Goal: Task Accomplishment & Management: Use online tool/utility

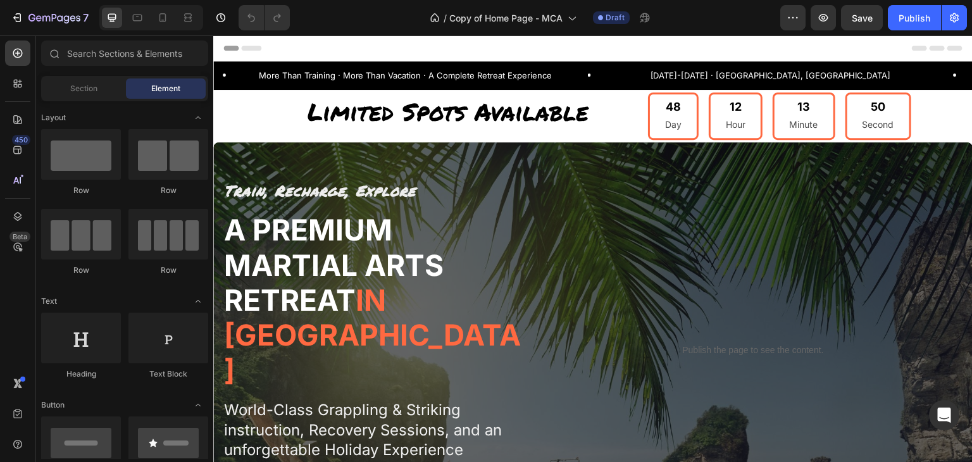
click at [929, 46] on icon at bounding box center [936, 48] width 15 height 5
click at [897, 47] on div "Header" at bounding box center [592, 47] width 739 height 25
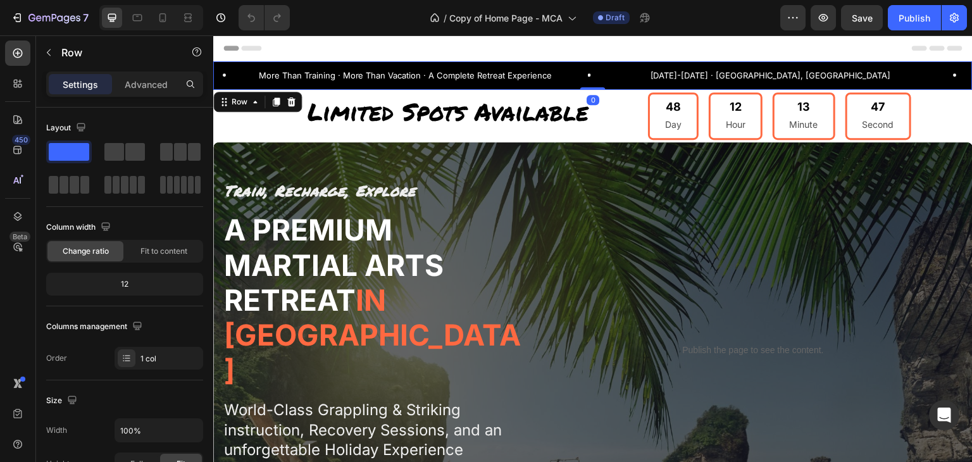
click at [914, 84] on div "More Than Training · More Than Vacation · A Complete Retreat Experience Text Bl…" at bounding box center [592, 75] width 759 height 28
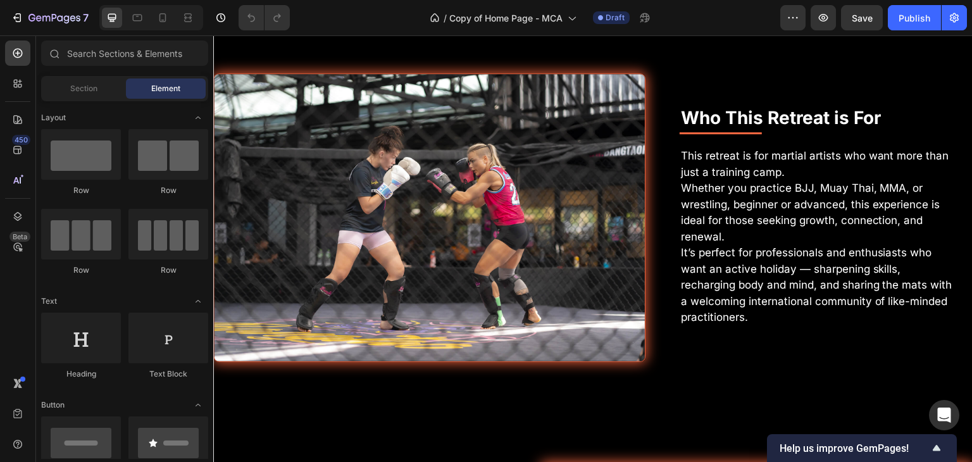
scroll to position [4156, 0]
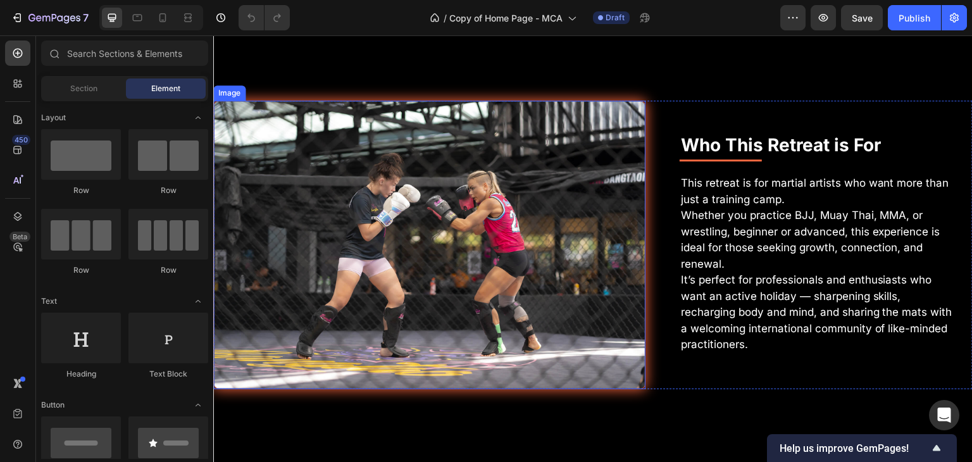
click at [521, 190] on img at bounding box center [429, 245] width 432 height 289
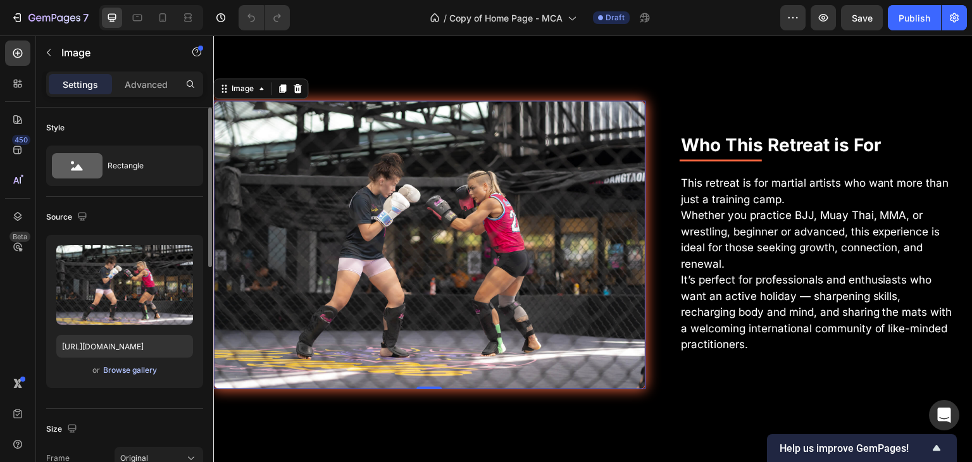
click at [140, 370] on div "Browse gallery" at bounding box center [130, 369] width 54 height 11
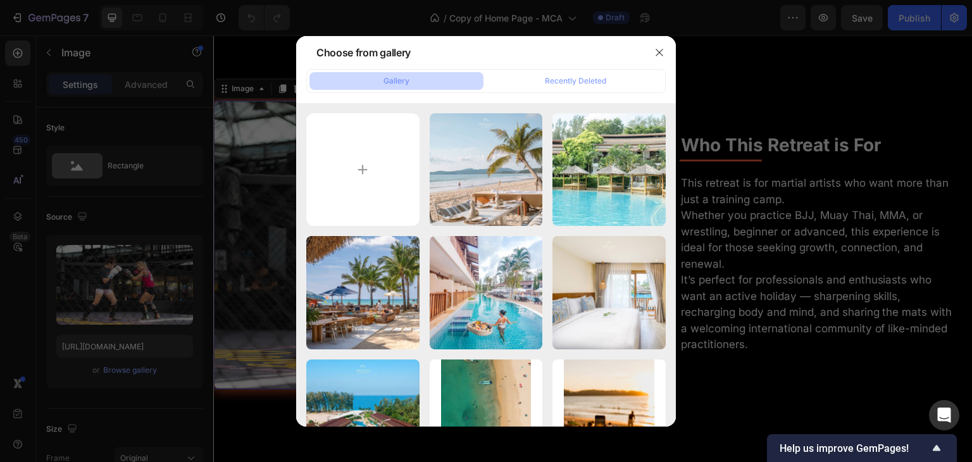
click at [377, 84] on button "Gallery" at bounding box center [396, 81] width 174 height 18
click at [372, 151] on input "file" at bounding box center [362, 169] width 113 height 113
type input "C:\fakepath\Grappling-Bangtao.jpg"
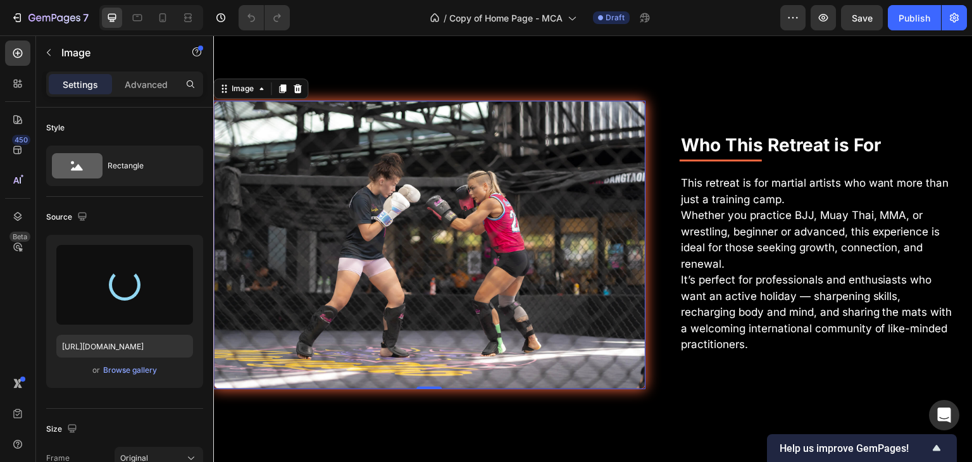
type input "[URL][DOMAIN_NAME]"
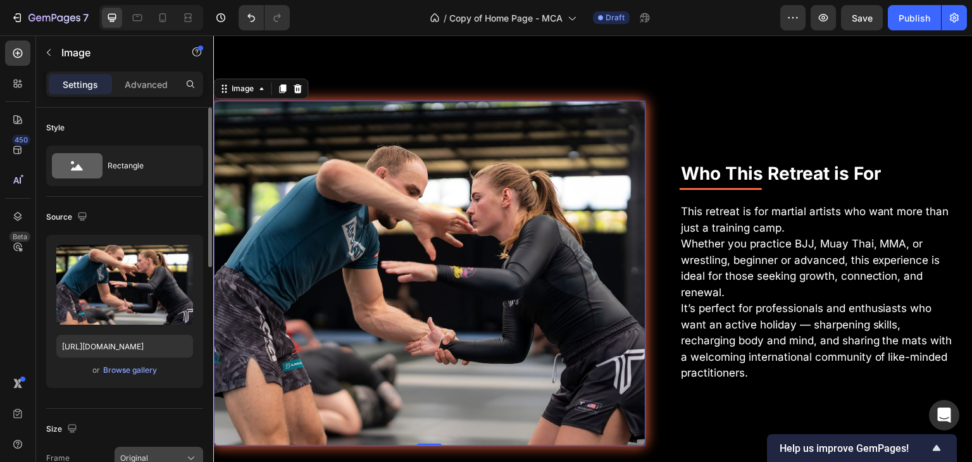
click at [174, 454] on div "Original" at bounding box center [151, 457] width 62 height 11
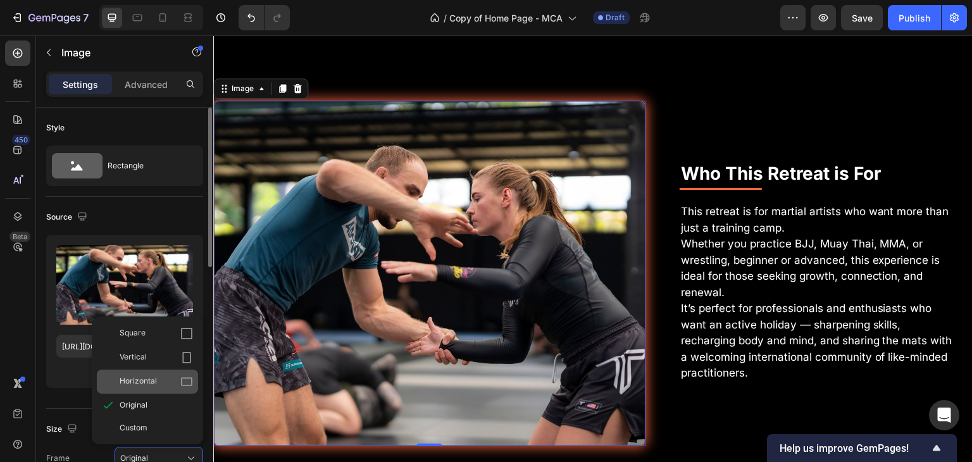
click at [185, 378] on icon at bounding box center [186, 382] width 11 height 8
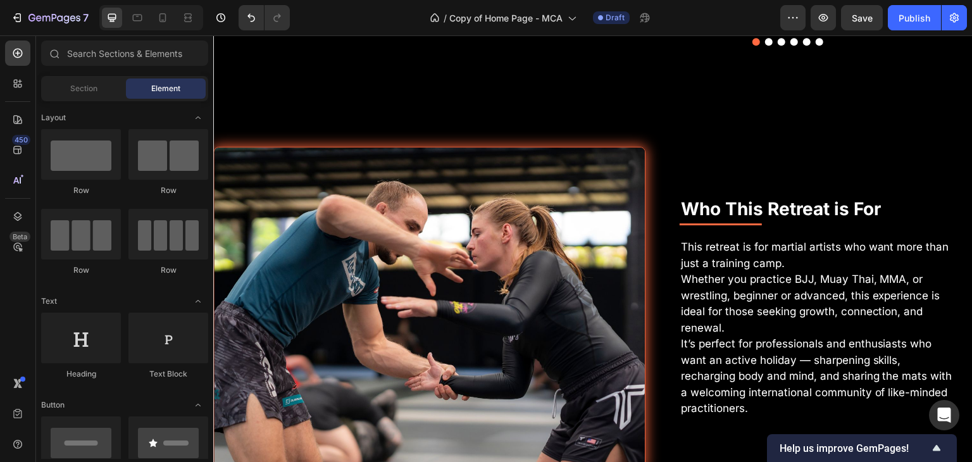
scroll to position [4101, 0]
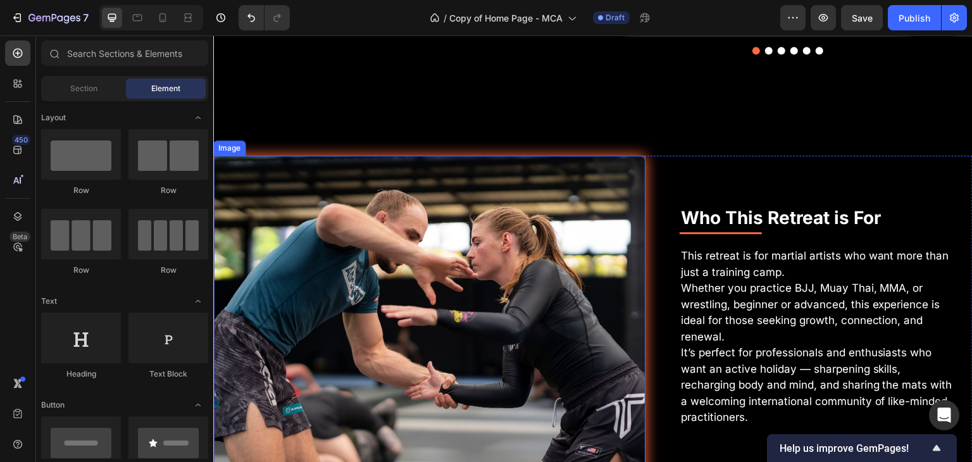
click at [433, 302] on img at bounding box center [429, 318] width 432 height 324
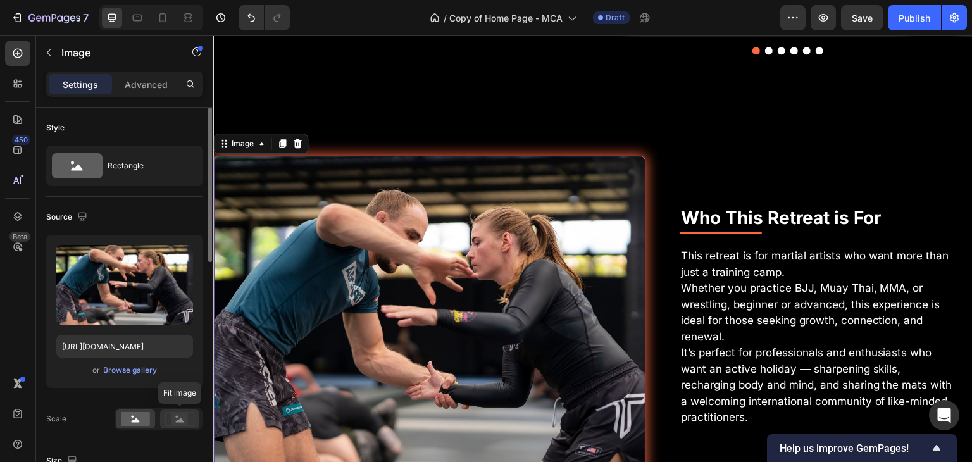
click at [167, 418] on icon at bounding box center [179, 419] width 29 height 14
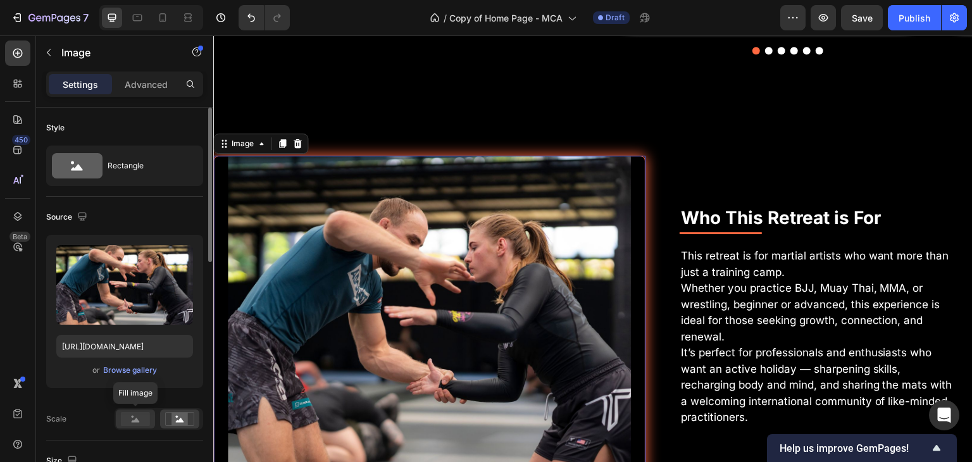
click at [142, 418] on rect at bounding box center [135, 419] width 29 height 14
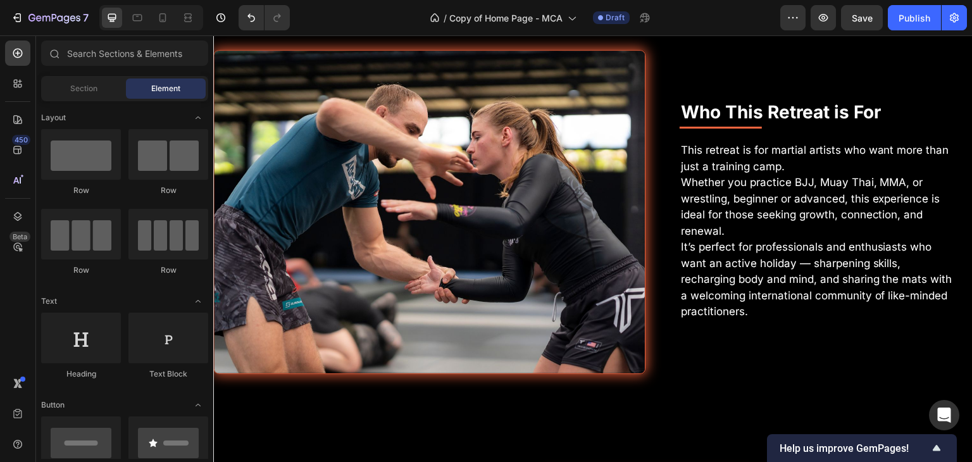
scroll to position [4198, 0]
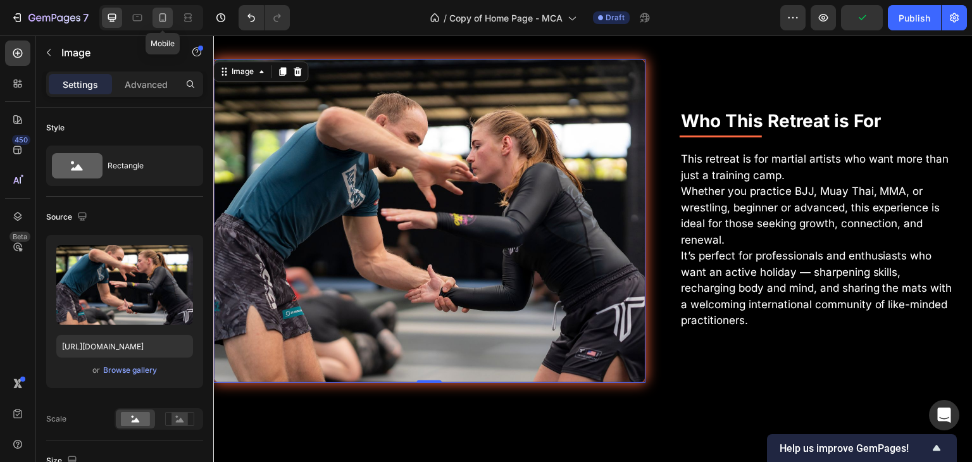
click at [163, 20] on icon at bounding box center [162, 20] width 3 height 1
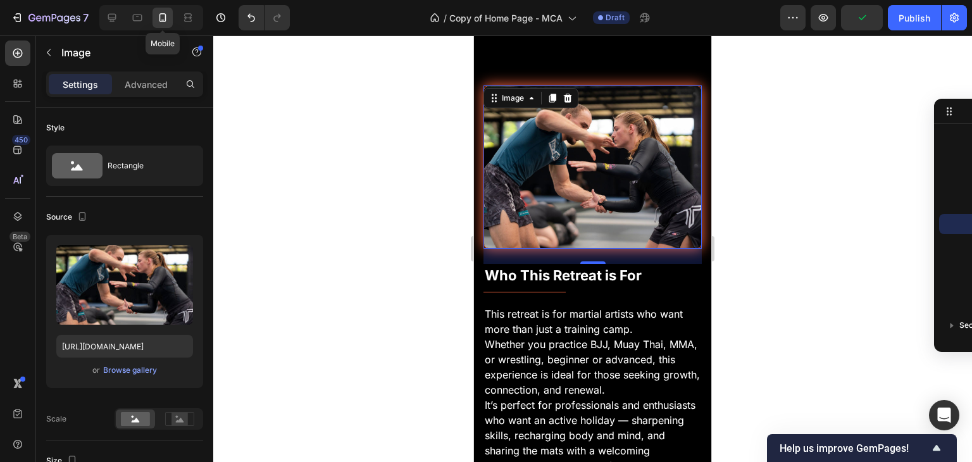
scroll to position [4578, 0]
click at [139, 23] on icon at bounding box center [137, 17] width 13 height 13
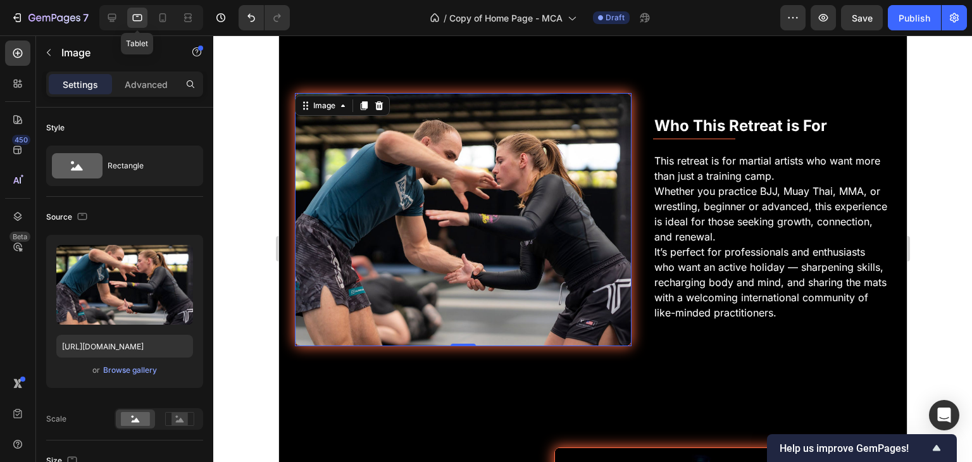
scroll to position [4044, 0]
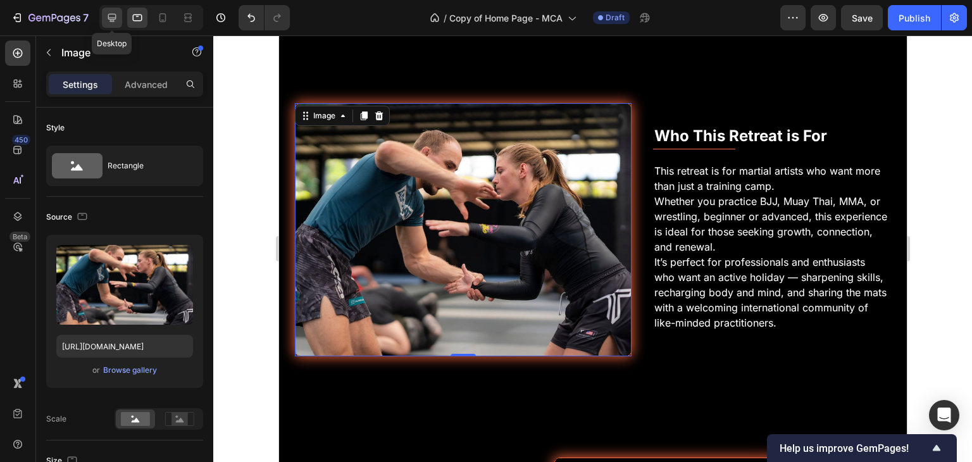
click at [118, 21] on icon at bounding box center [112, 17] width 13 height 13
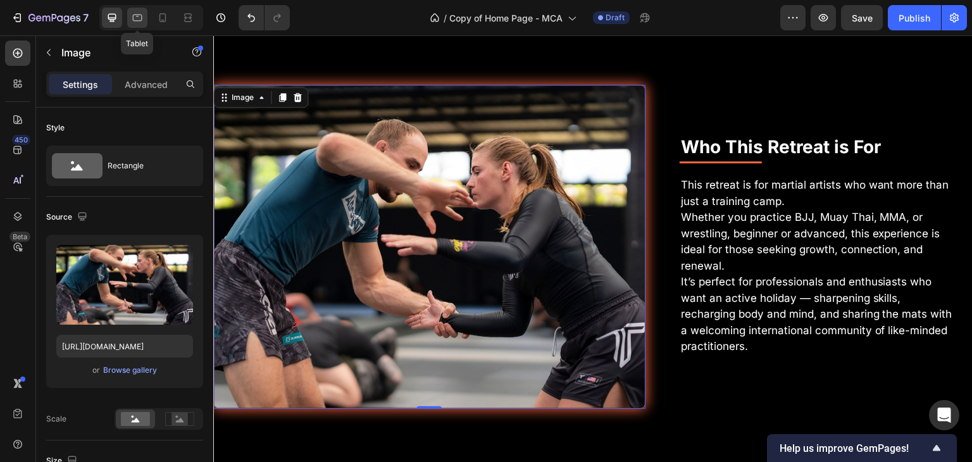
click at [140, 18] on icon at bounding box center [137, 17] width 13 height 13
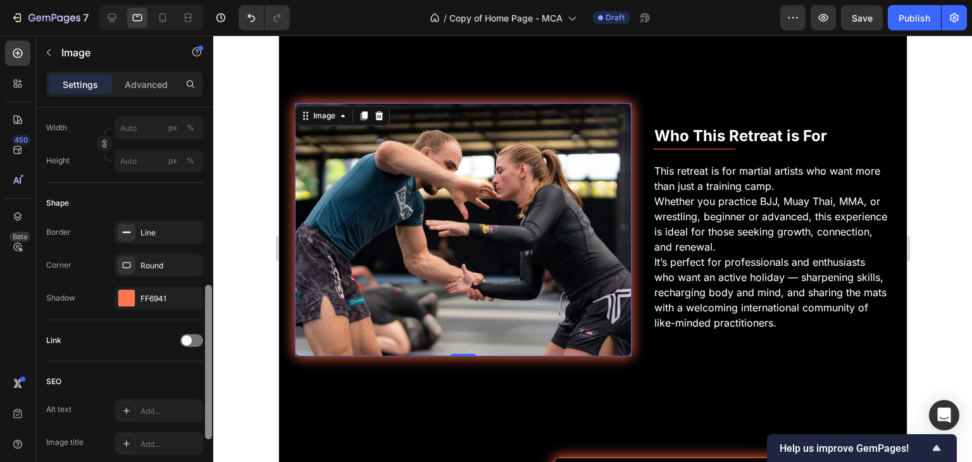
scroll to position [412, 0]
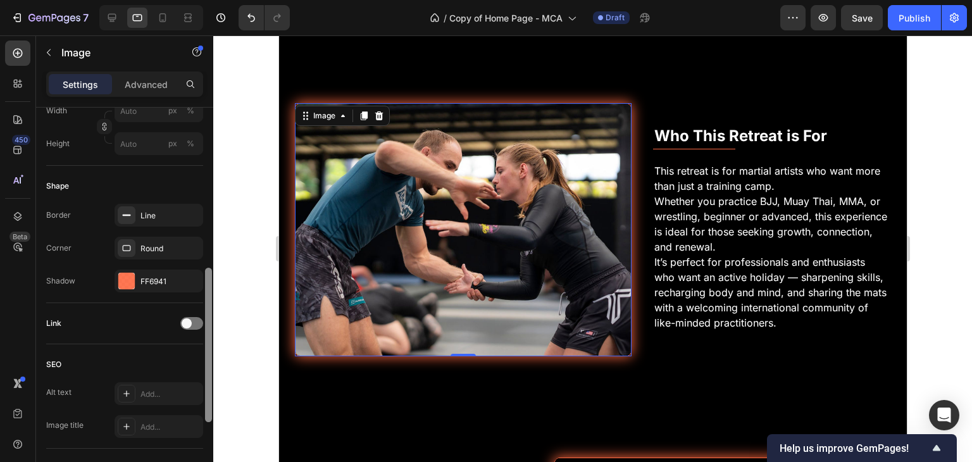
drag, startPoint x: 208, startPoint y: 187, endPoint x: 229, endPoint y: 350, distance: 164.7
click at [229, 0] on div "7 Version history / Copy of Home Page - MCA Draft Preview Save Publish 450 Beta…" at bounding box center [486, 0] width 972 height 0
click at [168, 286] on div "FF6941" at bounding box center [158, 281] width 37 height 11
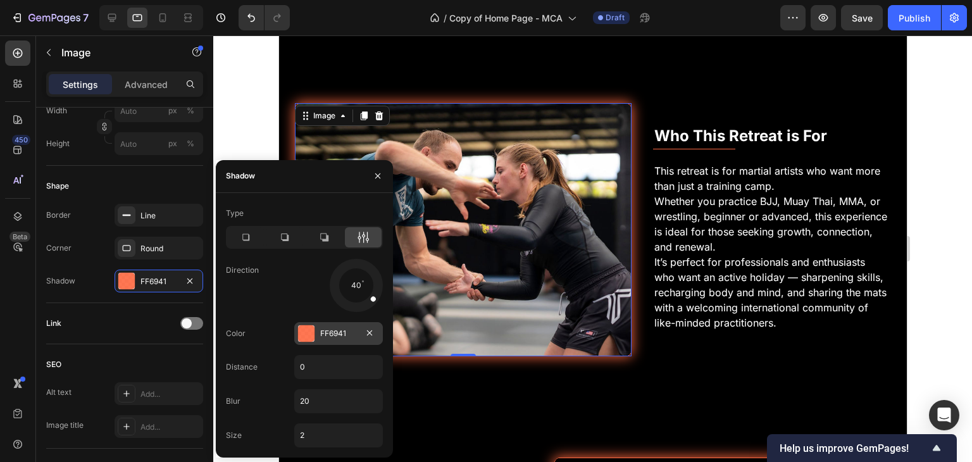
click at [314, 336] on div at bounding box center [306, 333] width 16 height 16
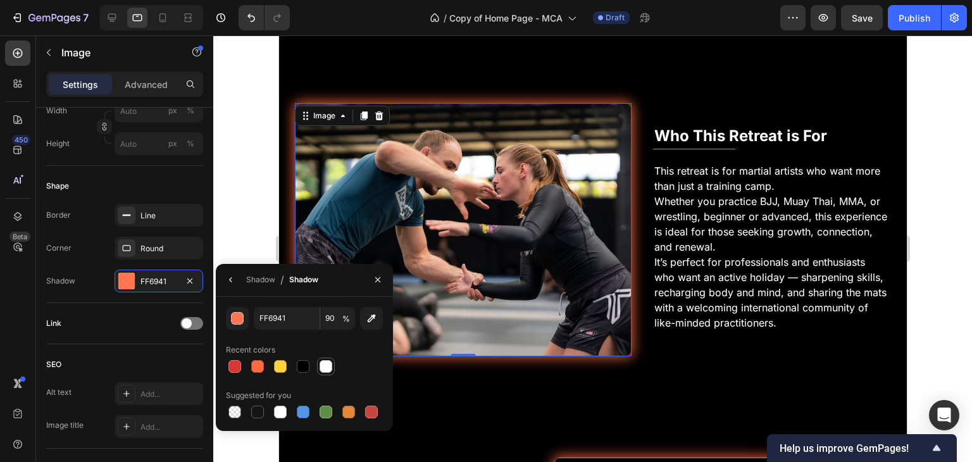
click at [331, 369] on div at bounding box center [326, 366] width 13 height 13
type input "FFFFFF"
type input "100"
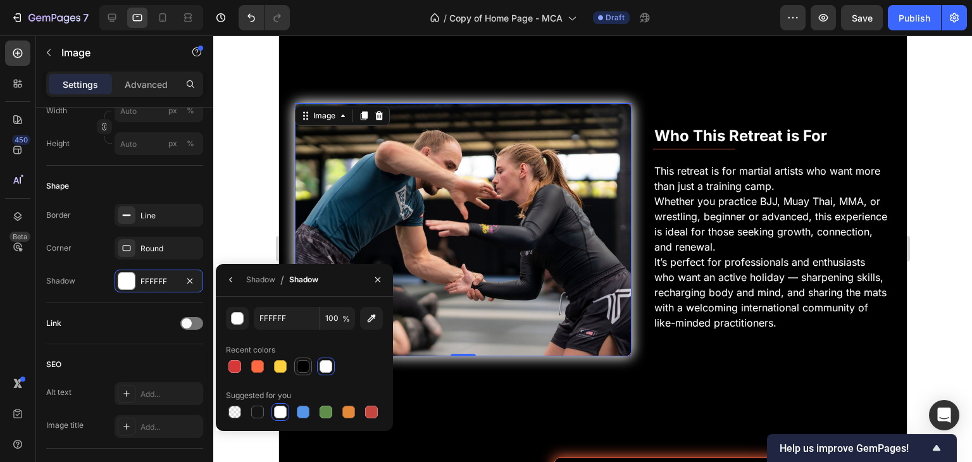
click at [307, 369] on div at bounding box center [303, 366] width 13 height 13
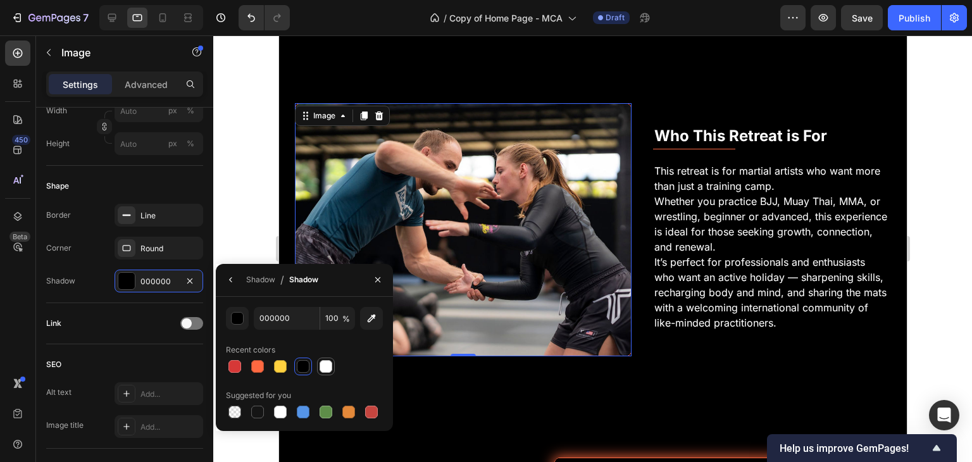
click at [325, 365] on div at bounding box center [326, 366] width 13 height 13
type input "FFFFFF"
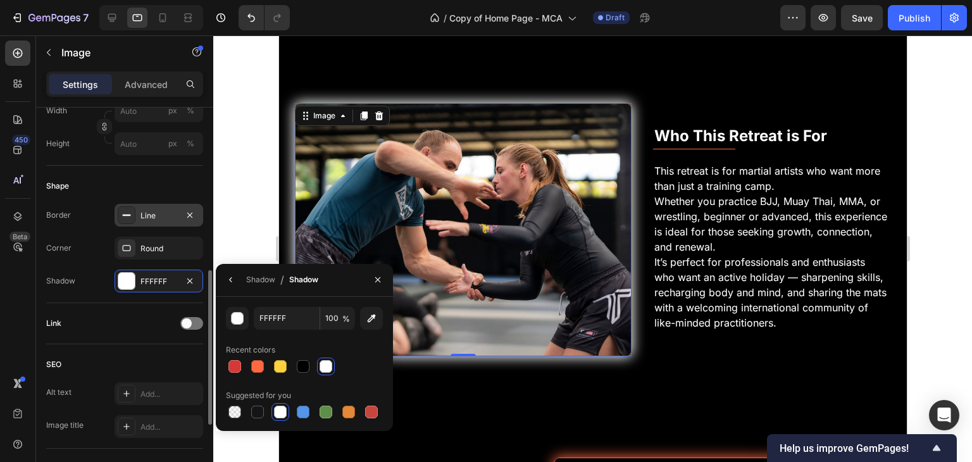
click at [146, 221] on div "Line" at bounding box center [159, 215] width 89 height 23
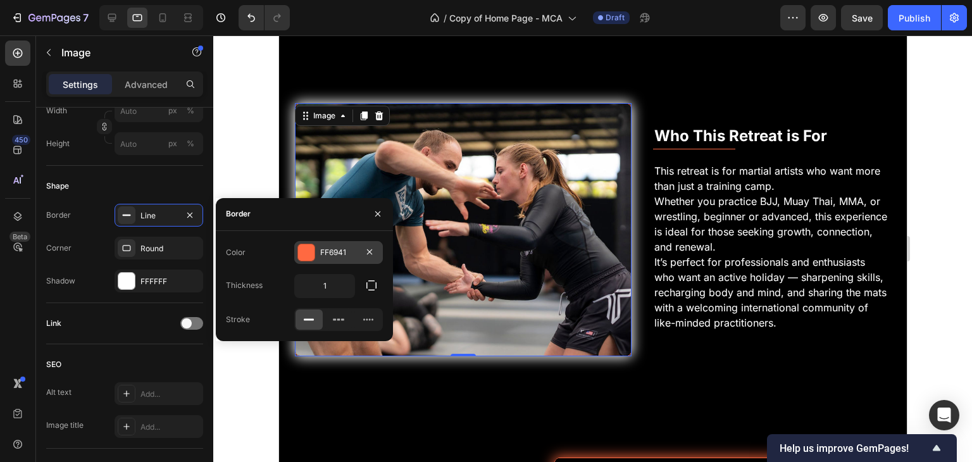
click at [306, 251] on div at bounding box center [306, 252] width 16 height 16
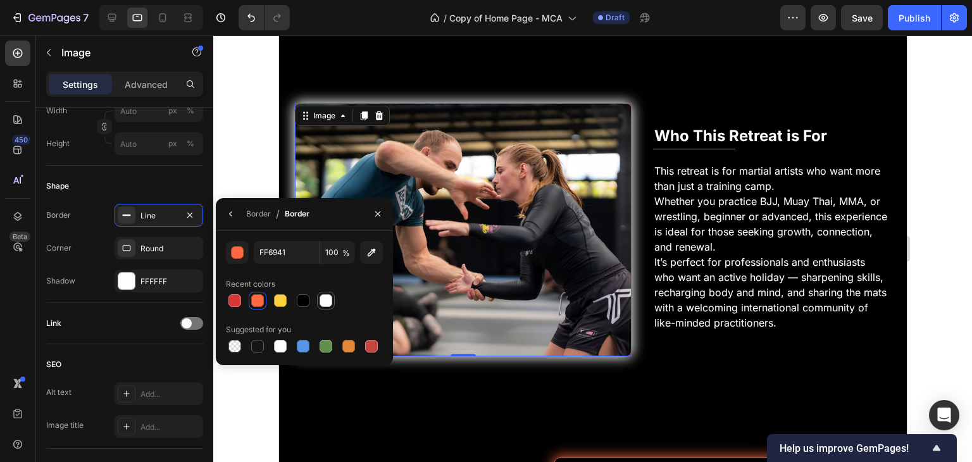
click at [332, 304] on div at bounding box center [326, 300] width 13 height 13
type input "FFFFFF"
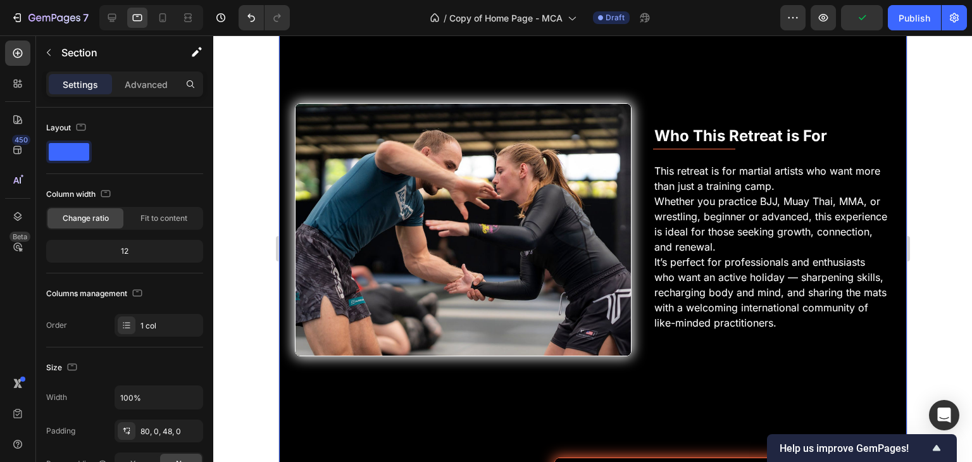
click at [945, 290] on div at bounding box center [592, 248] width 759 height 426
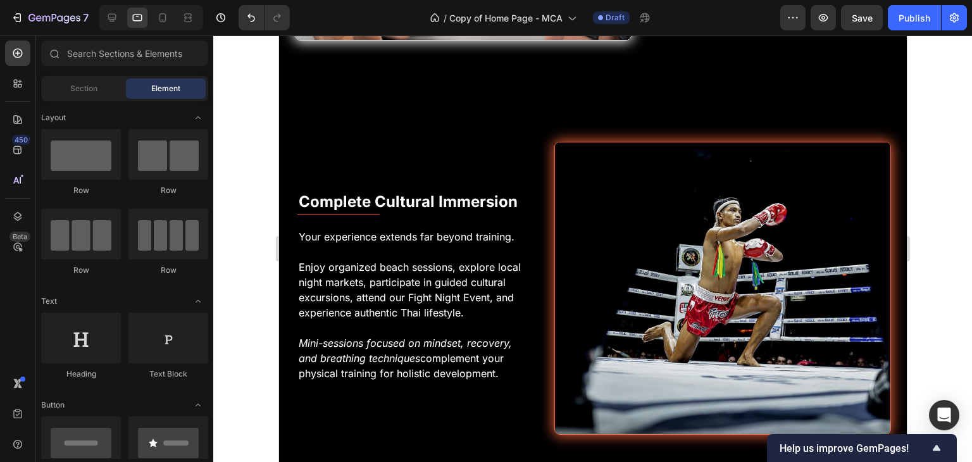
scroll to position [4368, 0]
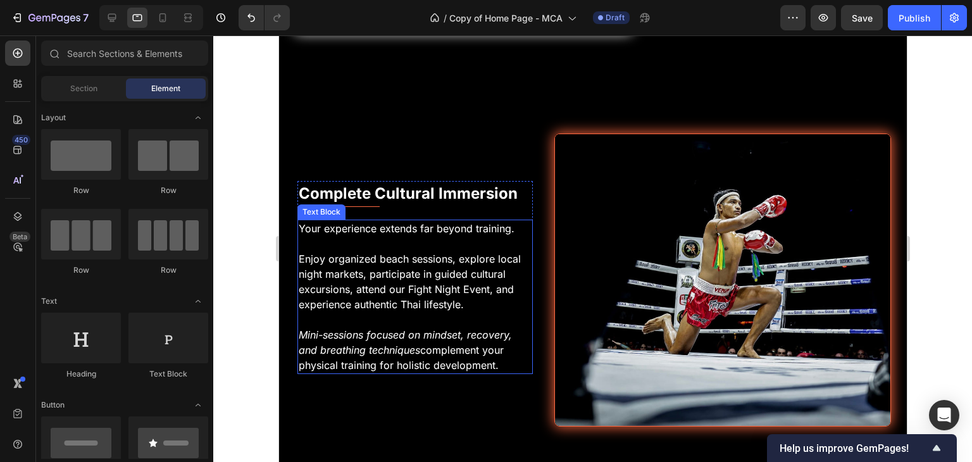
click at [481, 251] on p "Enjoy organized beach sessions, explore local night markets, participate in gui…" at bounding box center [414, 281] width 233 height 61
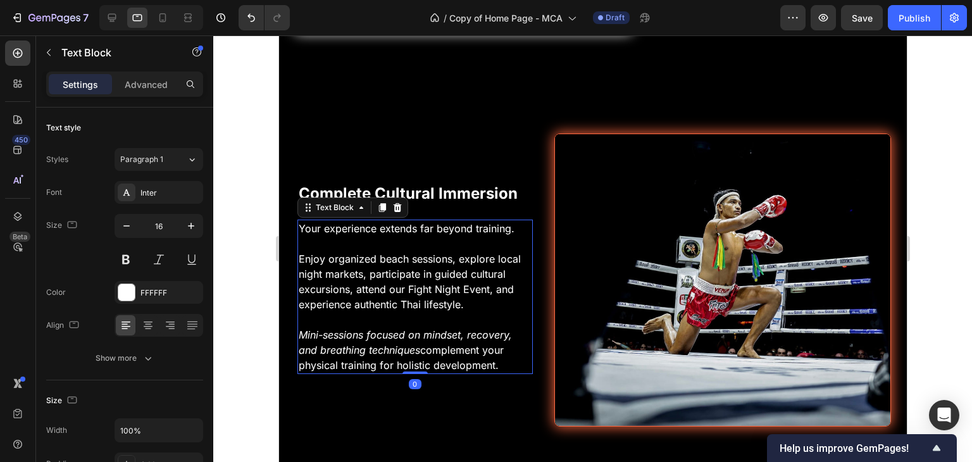
click at [507, 337] on p "Mini-sessions focused on mindset, recovery, and breathing techniques complement…" at bounding box center [414, 350] width 233 height 46
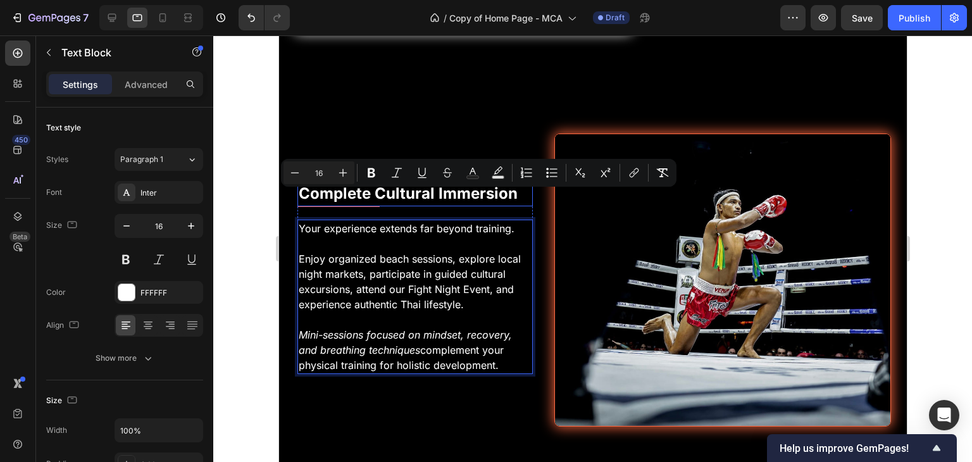
drag, startPoint x: 507, startPoint y: 337, endPoint x: 303, endPoint y: 150, distance: 276.7
click at [303, 181] on div "Complete Cultural Immersion Text Block Title Line Your experience extends far b…" at bounding box center [415, 277] width 236 height 193
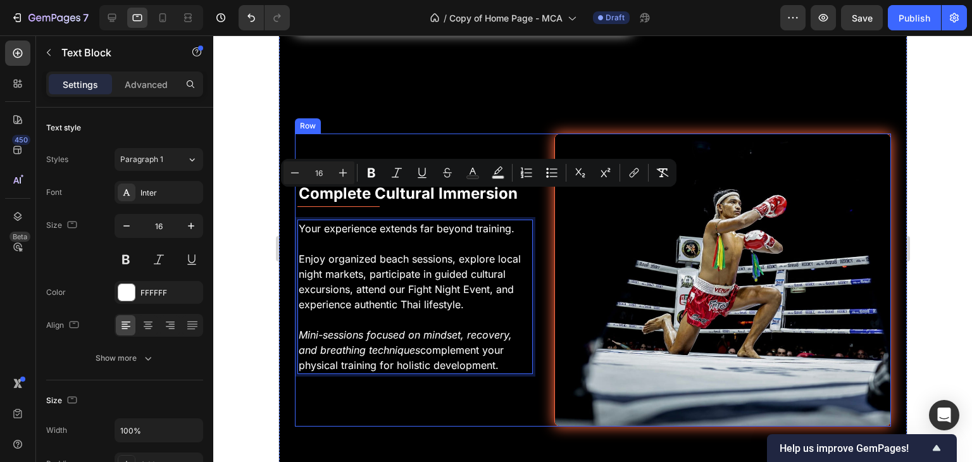
click at [382, 134] on div "Complete Cultural Immersion Text Block Title Line Your experience extends far b…" at bounding box center [414, 281] width 240 height 294
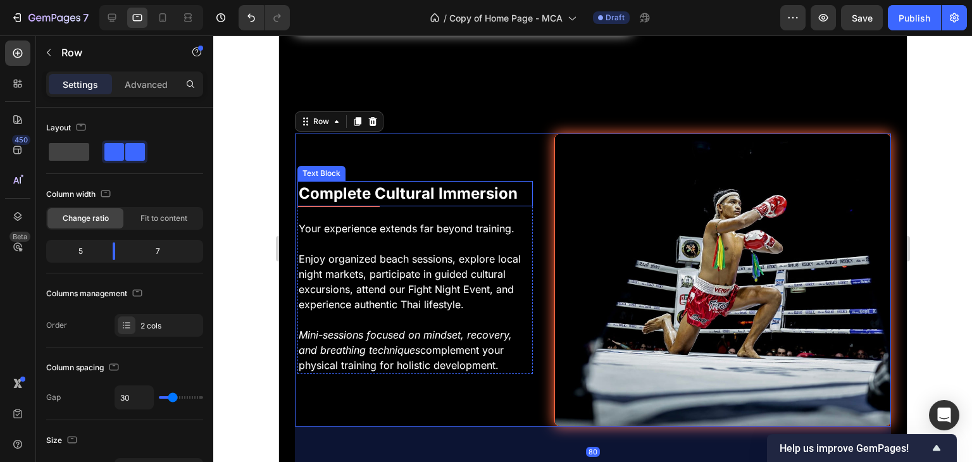
click at [340, 182] on p "Complete Cultural Immersion" at bounding box center [414, 193] width 233 height 23
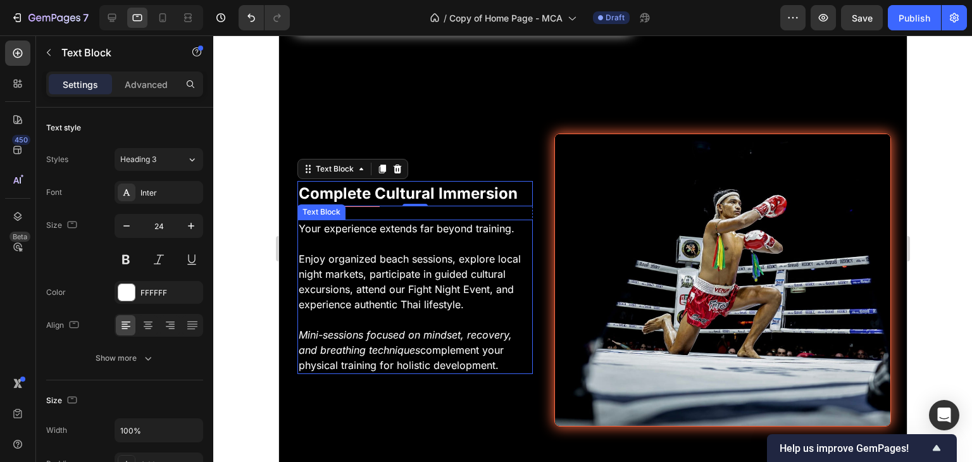
click at [330, 312] on p "Rich Text Editor. Editing area: main" at bounding box center [414, 319] width 233 height 15
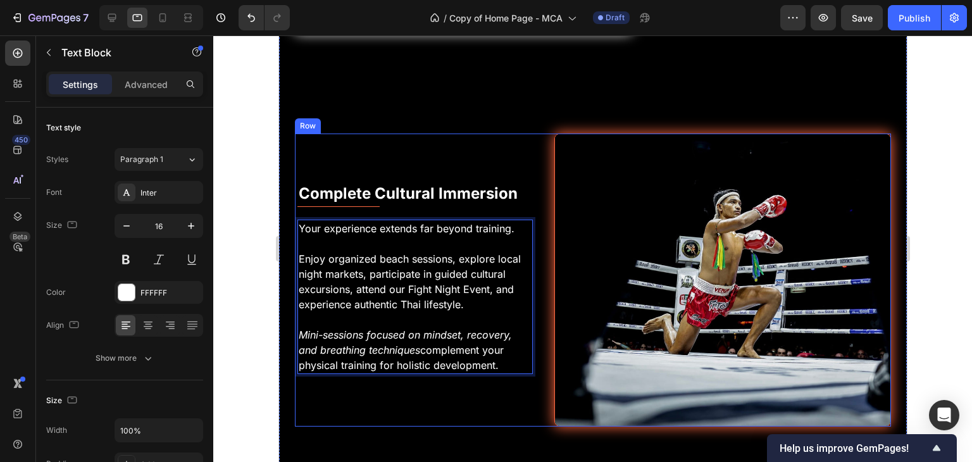
drag, startPoint x: 300, startPoint y: 198, endPoint x: 497, endPoint y: 351, distance: 248.9
click at [497, 351] on div "Complete Cultural Immersion Text Block Title Line Your experience extends far b…" at bounding box center [414, 281] width 240 height 294
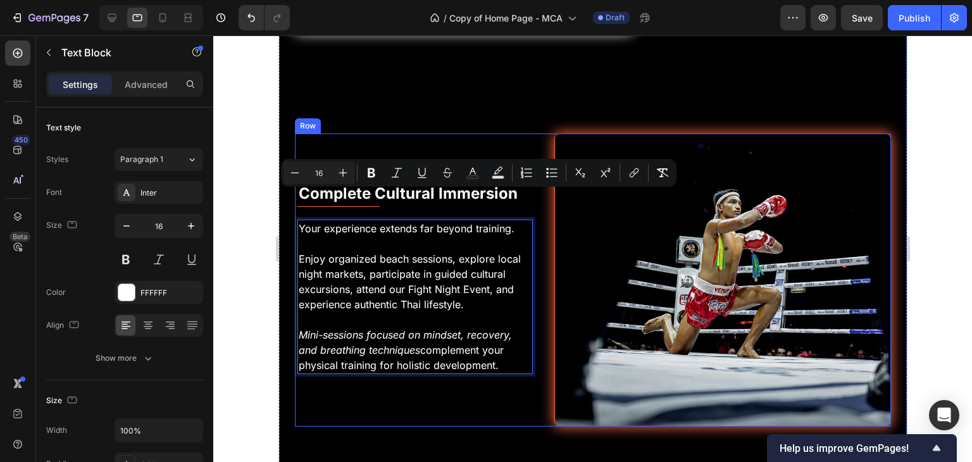
copy div "Your experience extends far beyond training. Enjoy organized beach sessions, ex…"
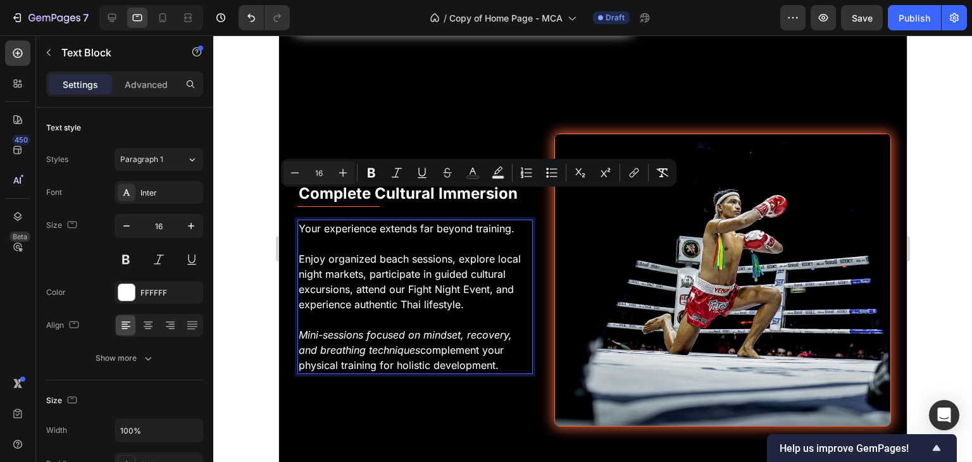
click at [947, 349] on div at bounding box center [592, 248] width 759 height 426
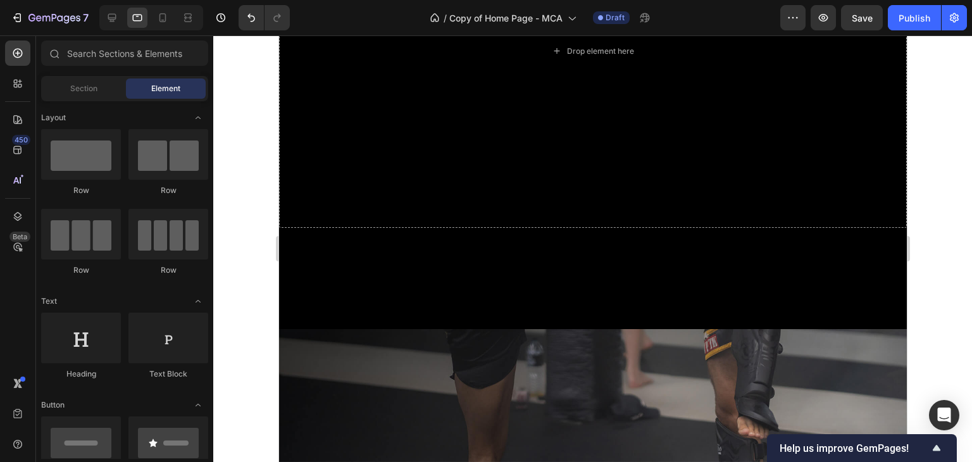
scroll to position [5970, 0]
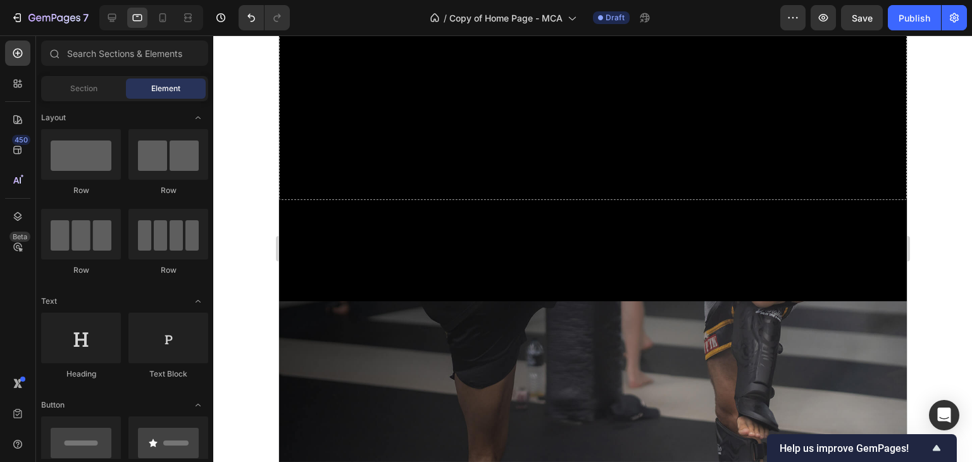
drag, startPoint x: 902, startPoint y: 309, endPoint x: 1197, endPoint y: 435, distance: 320.9
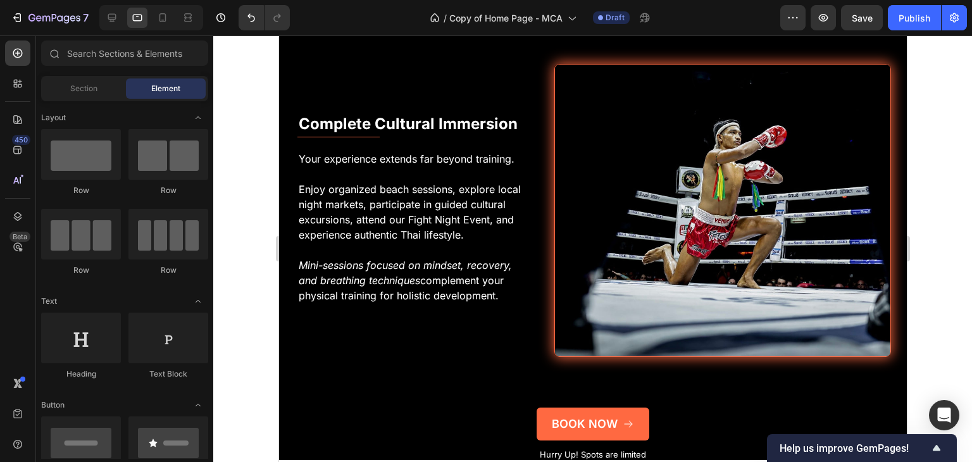
scroll to position [4409, 0]
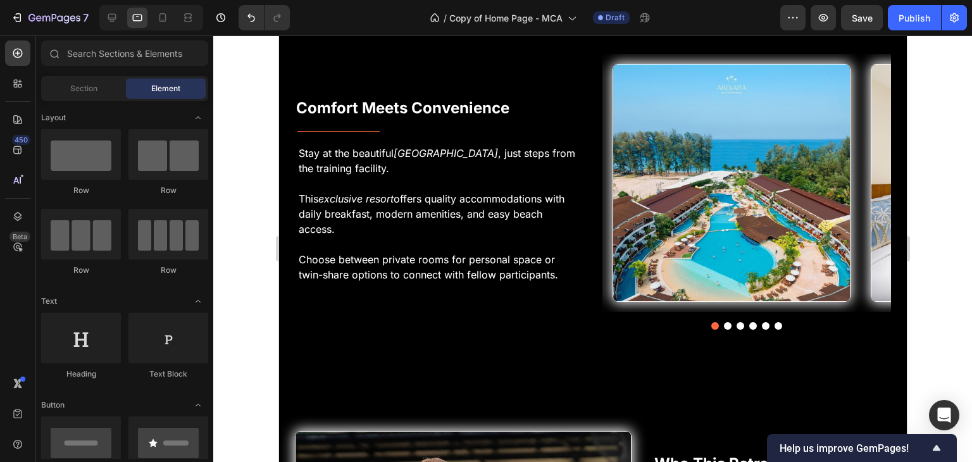
drag, startPoint x: 904, startPoint y: 285, endPoint x: 1186, endPoint y: 287, distance: 282.2
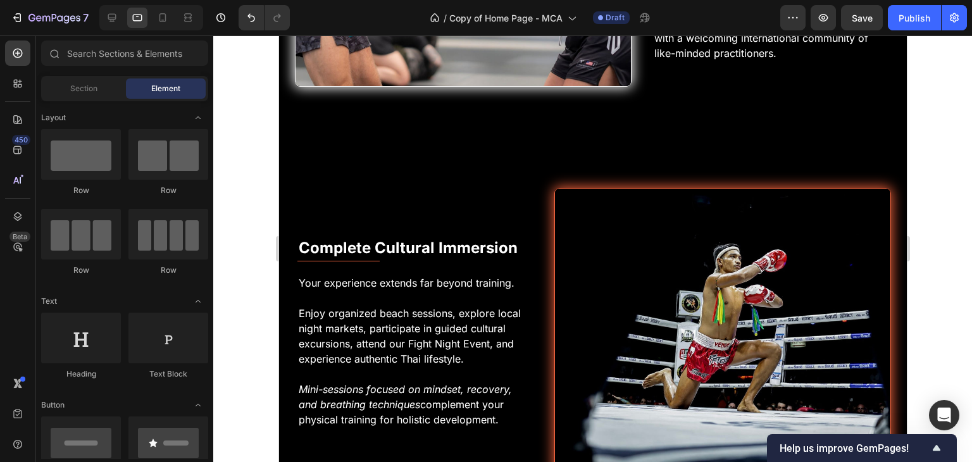
scroll to position [4323, 0]
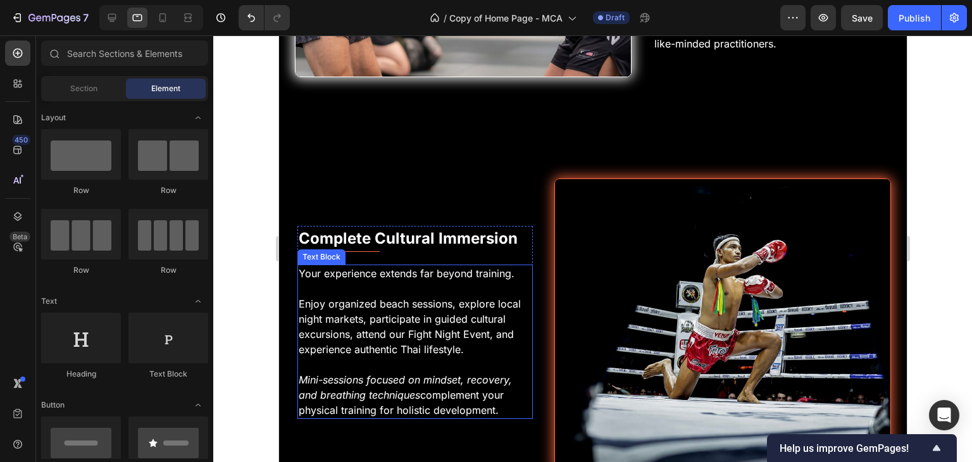
click at [364, 266] on p "Your experience extends far beyond training." at bounding box center [414, 273] width 233 height 15
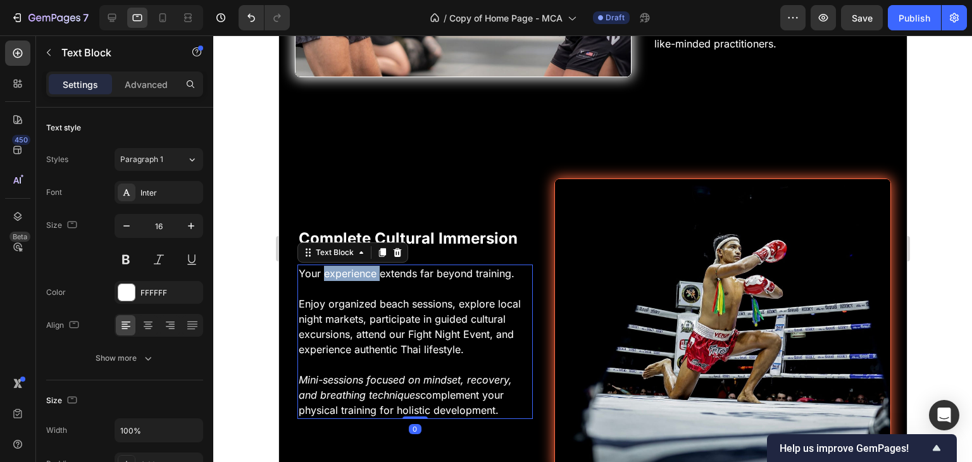
click at [364, 266] on p "Your experience extends far beyond training." at bounding box center [414, 273] width 233 height 15
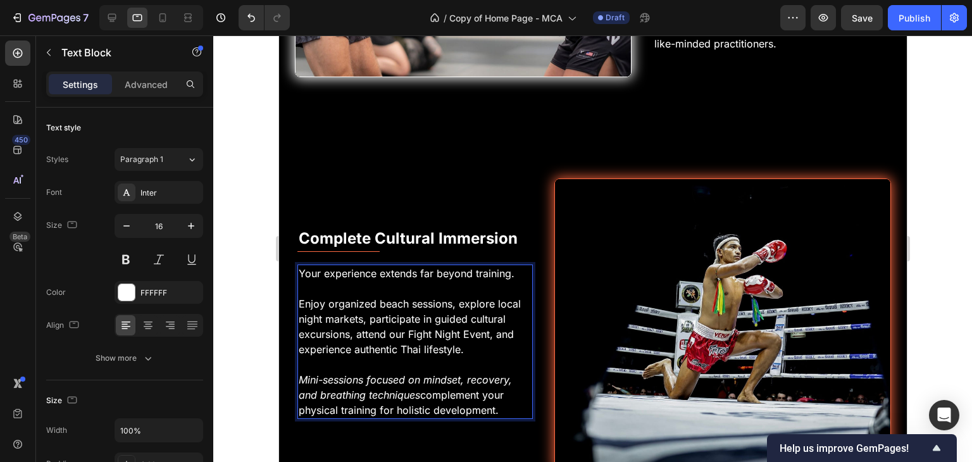
click at [473, 372] on p "Mini-sessions focused on mindset, recovery, and breathing techniques complement…" at bounding box center [414, 395] width 233 height 46
click at [504, 382] on p "Mini-sessions focused on mindset, recovery, and breathing techniques complement…" at bounding box center [414, 395] width 233 height 46
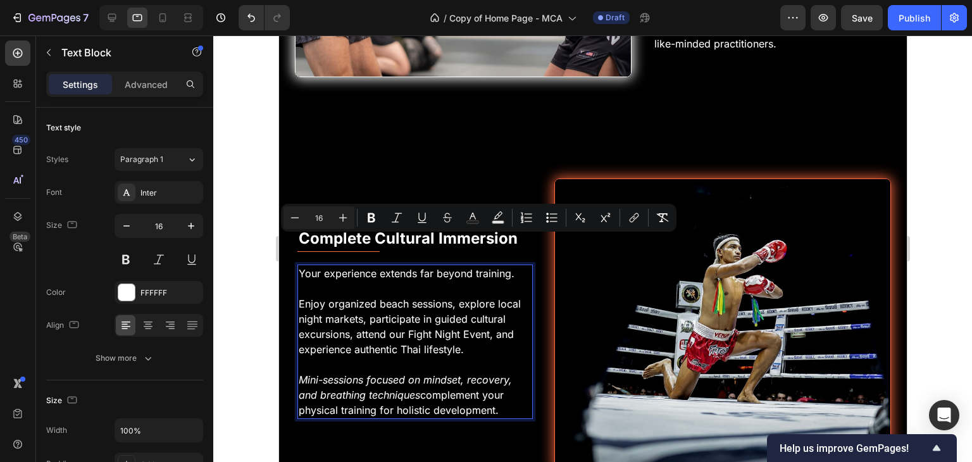
drag, startPoint x: 504, startPoint y: 382, endPoint x: 552, endPoint y: 281, distance: 111.2
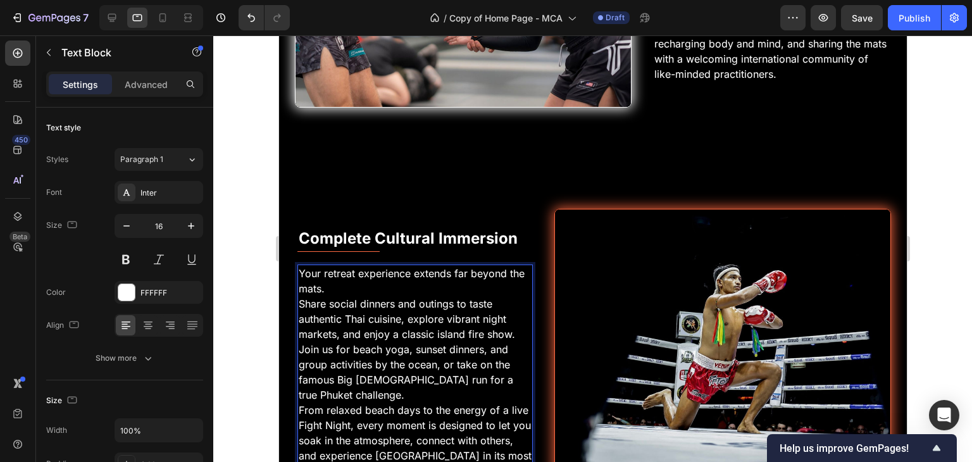
click at [937, 285] on div at bounding box center [592, 248] width 759 height 426
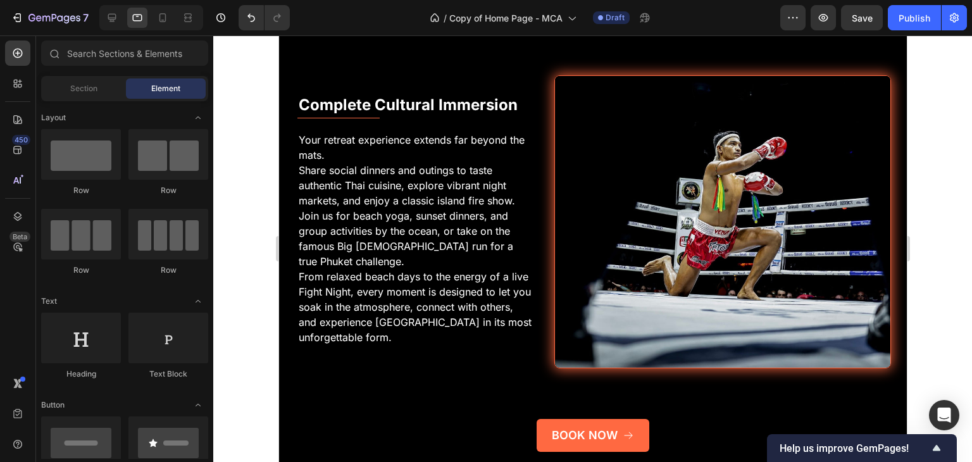
scroll to position [4437, 0]
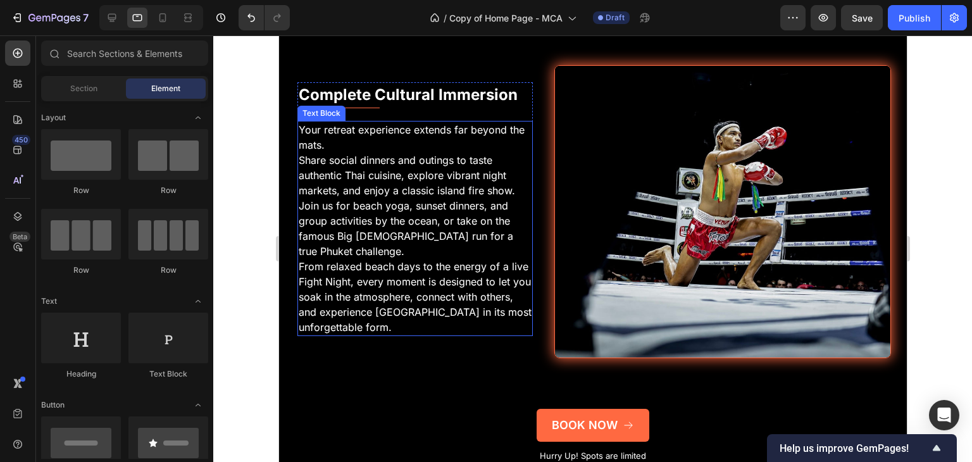
click at [388, 259] on p "From relaxed beach days to the energy of a live Fight Night, every moment is de…" at bounding box center [414, 297] width 233 height 76
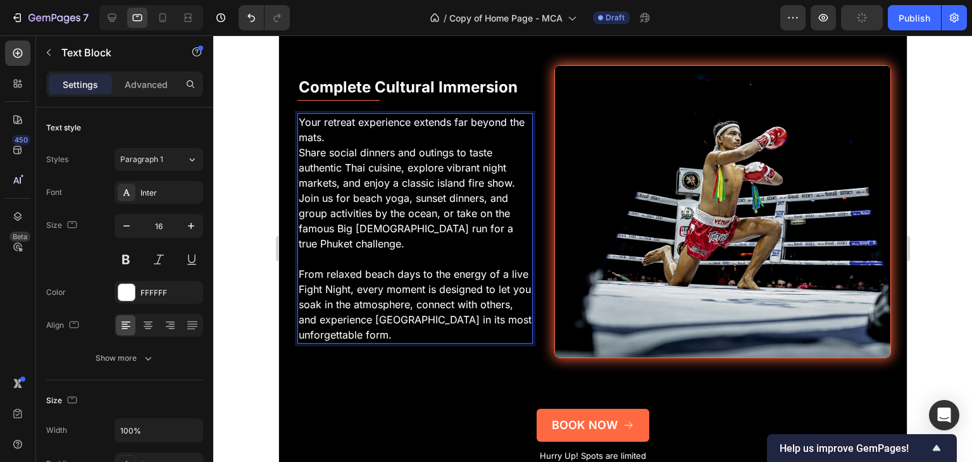
scroll to position [4429, 0]
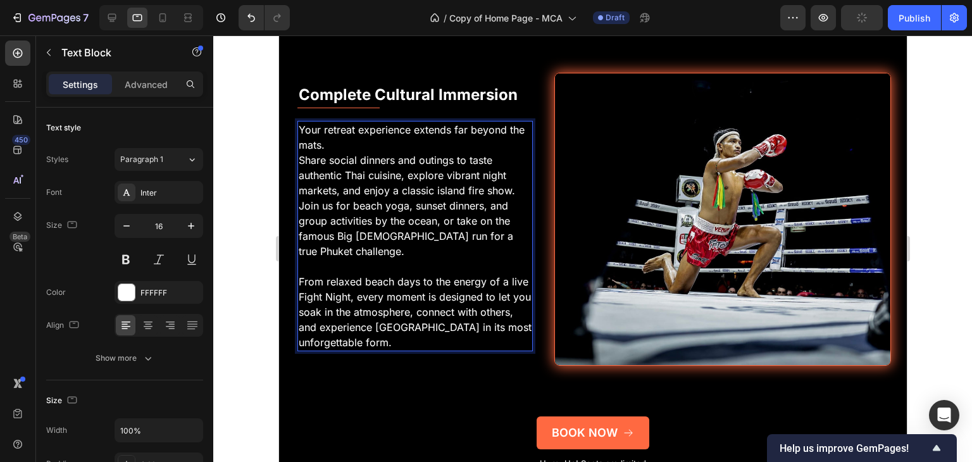
click at [345, 122] on p "Your retreat experience extends far beyond the mats." at bounding box center [414, 137] width 233 height 30
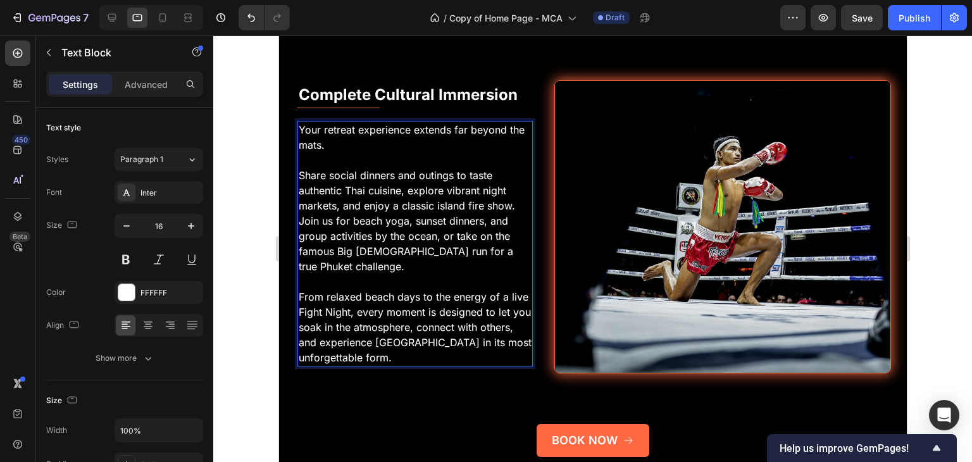
click at [452, 207] on p "Share social dinners and outings to taste authentic Thai cuisine, explore vibra…" at bounding box center [414, 221] width 233 height 106
click at [481, 217] on p "Share social dinners and outings to taste authentic Thai cuisine, explore vibra…" at bounding box center [414, 221] width 233 height 106
click at [421, 274] on p "Rich Text Editor. Editing area: main" at bounding box center [414, 281] width 233 height 15
click at [432, 330] on p "From relaxed beach days to the energy of a live Fight Night, every moment is de…" at bounding box center [414, 327] width 233 height 76
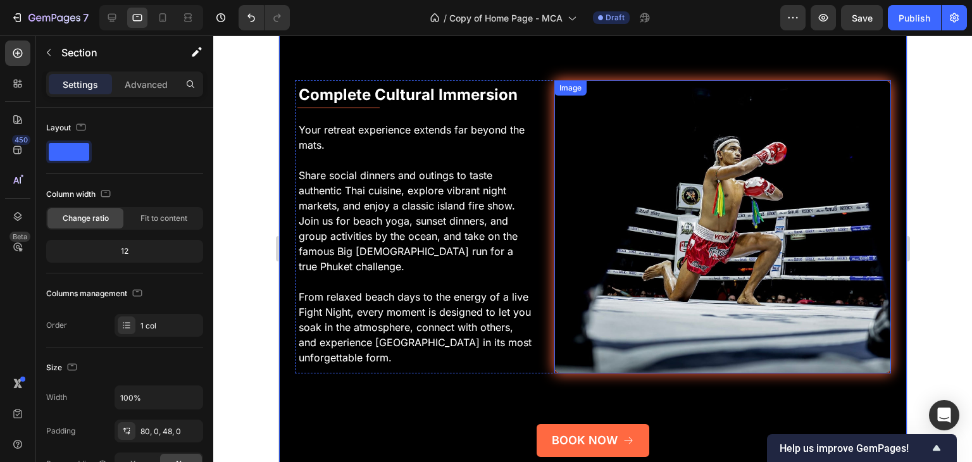
click at [749, 189] on img at bounding box center [722, 227] width 337 height 294
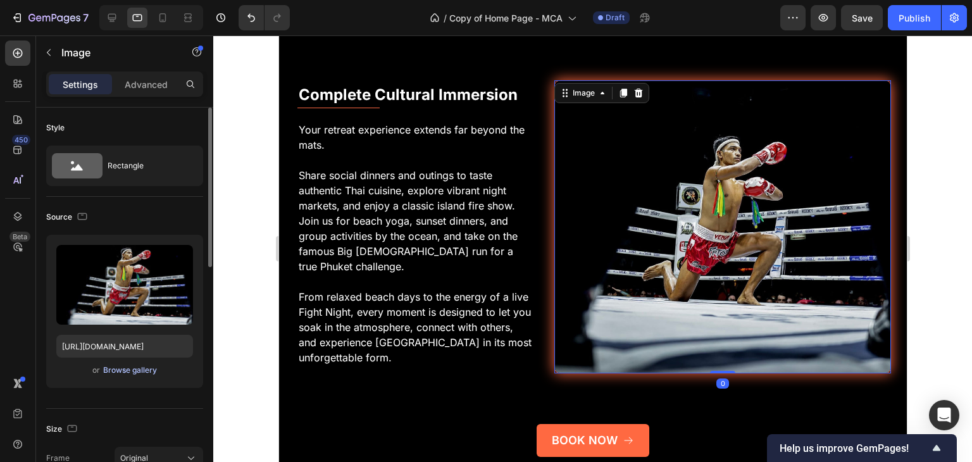
click at [121, 373] on div "Browse gallery" at bounding box center [130, 369] width 54 height 11
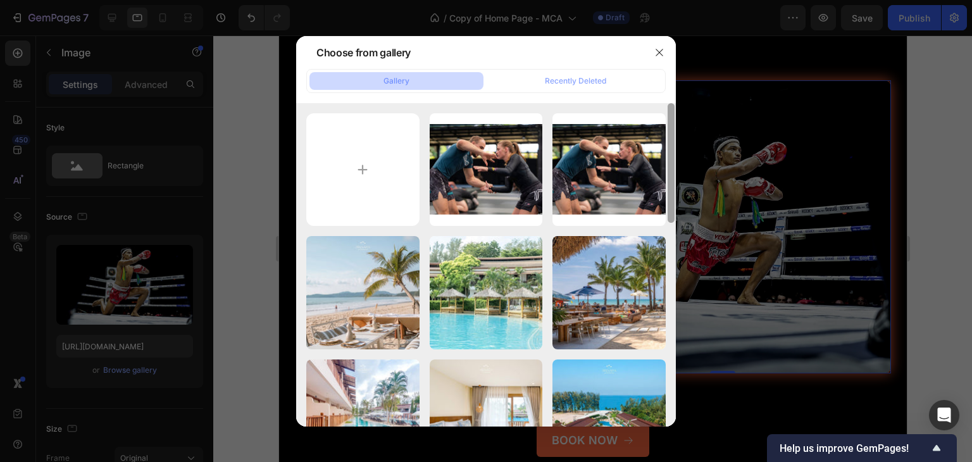
click at [671, 215] on div at bounding box center [671, 163] width 7 height 120
click at [361, 157] on input "file" at bounding box center [362, 169] width 113 height 113
type input "C:\fakepath\Fireshow-Beach-Thai.jpg"
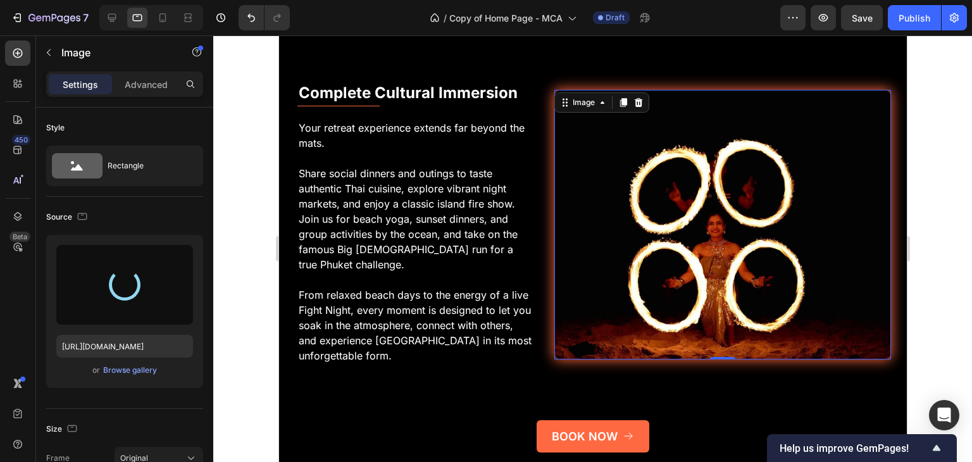
type input "[URL][DOMAIN_NAME]"
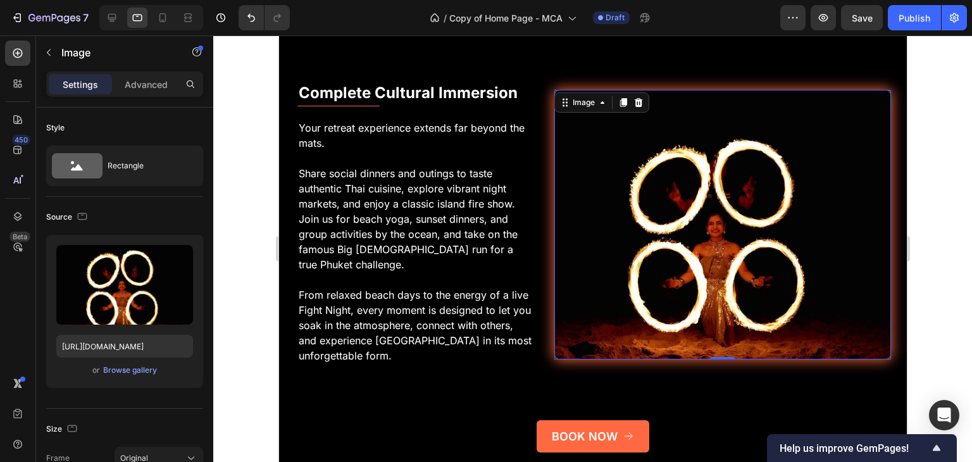
click at [914, 214] on div at bounding box center [592, 248] width 759 height 426
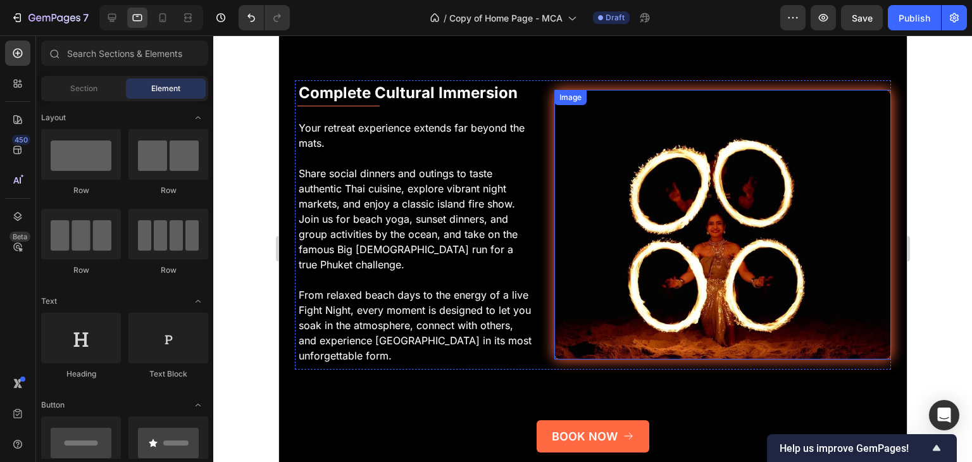
click at [841, 274] on img at bounding box center [722, 225] width 337 height 270
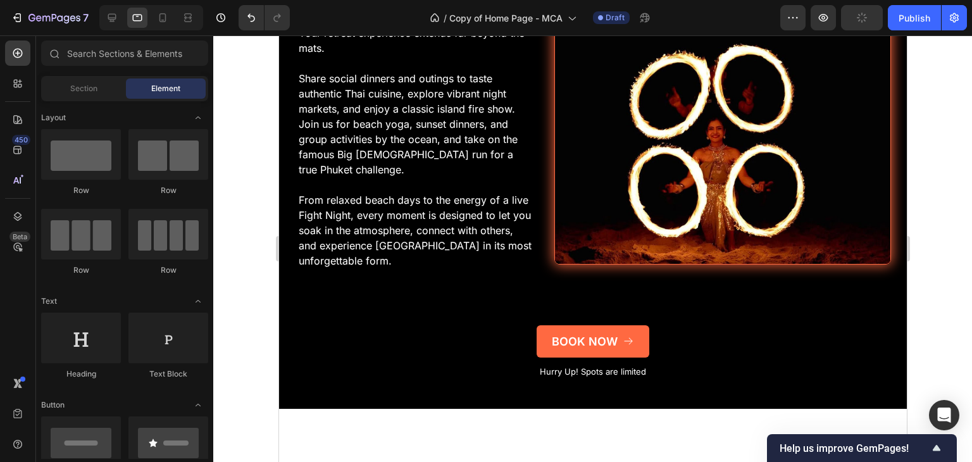
scroll to position [4556, 0]
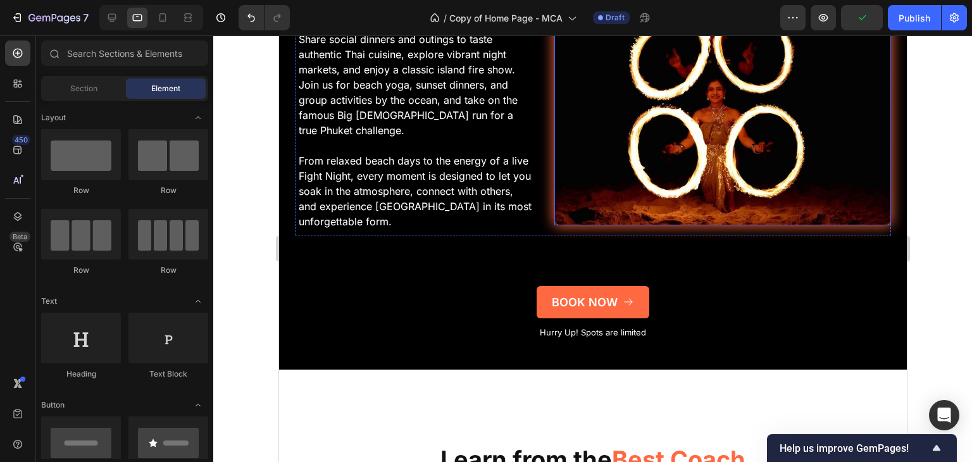
click at [735, 134] on img at bounding box center [722, 91] width 337 height 270
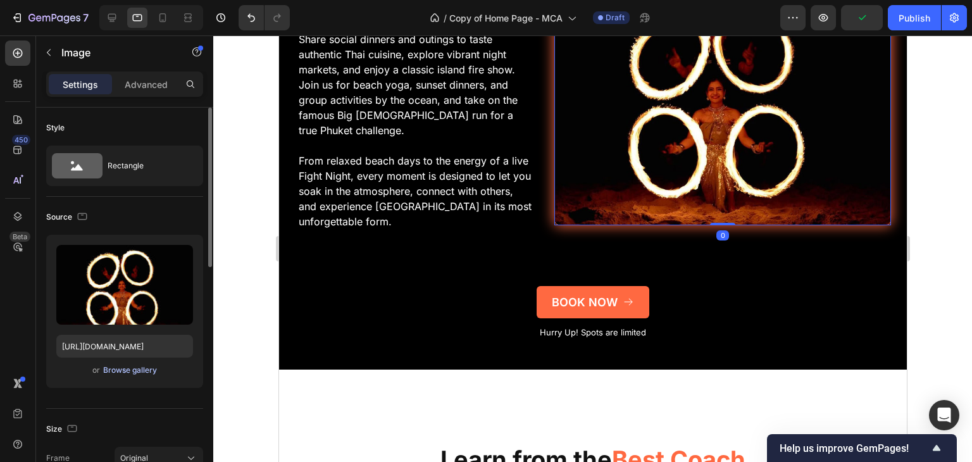
click at [152, 365] on div "Browse gallery" at bounding box center [130, 369] width 54 height 11
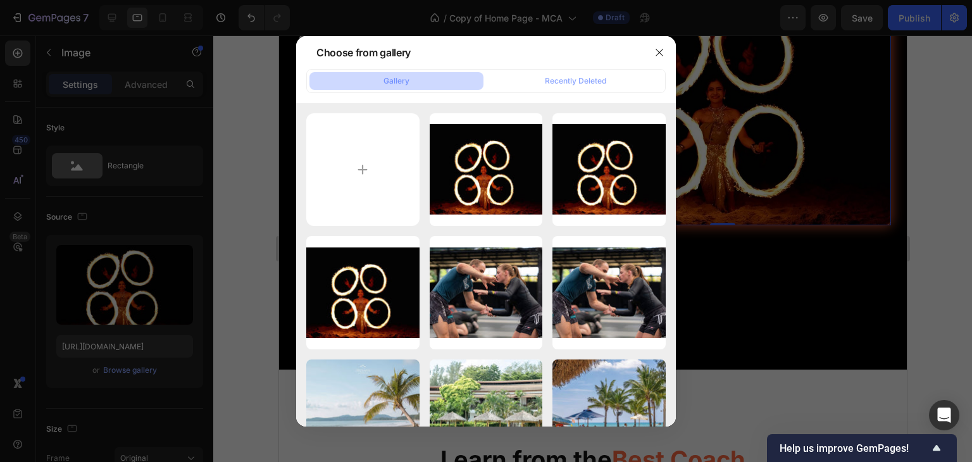
click at [247, 231] on div at bounding box center [486, 231] width 972 height 462
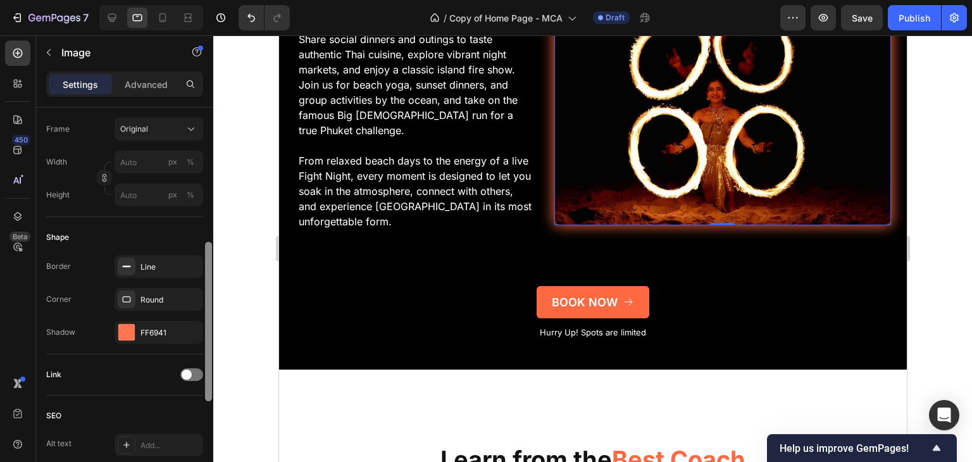
drag, startPoint x: 209, startPoint y: 242, endPoint x: 218, endPoint y: 376, distance: 133.8
click at [218, 0] on div "7 Version history / Copy of Home Page - MCA Draft Preview Save Publish 450 Beta…" at bounding box center [486, 0] width 972 height 0
click at [126, 330] on div at bounding box center [126, 334] width 16 height 16
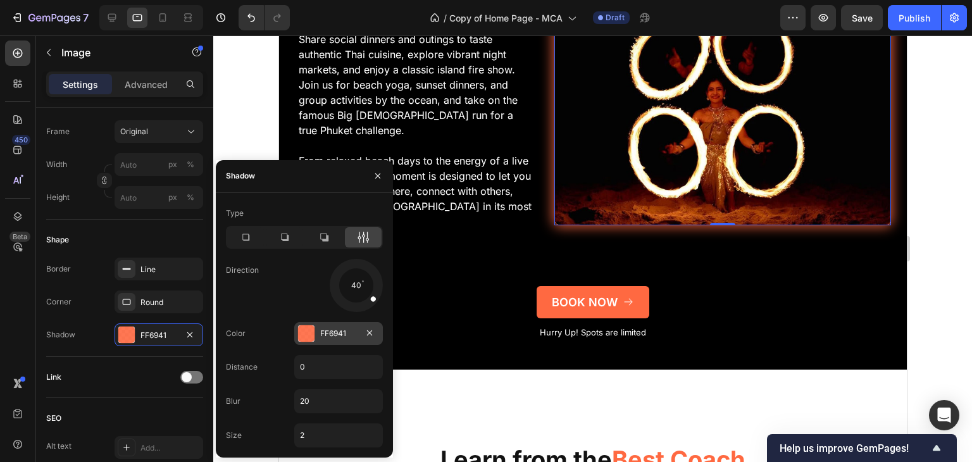
click at [307, 334] on div at bounding box center [306, 333] width 16 height 16
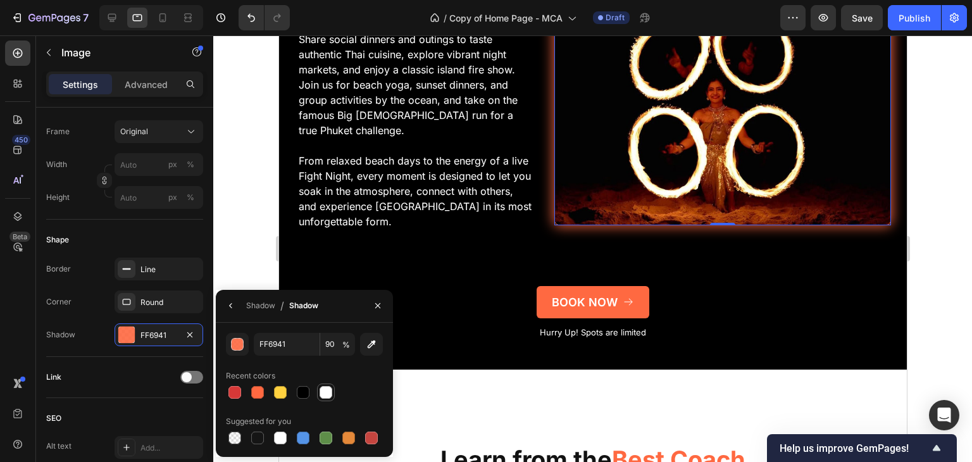
click at [324, 396] on div at bounding box center [326, 392] width 13 height 13
type input "FFFFFF"
type input "100"
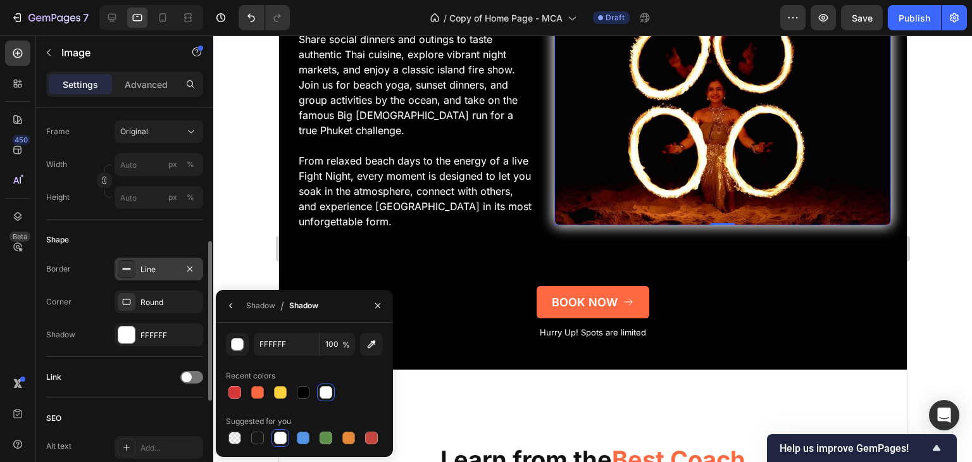
click at [177, 269] on div "Line" at bounding box center [159, 269] width 89 height 23
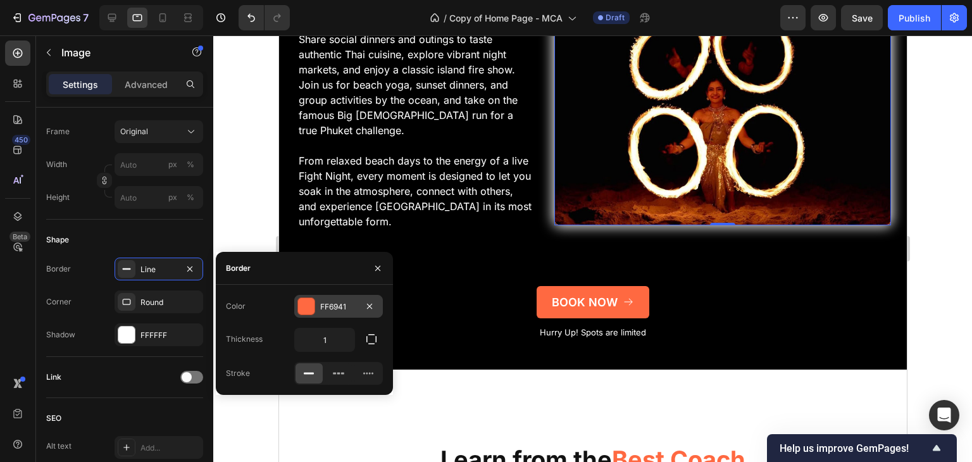
click at [305, 304] on div at bounding box center [306, 306] width 16 height 16
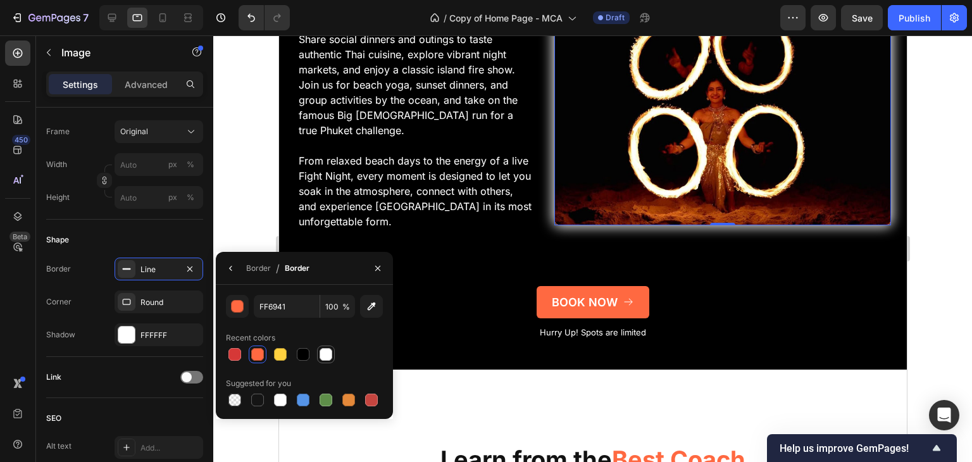
click at [329, 352] on div at bounding box center [326, 354] width 13 height 13
type input "FFFFFF"
click at [921, 284] on div at bounding box center [592, 248] width 759 height 426
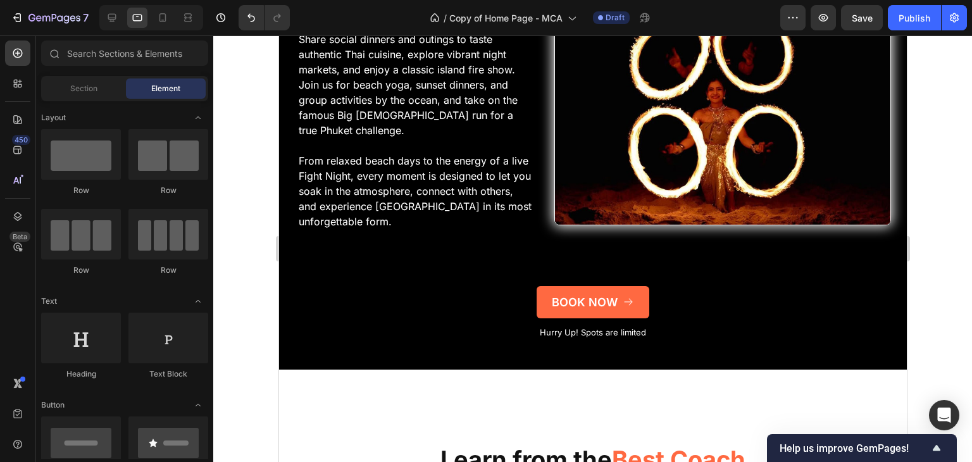
click at [921, 284] on div at bounding box center [592, 248] width 759 height 426
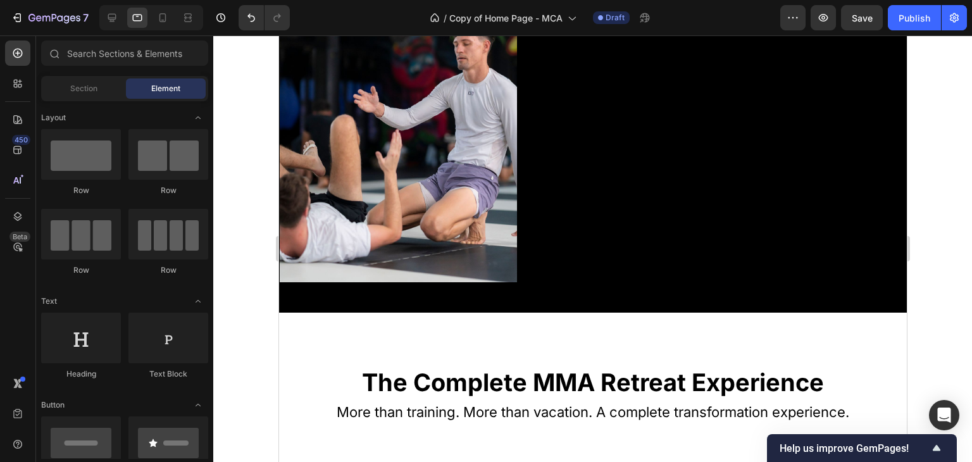
scroll to position [579, 0]
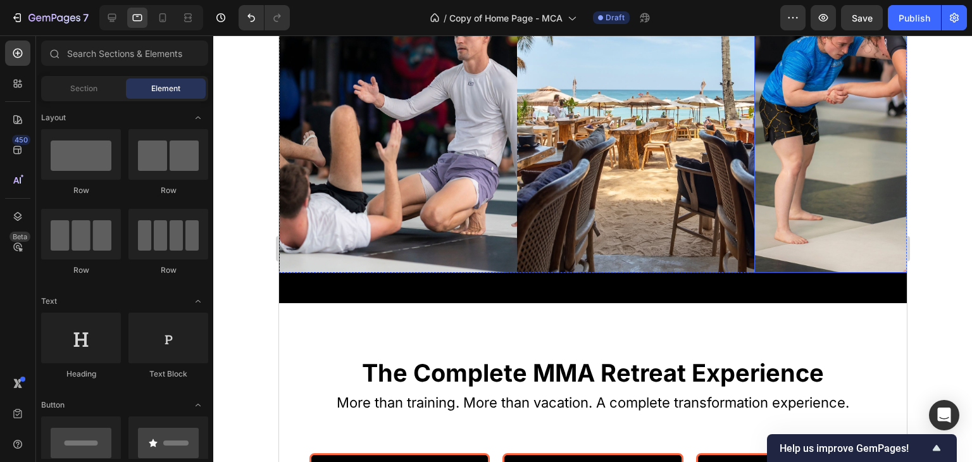
click at [869, 123] on img at bounding box center [872, 114] width 237 height 316
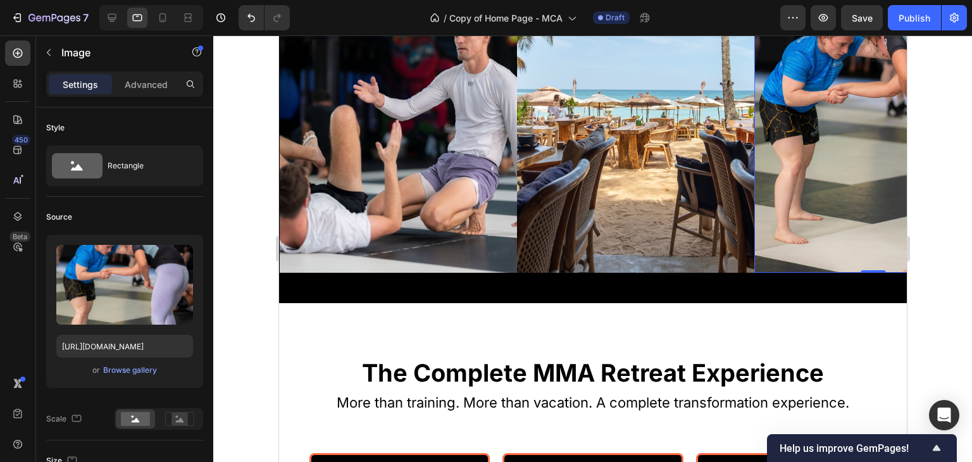
click at [954, 204] on div at bounding box center [592, 248] width 759 height 426
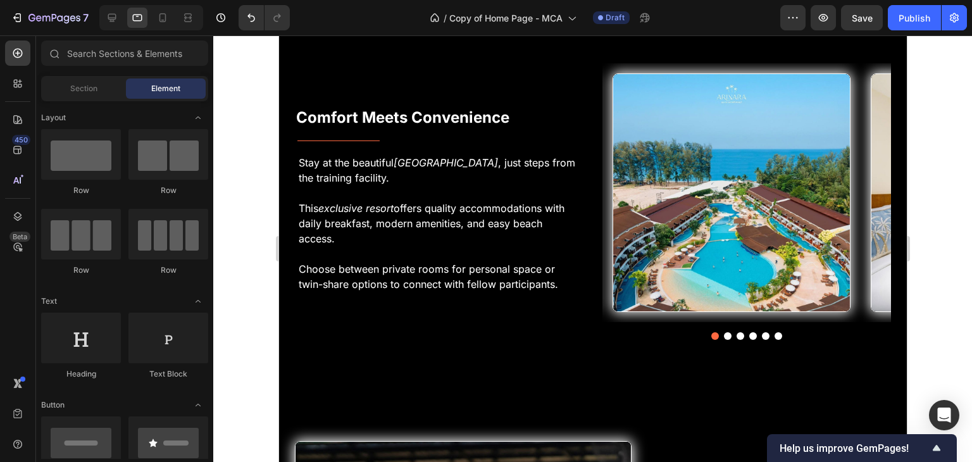
scroll to position [3662, 0]
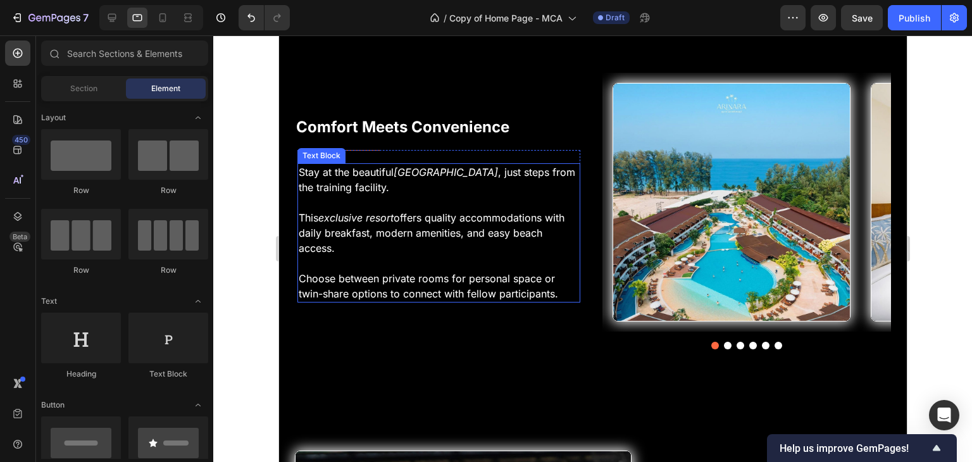
click at [506, 210] on p "This exclusive resort offers quality accommodations with daily breakfast, moder…" at bounding box center [438, 233] width 280 height 46
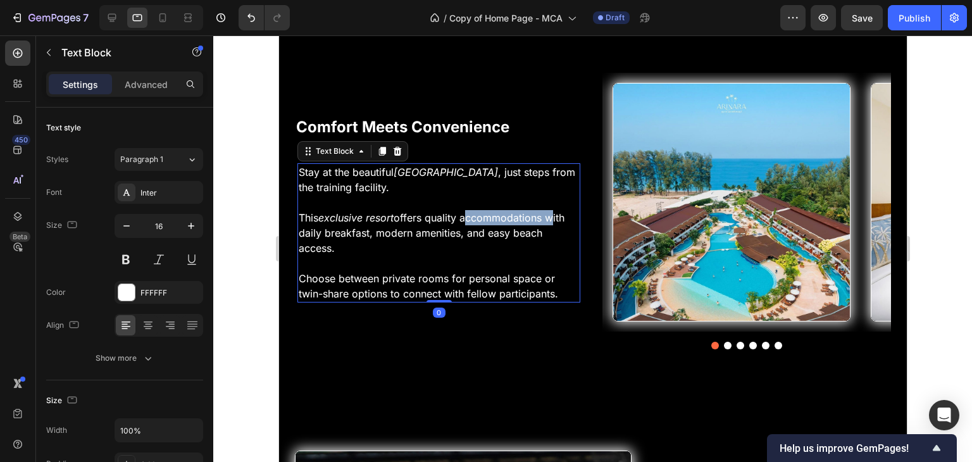
click at [506, 210] on p "This exclusive resort offers quality accommodations with daily breakfast, moder…" at bounding box center [438, 233] width 280 height 46
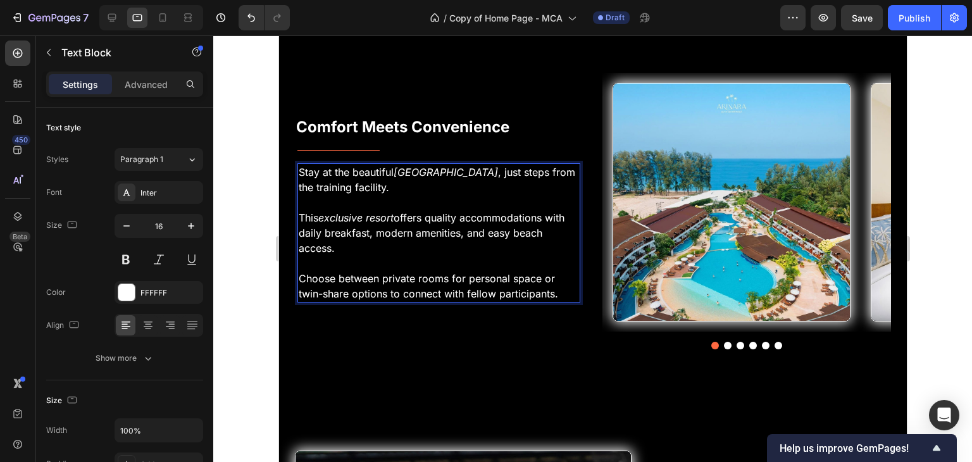
click at [554, 271] on p "Choose between private rooms for personal space or twin-share options to connec…" at bounding box center [438, 286] width 280 height 30
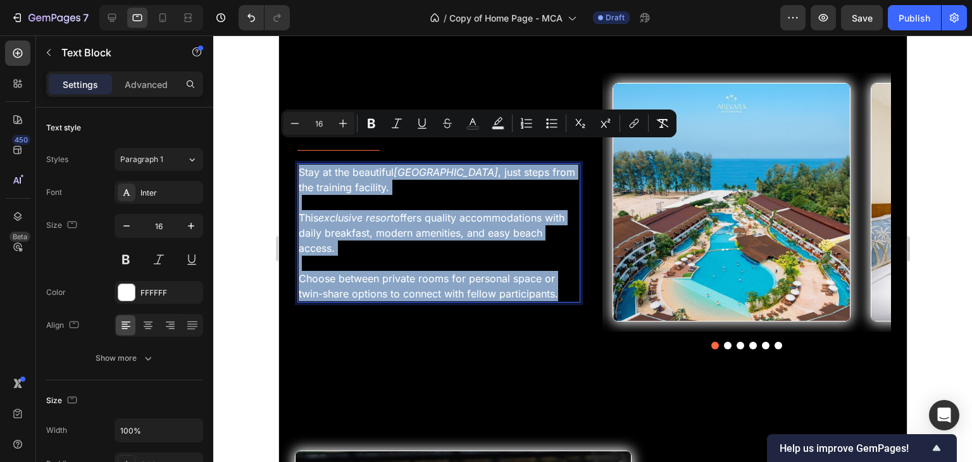
drag, startPoint x: 559, startPoint y: 269, endPoint x: 298, endPoint y: 155, distance: 285.1
click at [298, 163] on div "Stay at the beautiful [GEOGRAPHIC_DATA] , just steps from the training facility…" at bounding box center [438, 232] width 283 height 139
copy div "Stay at the beautiful [GEOGRAPHIC_DATA] , just steps from the training facility…"
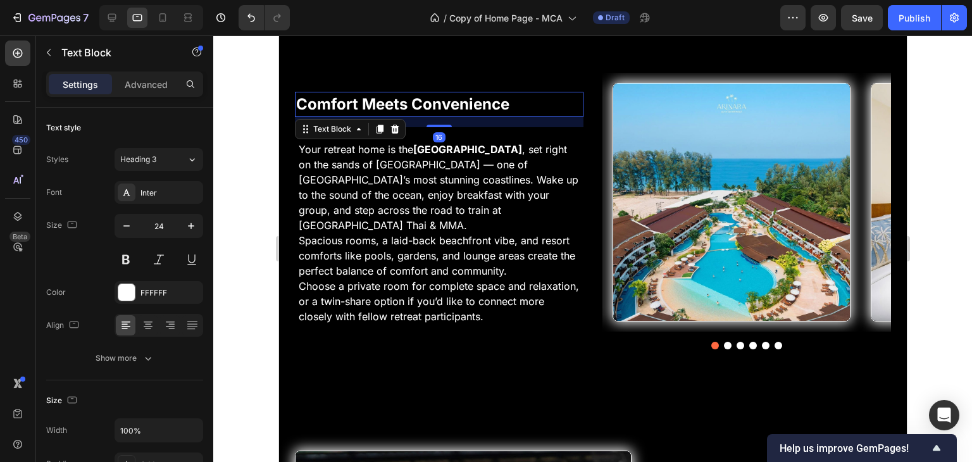
scroll to position [326, 0]
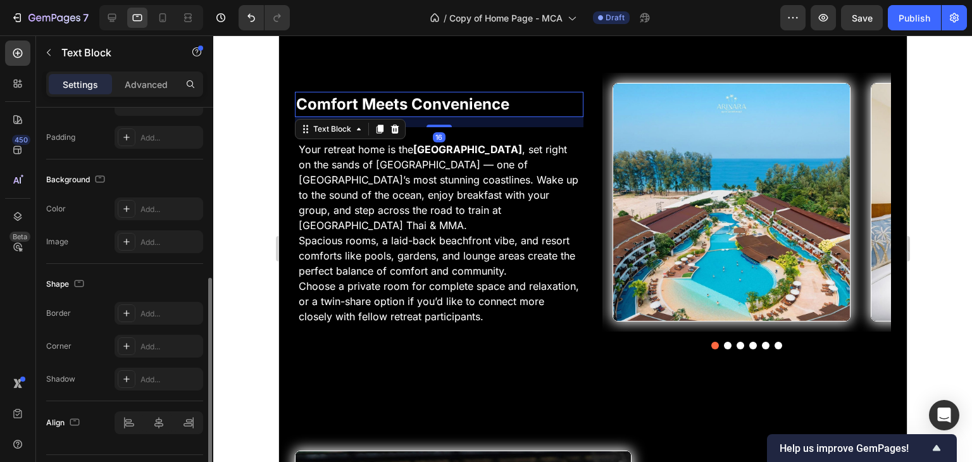
click at [445, 93] on p "Comfort Meets Convenience" at bounding box center [438, 104] width 286 height 23
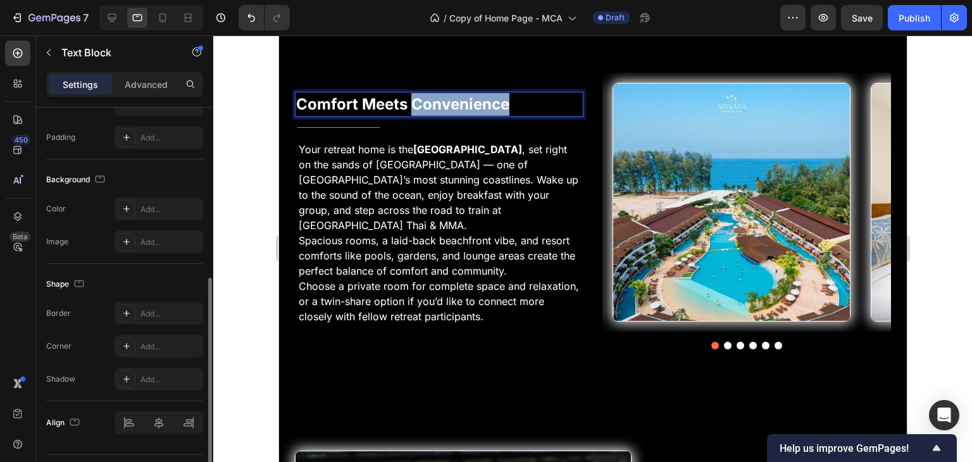
click at [445, 93] on p "Comfort Meets Convenience" at bounding box center [438, 104] width 286 height 23
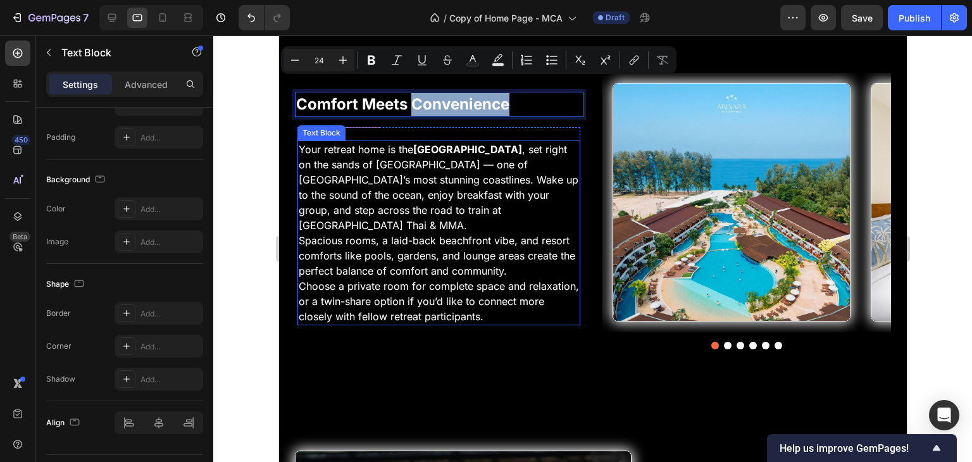
click at [512, 179] on p "Your retreat home is the [GEOGRAPHIC_DATA] , set right on the sands of [GEOGRAP…" at bounding box center [438, 187] width 280 height 91
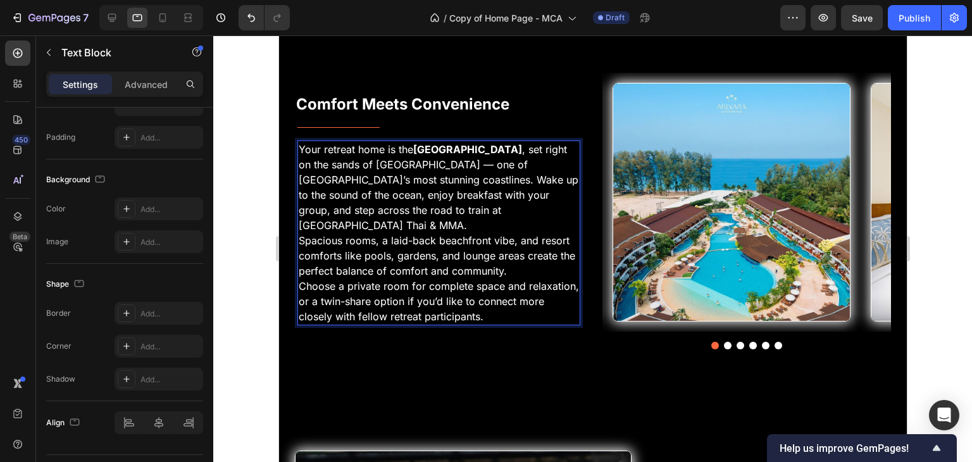
scroll to position [3654, 0]
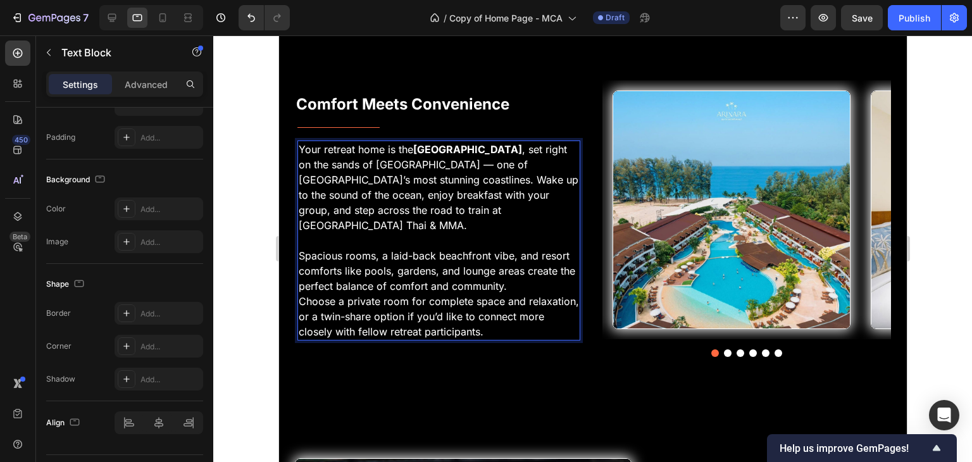
click at [525, 256] on p "Spacious rooms, a laid-back beachfront vibe, and resort comforts like pools, ga…" at bounding box center [438, 271] width 280 height 46
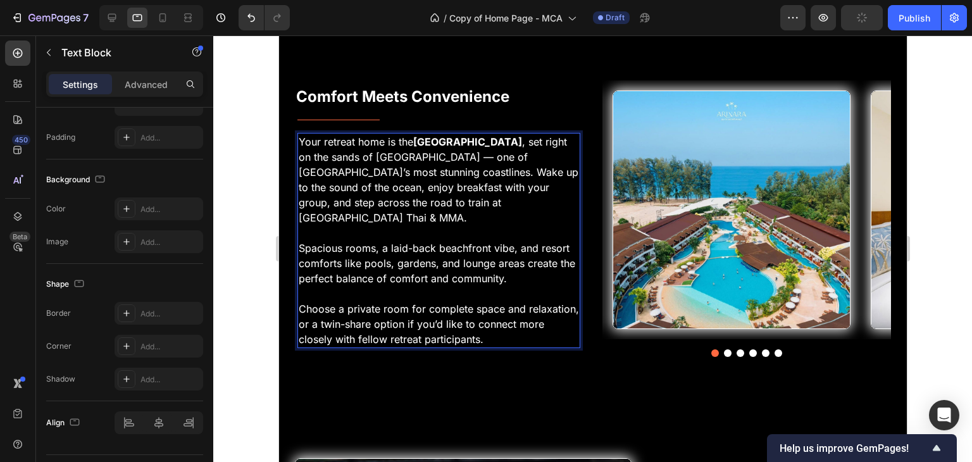
scroll to position [3646, 0]
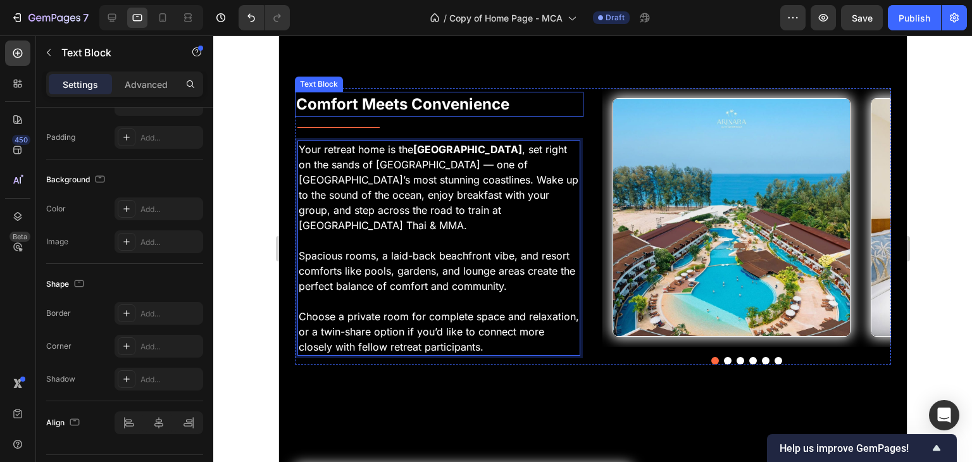
click at [406, 96] on p "Comfort Meets Convenience" at bounding box center [438, 104] width 286 height 23
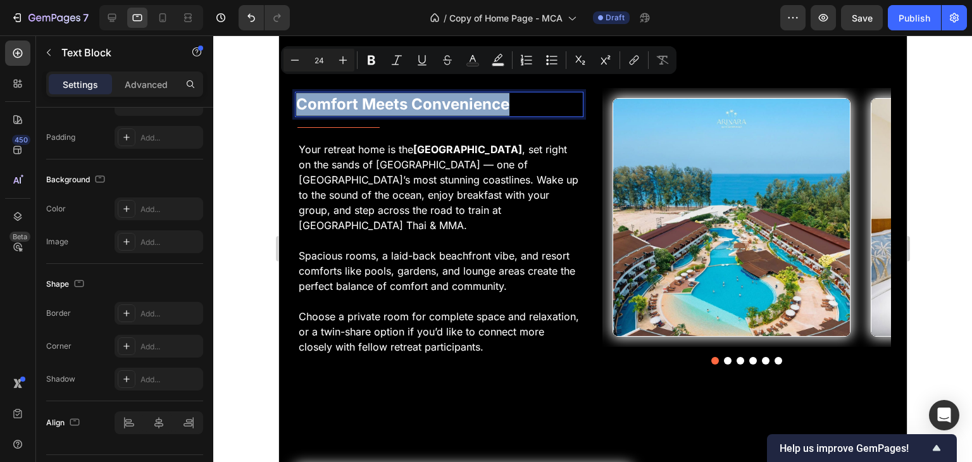
drag, startPoint x: 526, startPoint y: 86, endPoint x: 487, endPoint y: 123, distance: 53.7
click at [278, 87] on html "Tablet ( 992 px) iPhone 13 Mini iPhone 13 Pro iPhone 11 Pro Max iPhone 15 Pro M…" at bounding box center [592, 249] width 628 height 7721
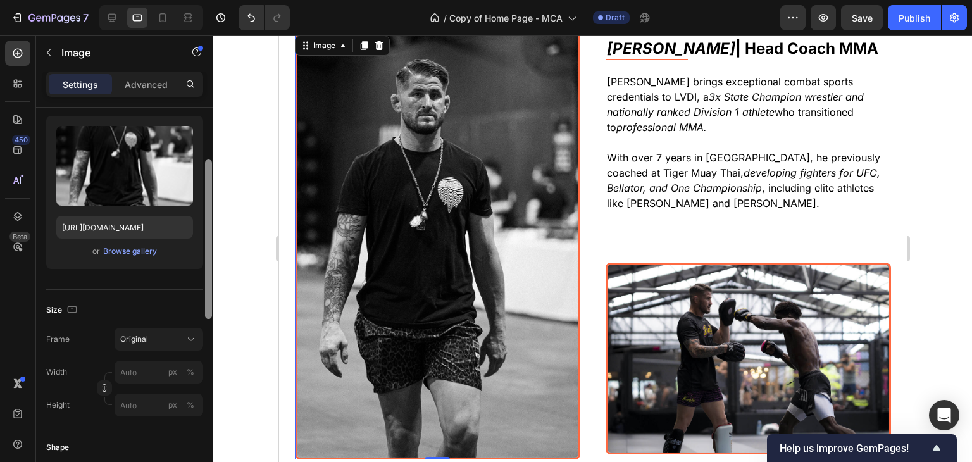
scroll to position [123, 0]
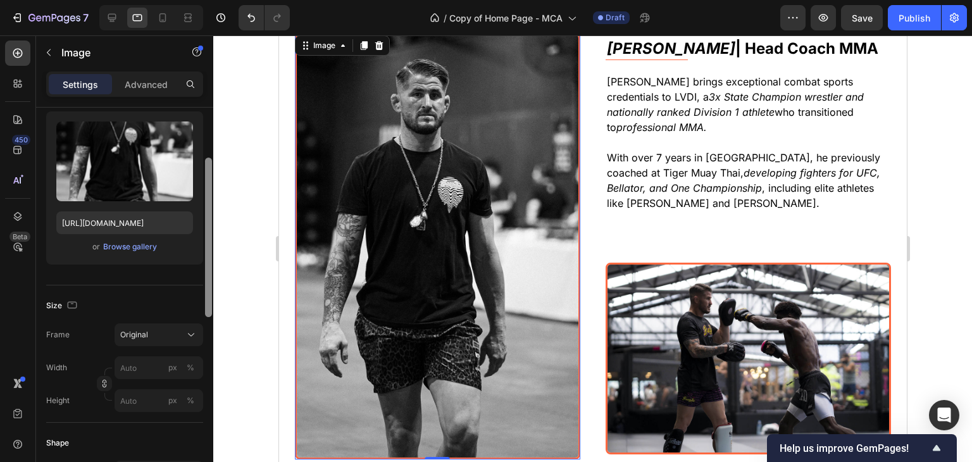
drag, startPoint x: 210, startPoint y: 251, endPoint x: 214, endPoint y: 302, distance: 50.8
click at [214, 0] on div "7 Version history / Copy of Home Page - MCA Draft Preview Save Publish 450 Beta…" at bounding box center [486, 0] width 972 height 0
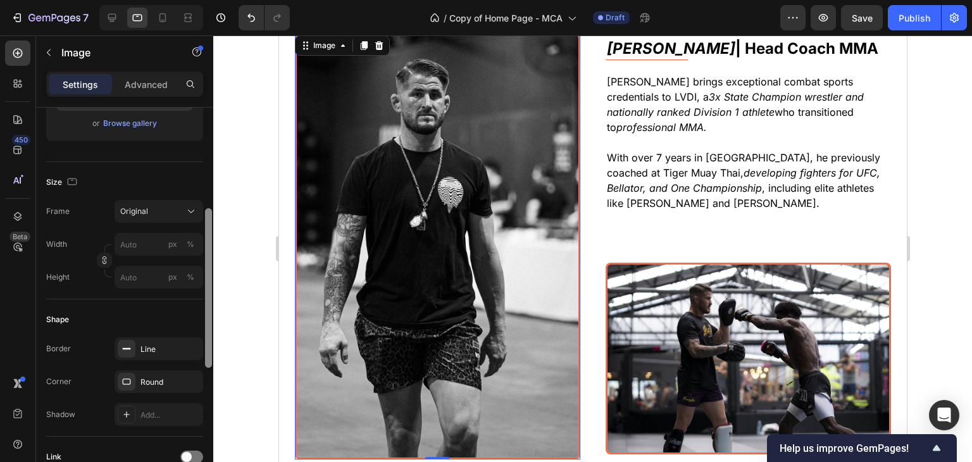
scroll to position [250, 0]
drag, startPoint x: 208, startPoint y: 292, endPoint x: 210, endPoint y: 344, distance: 51.9
click at [210, 344] on div at bounding box center [208, 288] width 7 height 159
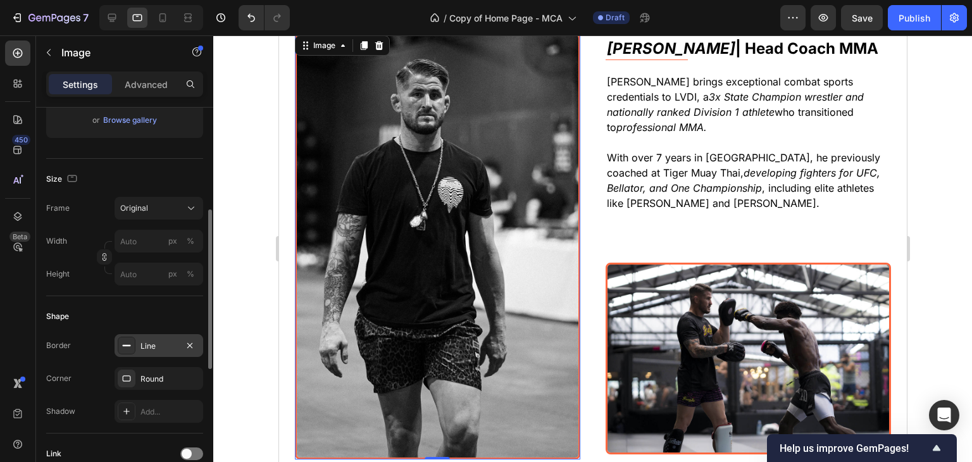
click at [146, 347] on div "Line" at bounding box center [158, 345] width 37 height 11
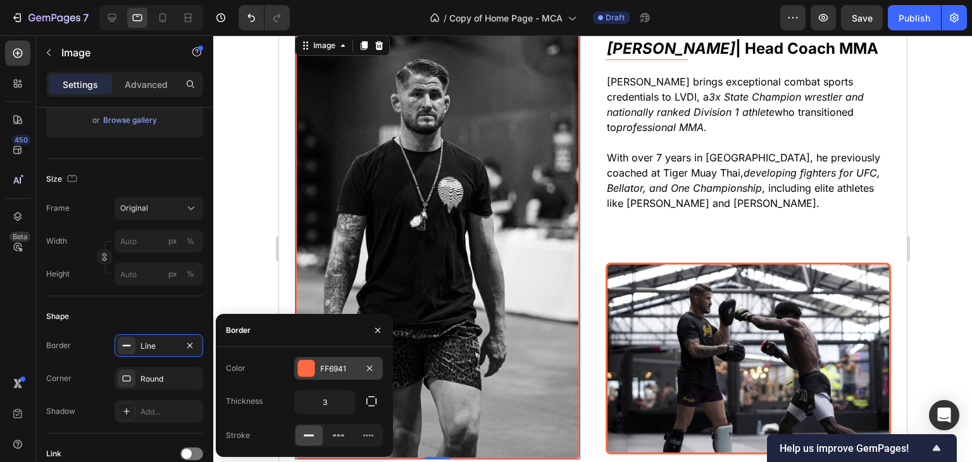
click at [306, 365] on div at bounding box center [306, 368] width 16 height 16
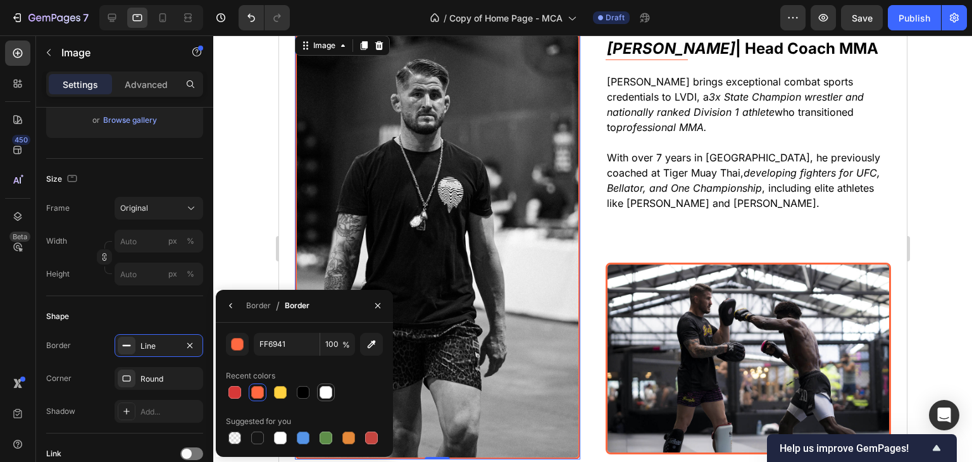
click at [329, 393] on div at bounding box center [326, 392] width 13 height 13
type input "FFFFFF"
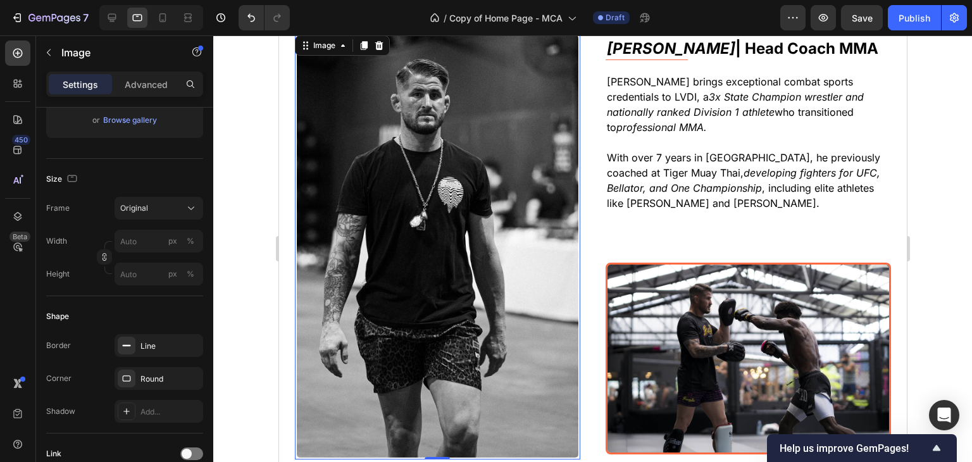
click at [258, 252] on div at bounding box center [592, 248] width 759 height 426
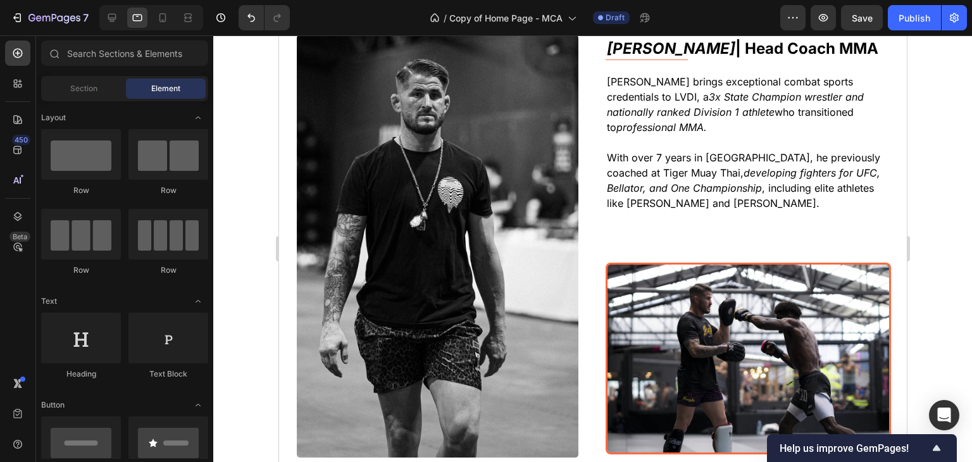
click at [258, 252] on div at bounding box center [592, 248] width 759 height 426
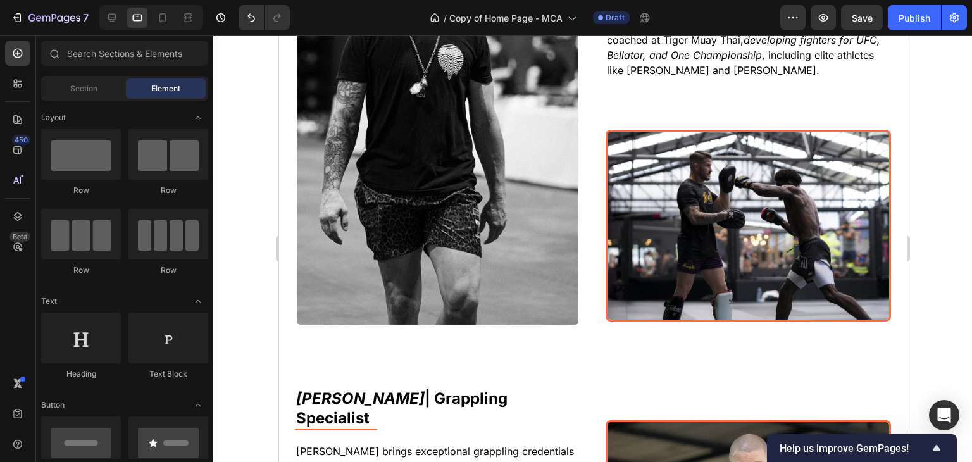
scroll to position [5234, 0]
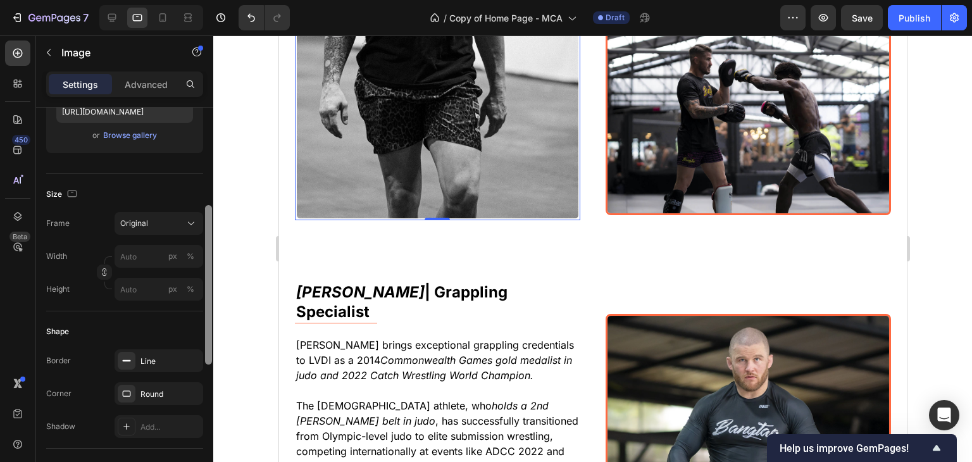
drag, startPoint x: 211, startPoint y: 208, endPoint x: 214, endPoint y: 305, distance: 96.9
click at [214, 0] on div "7 Version history / Copy of Home Page - MCA Draft Preview Save Publish 450 Beta…" at bounding box center [486, 0] width 972 height 0
click at [161, 352] on div "Line" at bounding box center [159, 359] width 89 height 23
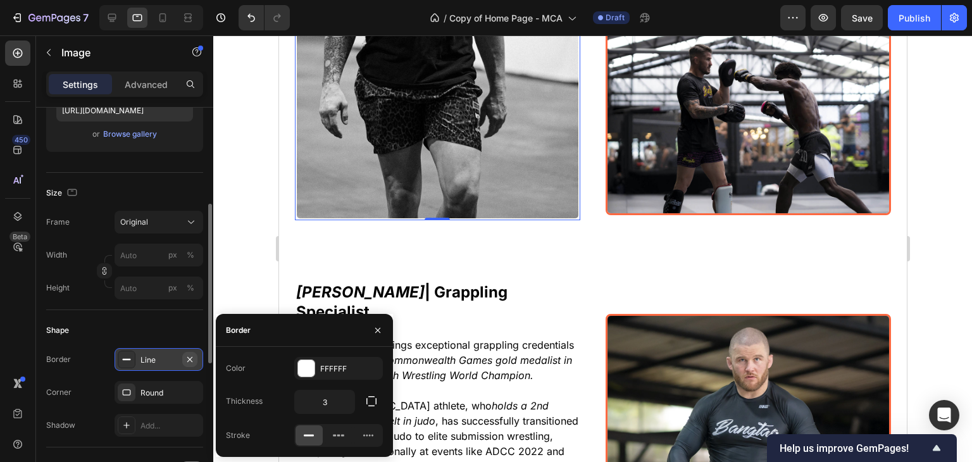
click at [191, 356] on icon "button" at bounding box center [189, 358] width 5 height 5
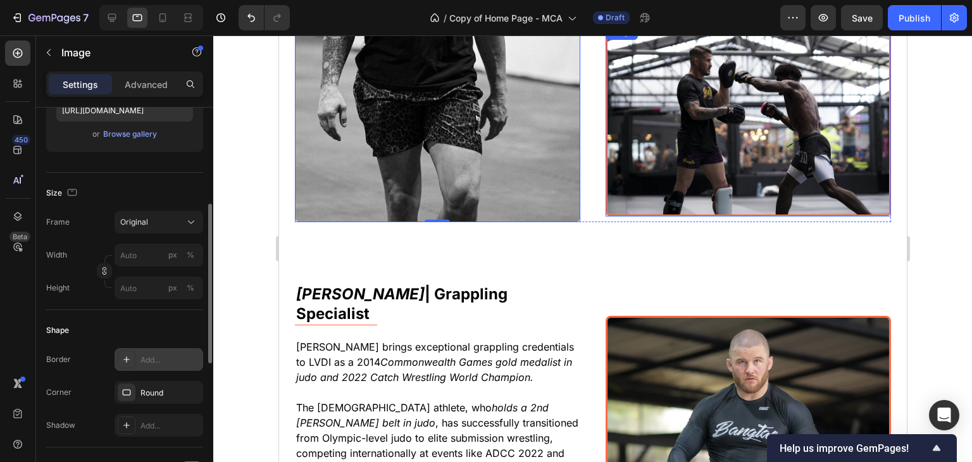
click at [676, 41] on div "Image" at bounding box center [747, 121] width 285 height 192
click at [191, 360] on icon "button" at bounding box center [189, 359] width 5 height 5
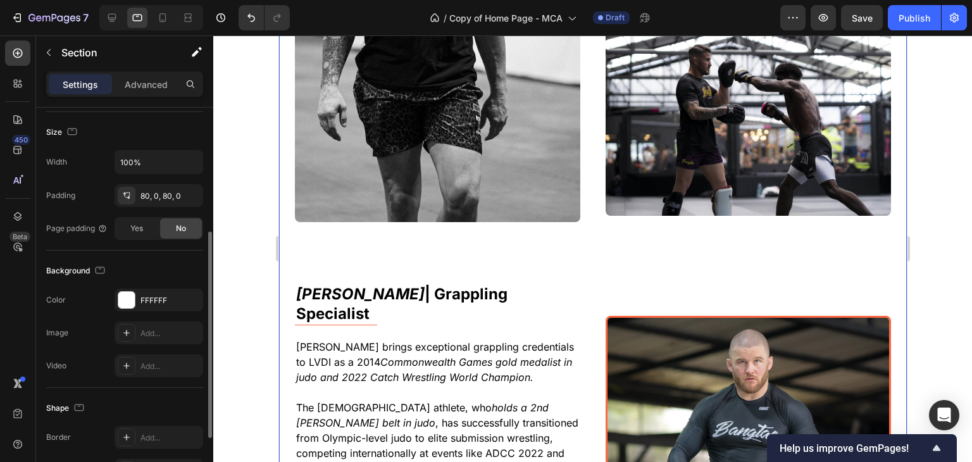
click at [890, 194] on div "Learn from the Best Coach Heading World-class instruction from internationally …" at bounding box center [592, 250] width 628 height 1142
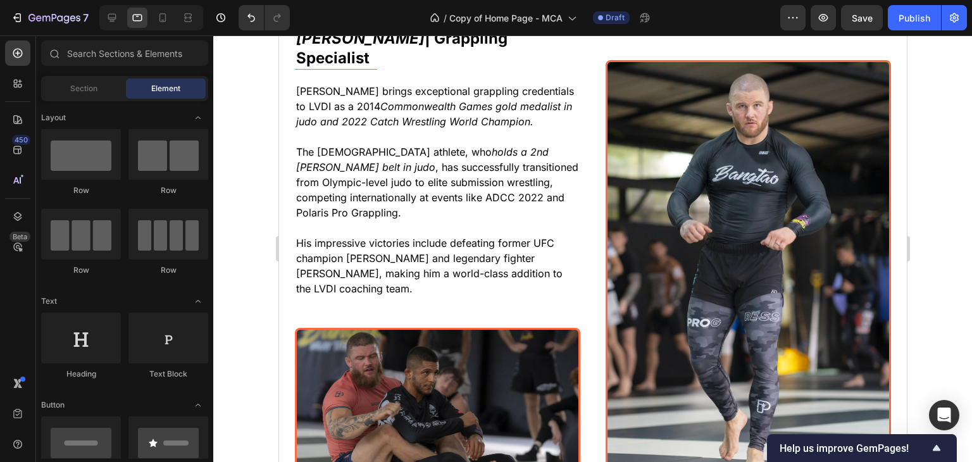
scroll to position [5500, 0]
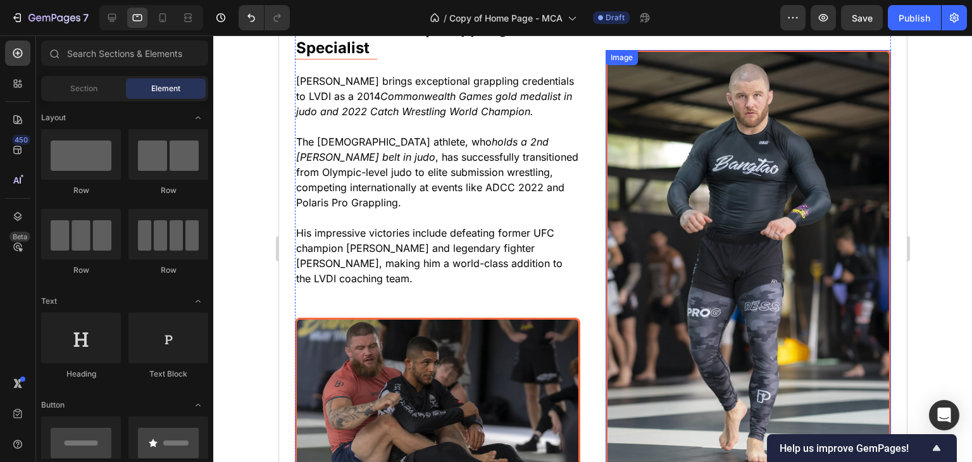
click at [709, 270] on img at bounding box center [747, 263] width 285 height 426
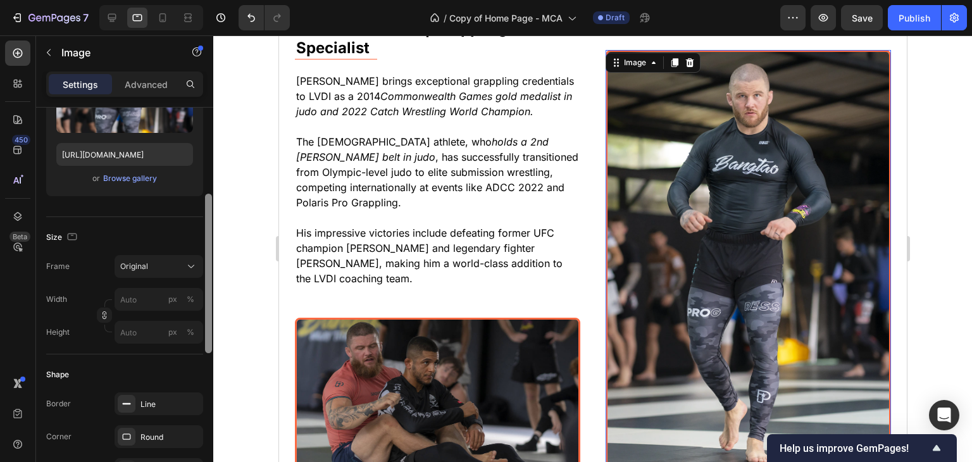
drag, startPoint x: 210, startPoint y: 226, endPoint x: 217, endPoint y: 307, distance: 81.3
click at [217, 0] on div "7 Version history / Copy of Home Page - MCA Draft Preview Save Publish 450 Beta…" at bounding box center [486, 0] width 972 height 0
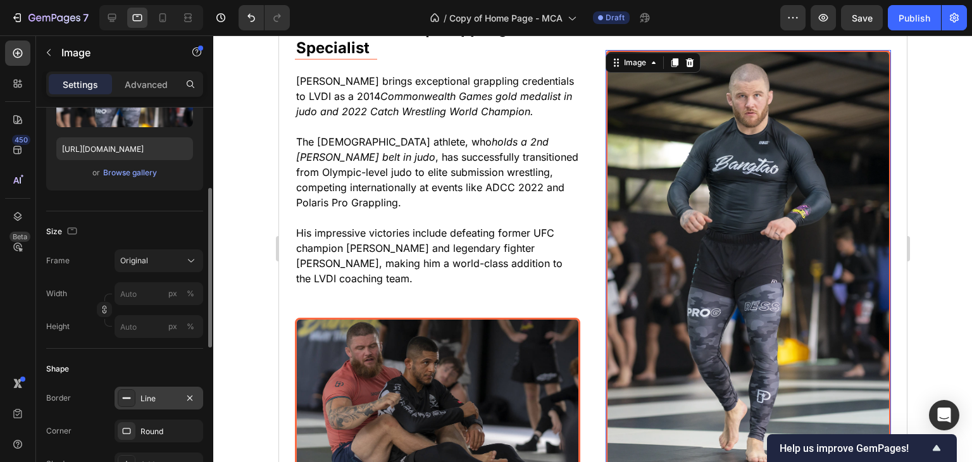
click at [165, 395] on div "Line" at bounding box center [158, 398] width 37 height 11
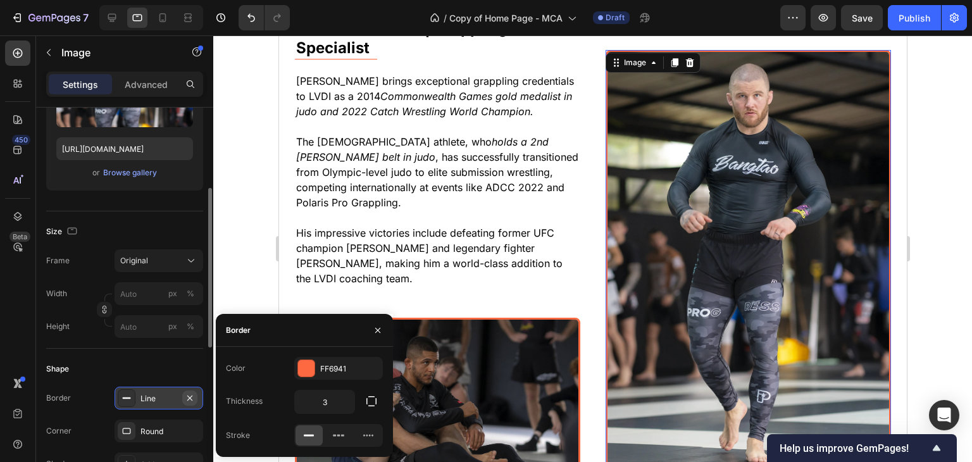
click at [187, 396] on icon "button" at bounding box center [190, 398] width 10 height 10
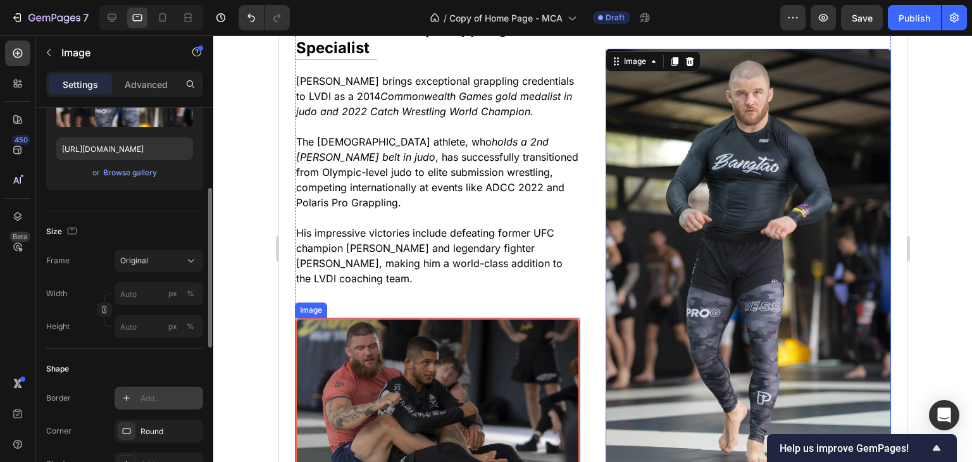
click at [312, 383] on img at bounding box center [436, 414] width 285 height 192
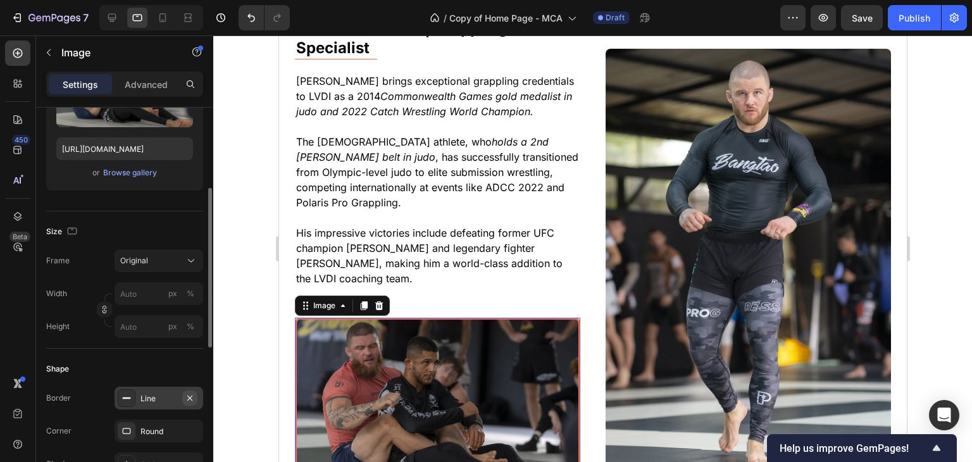
click at [194, 398] on icon "button" at bounding box center [190, 398] width 10 height 10
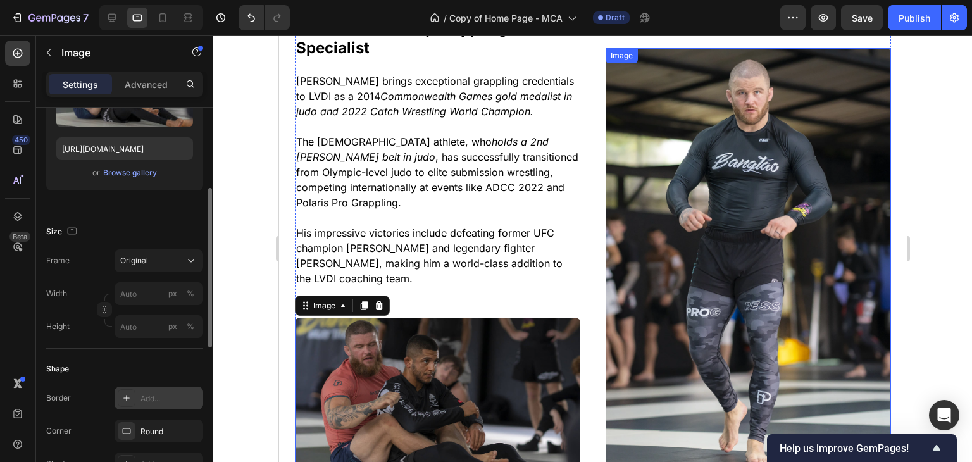
click at [939, 251] on div at bounding box center [592, 248] width 759 height 426
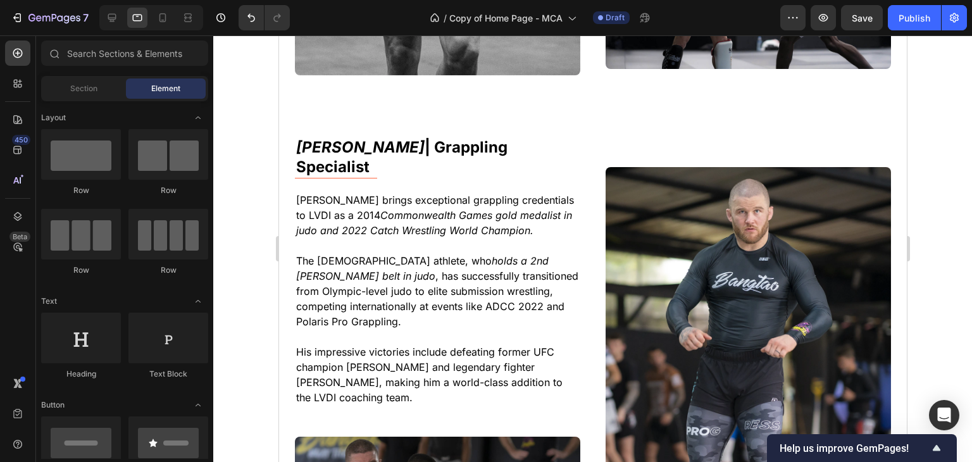
scroll to position [5314, 0]
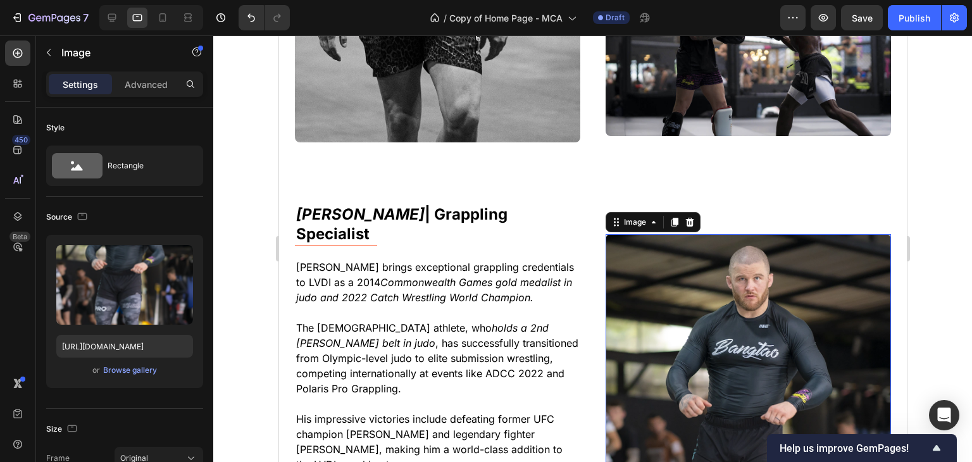
click at [769, 234] on img at bounding box center [747, 448] width 285 height 428
click at [587, 203] on div "[PERSON_NAME] | Grappling Specialist Text Block Title [PERSON_NAME] brings exce…" at bounding box center [592, 448] width 596 height 491
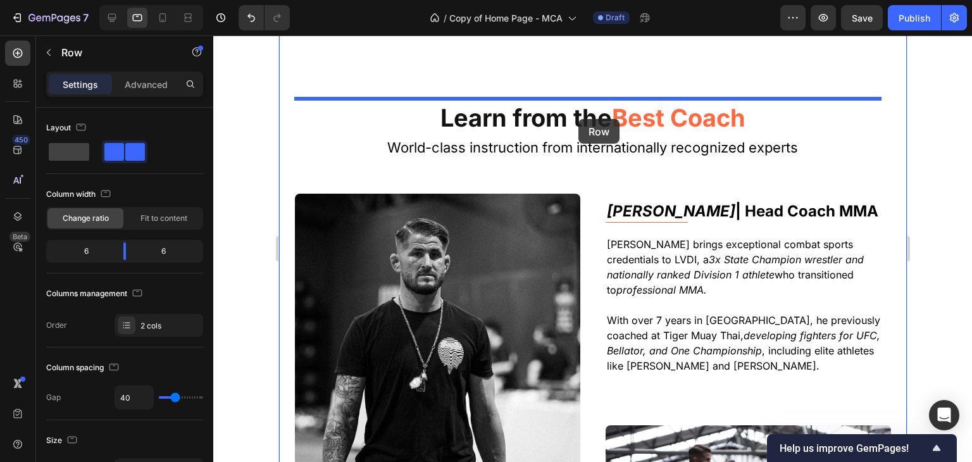
scroll to position [4773, 0]
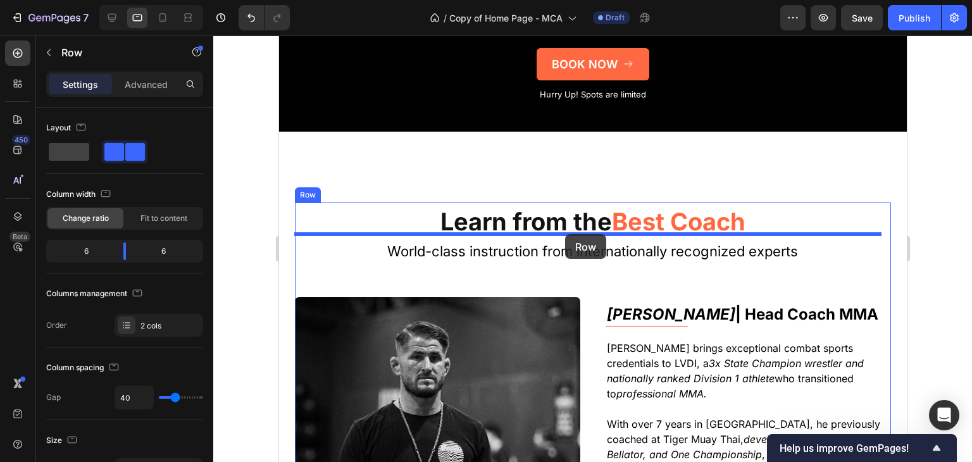
drag, startPoint x: 587, startPoint y: 200, endPoint x: 564, endPoint y: 234, distance: 41.1
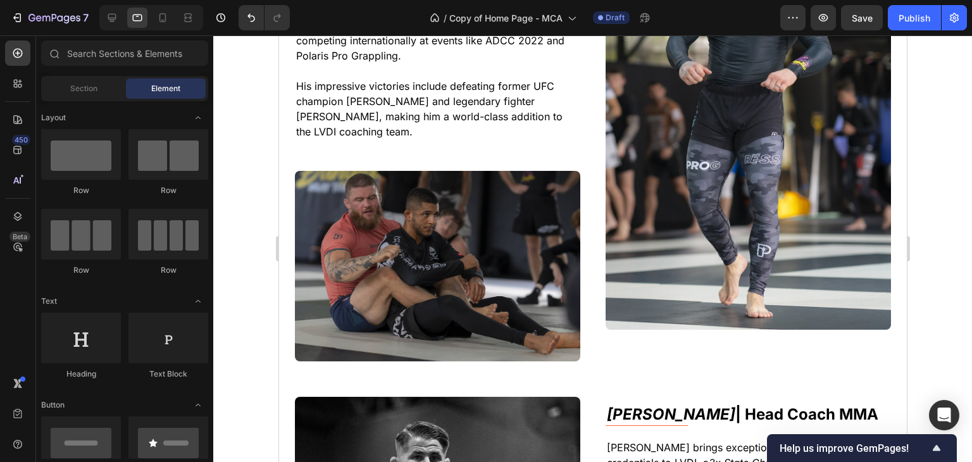
scroll to position [5177, 0]
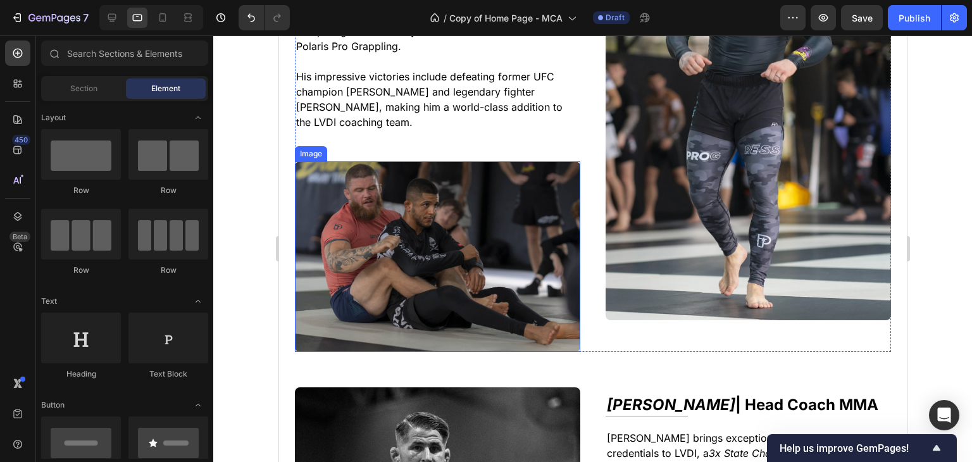
click at [475, 286] on img at bounding box center [436, 256] width 285 height 190
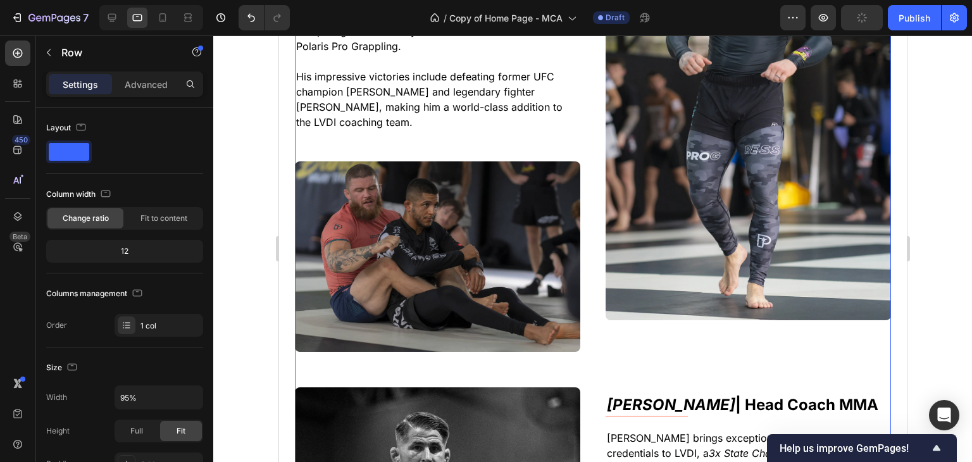
click at [621, 333] on div "Learn from the Best Coach Heading World-class instruction from internationally …" at bounding box center [592, 301] width 596 height 1090
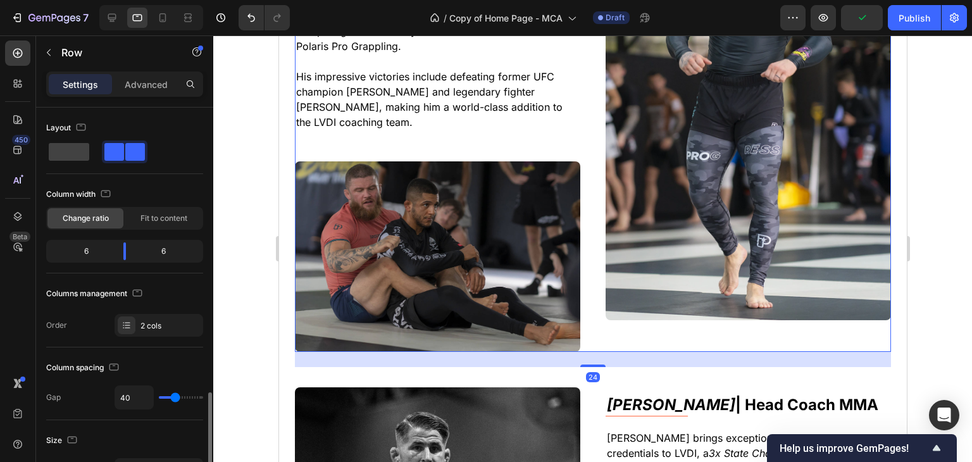
click at [609, 326] on div "Image" at bounding box center [747, 106] width 285 height 491
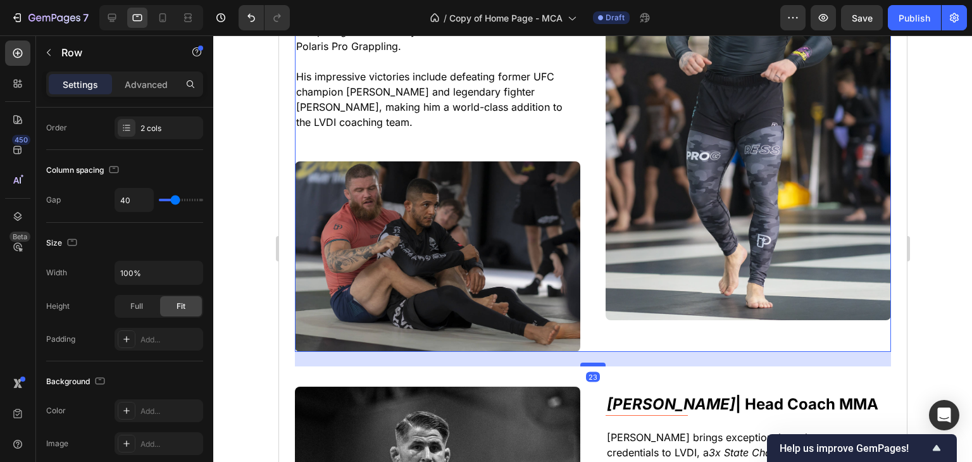
click at [588, 363] on div at bounding box center [592, 365] width 25 height 4
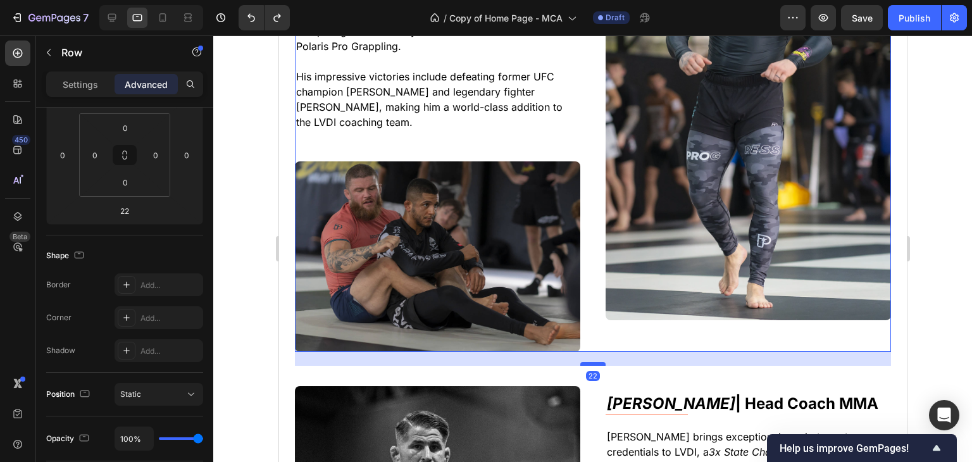
type input "24"
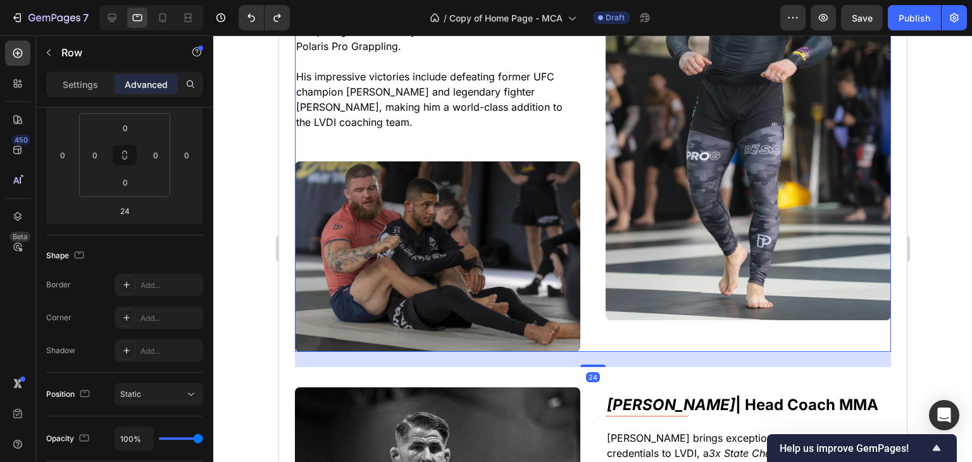
click at [595, 312] on div "[PERSON_NAME] | Grappling Specialist Text Block Title [PERSON_NAME] brings exce…" at bounding box center [592, 106] width 596 height 491
click at [566, 313] on img at bounding box center [436, 256] width 285 height 190
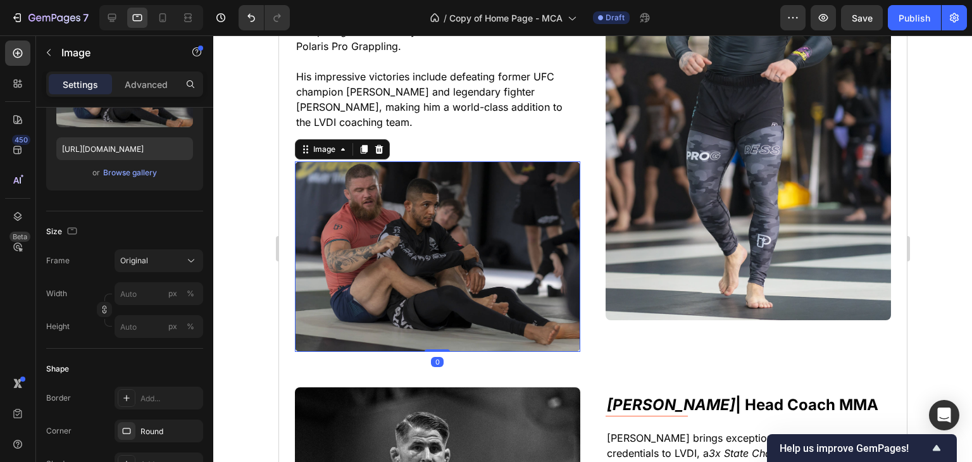
scroll to position [0, 0]
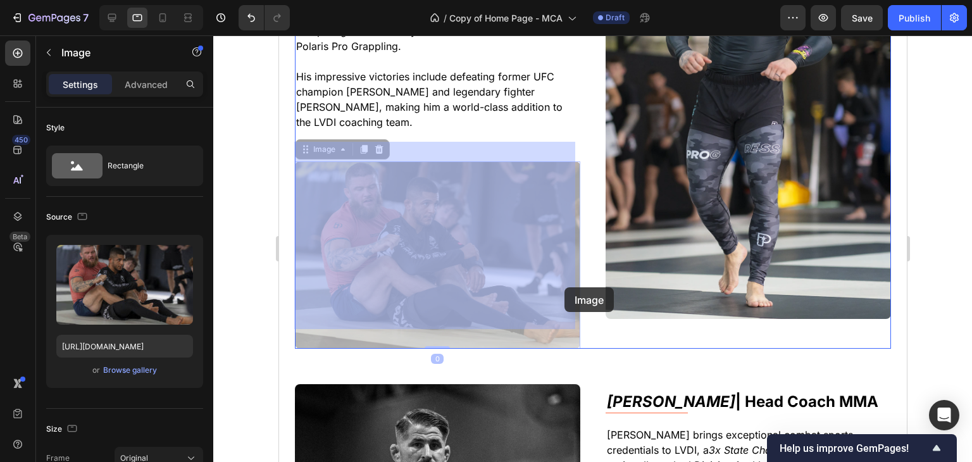
drag, startPoint x: 566, startPoint y: 313, endPoint x: 564, endPoint y: 287, distance: 25.4
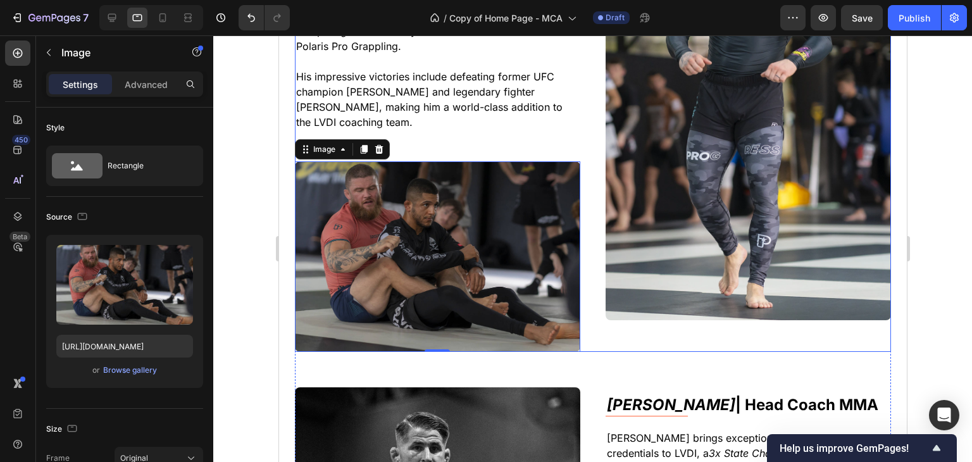
click at [670, 305] on div "Image" at bounding box center [747, 106] width 285 height 491
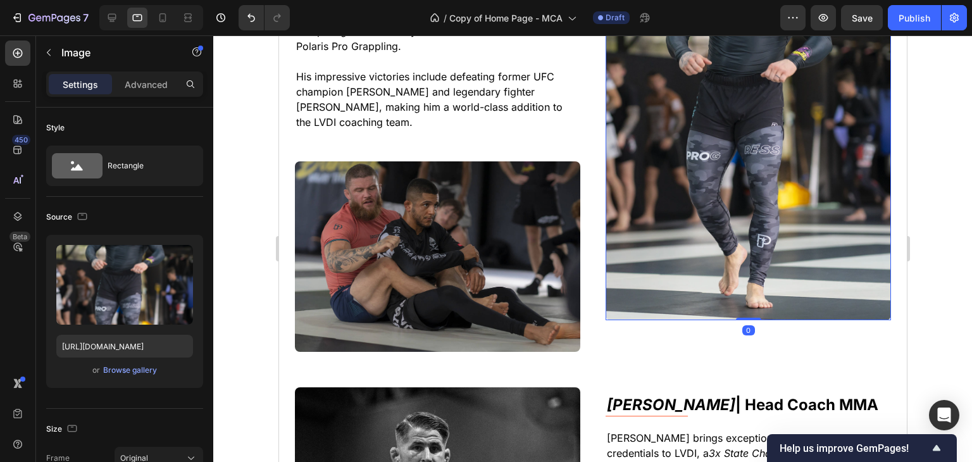
click at [669, 282] on img at bounding box center [747, 106] width 285 height 428
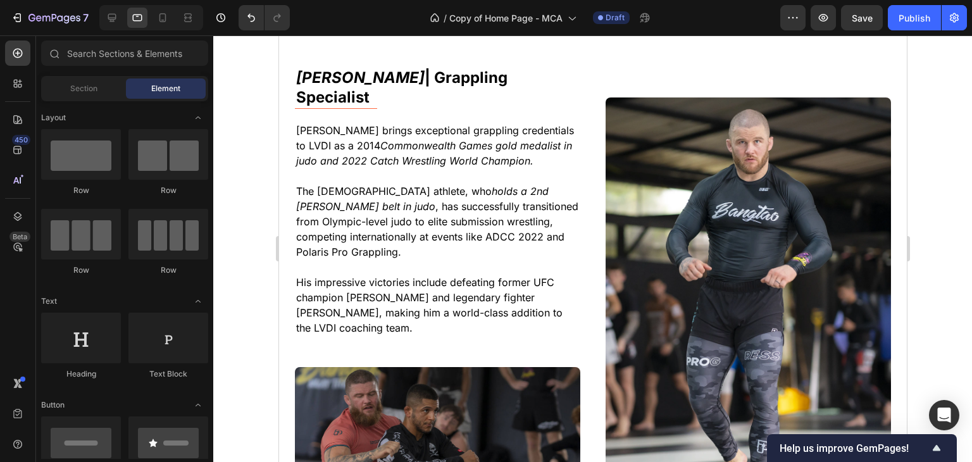
scroll to position [4962, 0]
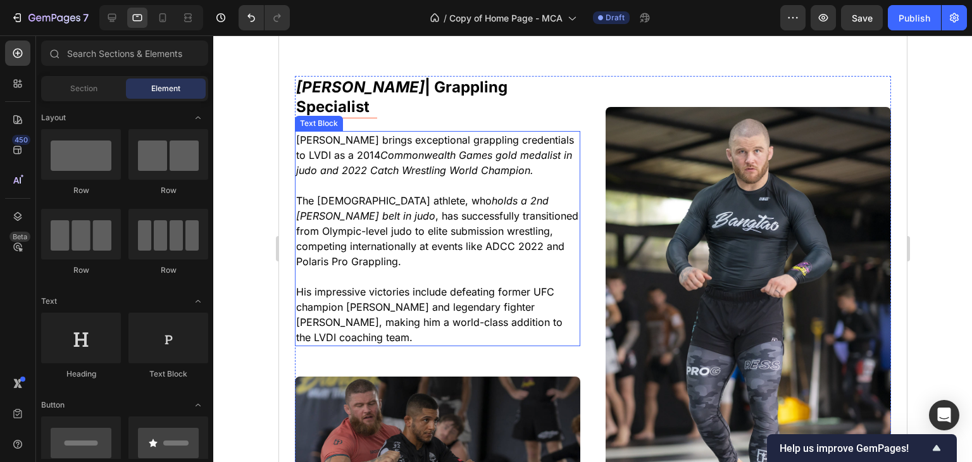
click at [414, 132] on p "[PERSON_NAME] brings exceptional grappling credentials to LVDI as a 2014 Common…" at bounding box center [436, 155] width 283 height 46
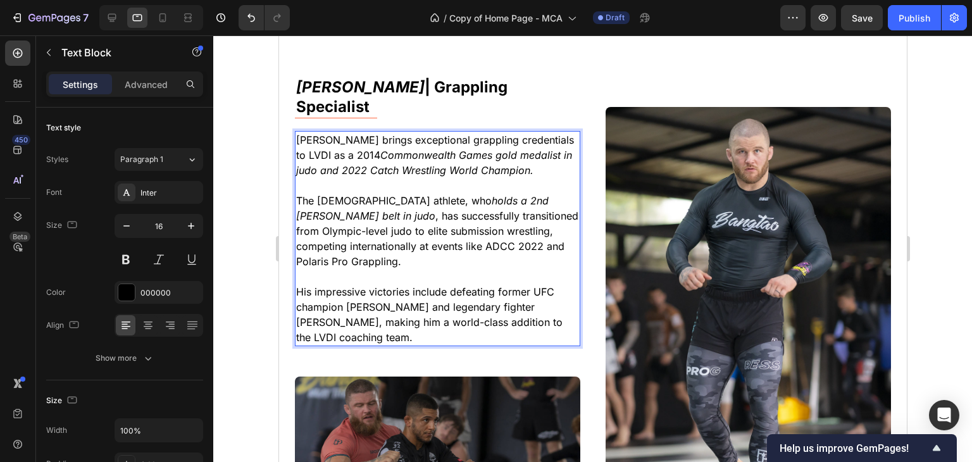
click at [382, 321] on p "His impressive victories include defeating former UFC champion [PERSON_NAME] an…" at bounding box center [436, 314] width 283 height 61
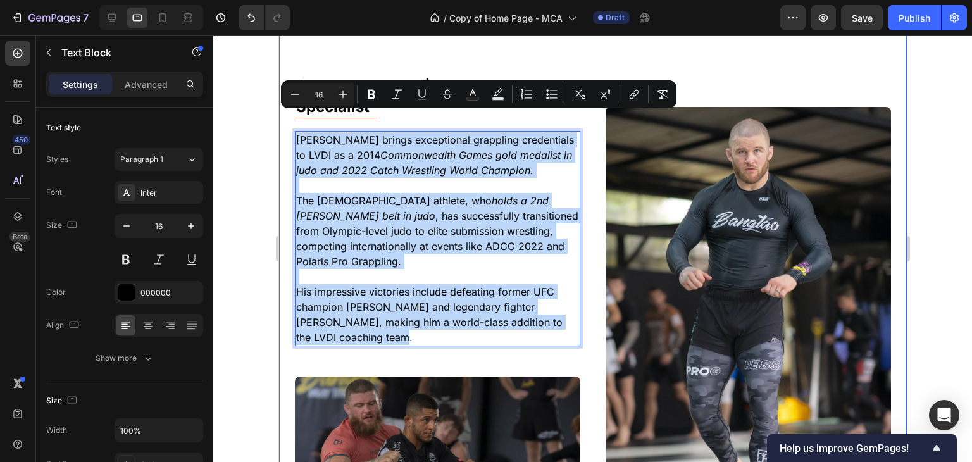
drag, startPoint x: 378, startPoint y: 318, endPoint x: 290, endPoint y: 112, distance: 223.9
copy div "[PERSON_NAME] brings exceptional grappling credentials to LVDI as a 2014 Common…"
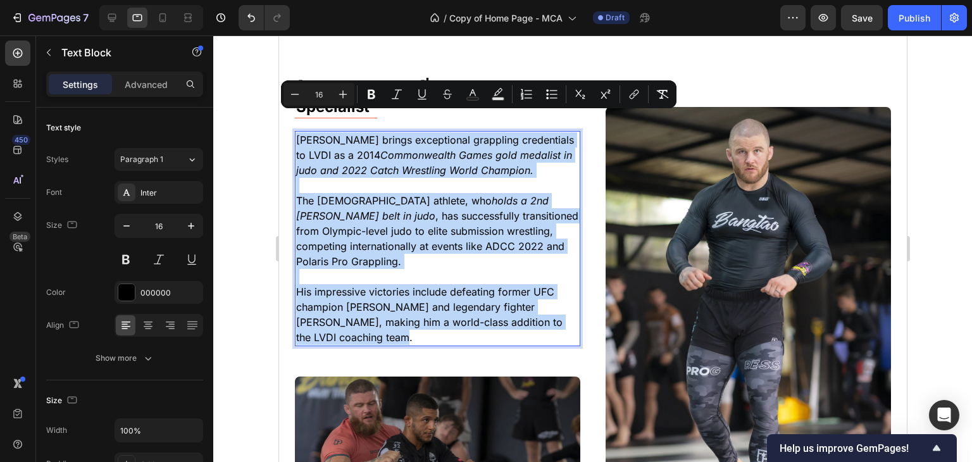
click at [441, 149] on icon "Commonwealth Games gold medalist in judo and 2022 Catch Wrestling World Champio…" at bounding box center [433, 163] width 276 height 28
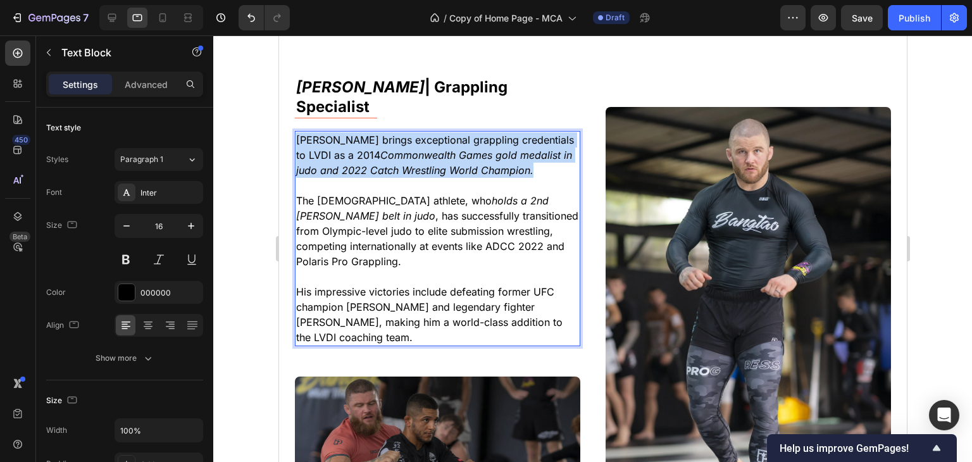
drag, startPoint x: 497, startPoint y: 153, endPoint x: 293, endPoint y: 125, distance: 205.6
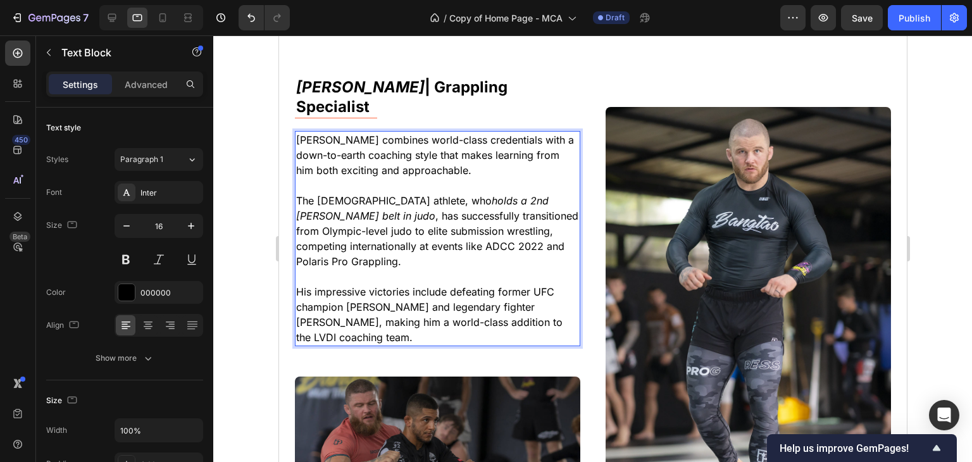
click at [433, 193] on p "The [DEMOGRAPHIC_DATA] athlete, who holds a 2nd [PERSON_NAME] belt in judo , ha…" at bounding box center [436, 231] width 283 height 76
click at [347, 244] on p "The [DEMOGRAPHIC_DATA] athlete, who holds a 2nd [PERSON_NAME] belt in judo , ha…" at bounding box center [436, 231] width 283 height 76
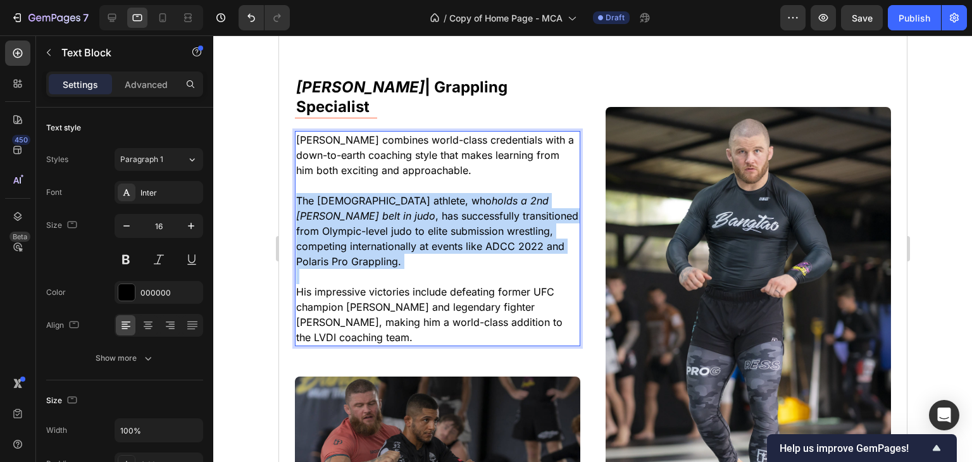
drag, startPoint x: 347, startPoint y: 244, endPoint x: 268, endPoint y: 176, distance: 103.6
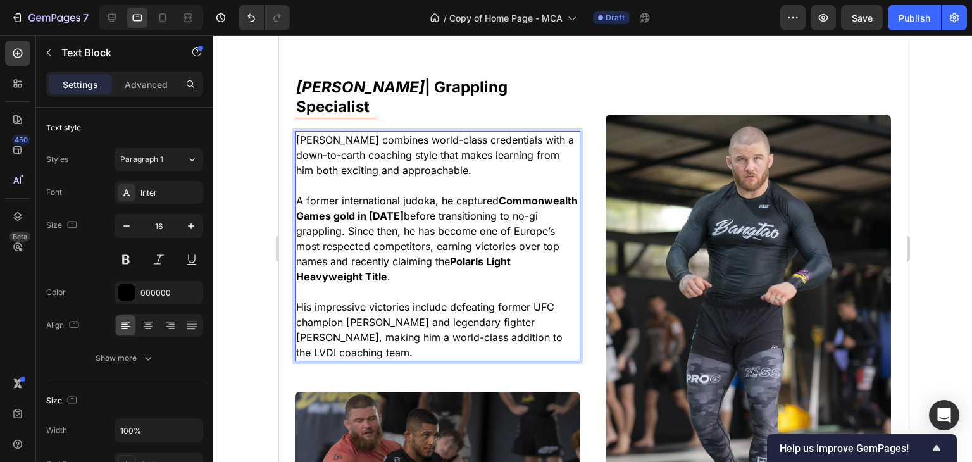
click at [469, 299] on p "His impressive victories include defeating former UFC champion [PERSON_NAME] an…" at bounding box center [436, 329] width 283 height 61
click at [375, 332] on p "His impressive victories include defeating former UFC champion [PERSON_NAME] an…" at bounding box center [436, 329] width 283 height 61
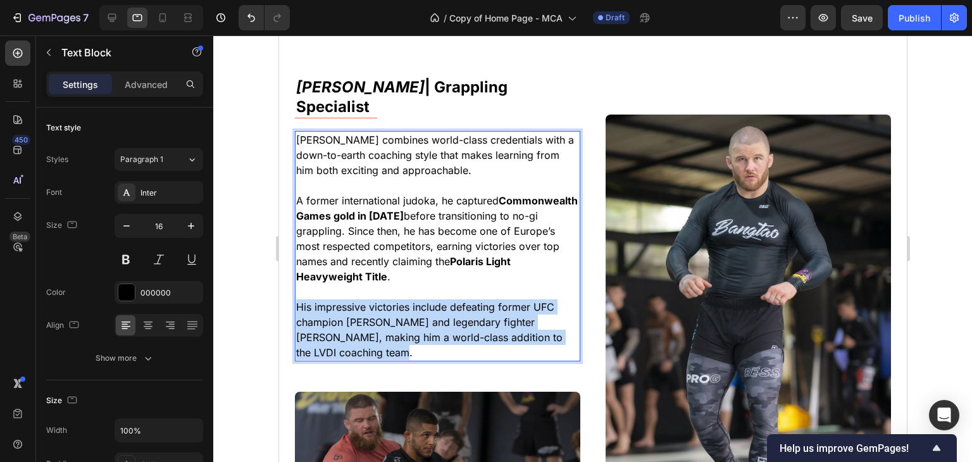
drag, startPoint x: 375, startPoint y: 332, endPoint x: 297, endPoint y: 289, distance: 88.9
click at [297, 299] on p "His impressive victories include defeating former UFC champion [PERSON_NAME] an…" at bounding box center [436, 329] width 283 height 61
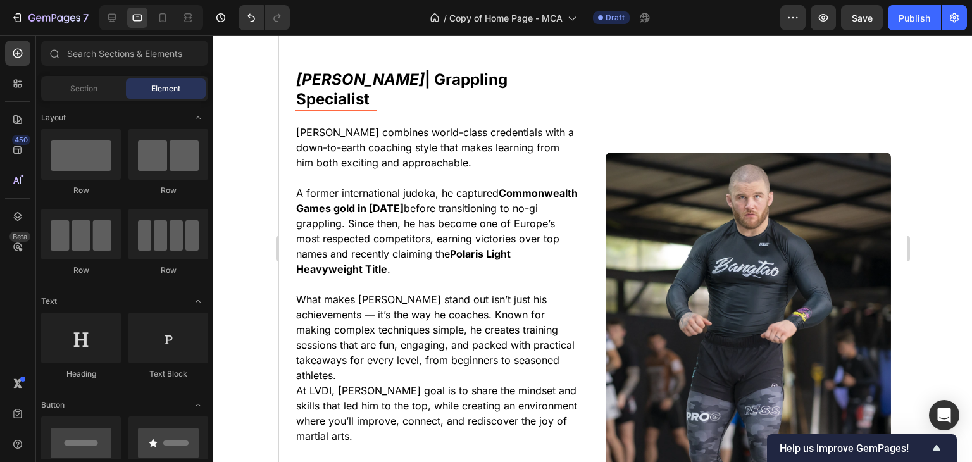
scroll to position [4979, 0]
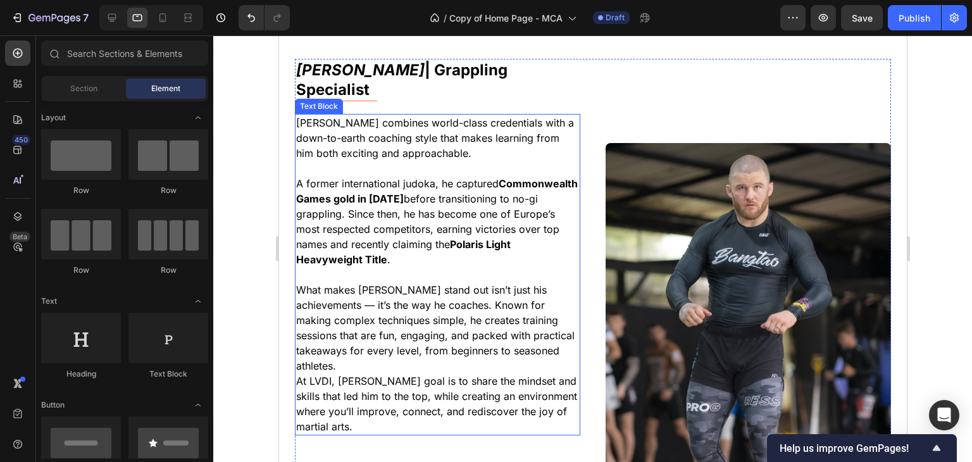
click at [340, 393] on p "At LVDI, [PERSON_NAME] goal is to share the mindset and skills that led him to …" at bounding box center [436, 403] width 283 height 61
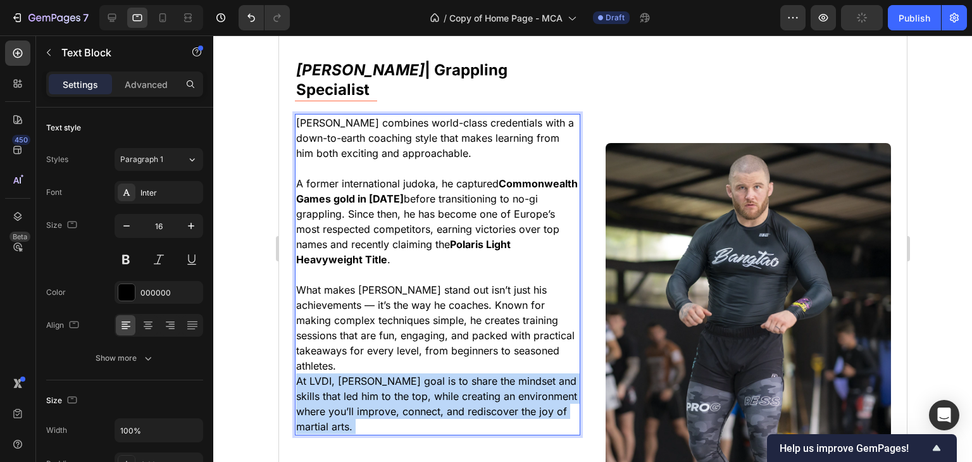
drag, startPoint x: 340, startPoint y: 393, endPoint x: 327, endPoint y: 373, distance: 23.9
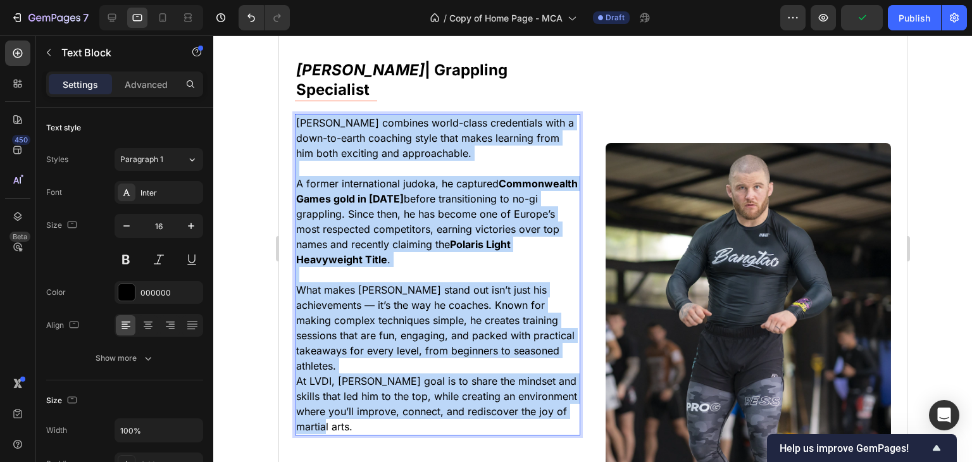
drag, startPoint x: 317, startPoint y: 388, endPoint x: 295, endPoint y: 105, distance: 283.6
click at [295, 114] on div "[PERSON_NAME] combines world-class credentials with a down-to-earth coaching st…" at bounding box center [436, 274] width 285 height 321
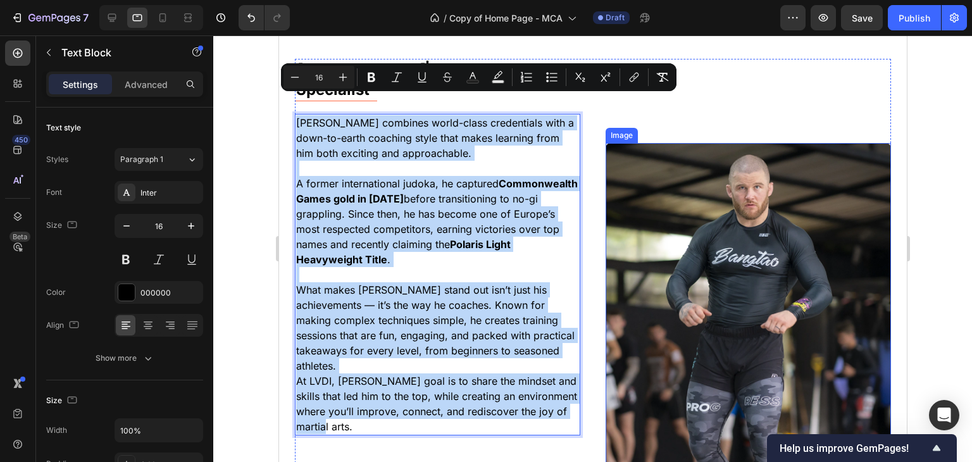
copy div "[PERSON_NAME] combines world-class credentials with a down-to-earth coaching st…"
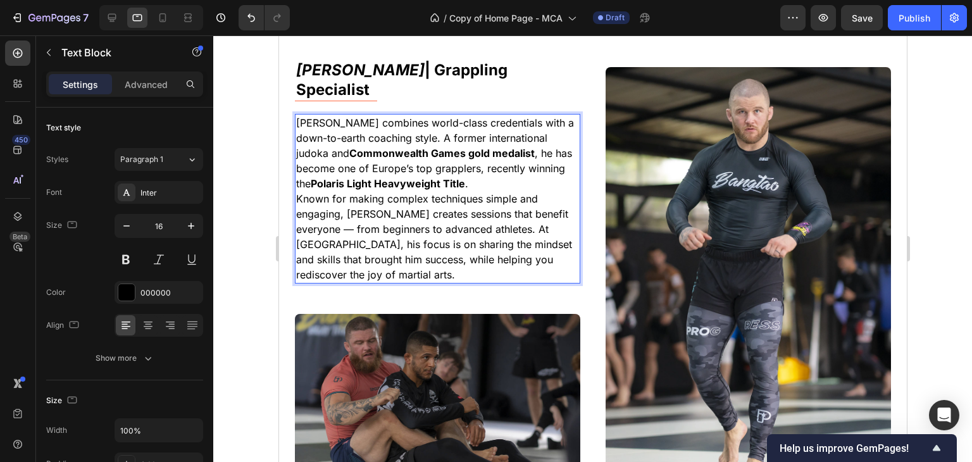
click at [947, 163] on div at bounding box center [592, 248] width 759 height 426
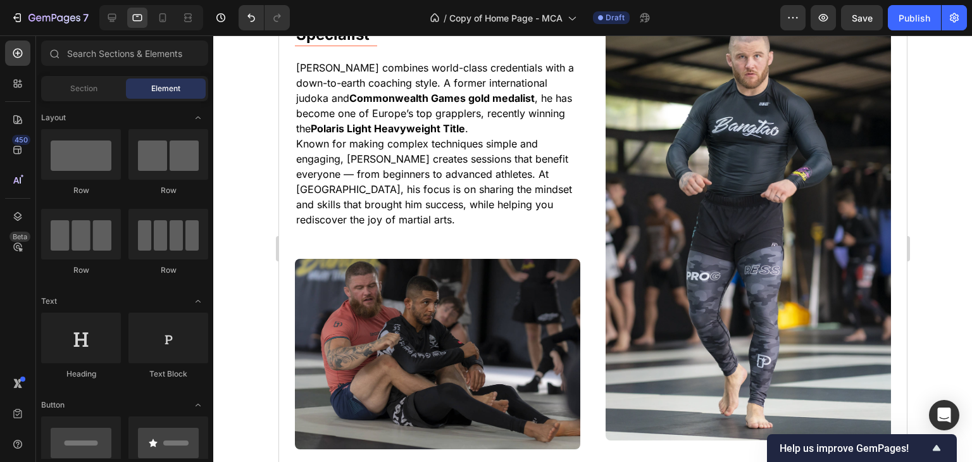
scroll to position [5005, 0]
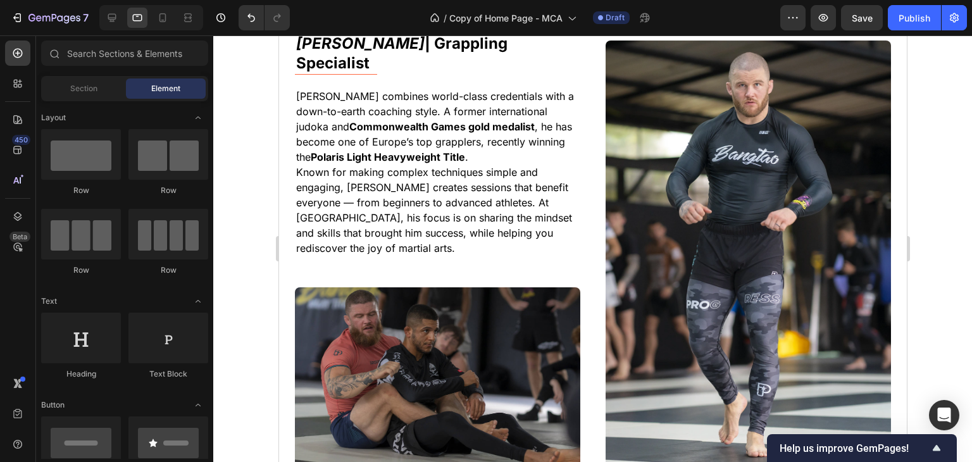
click at [937, 204] on div at bounding box center [592, 248] width 759 height 426
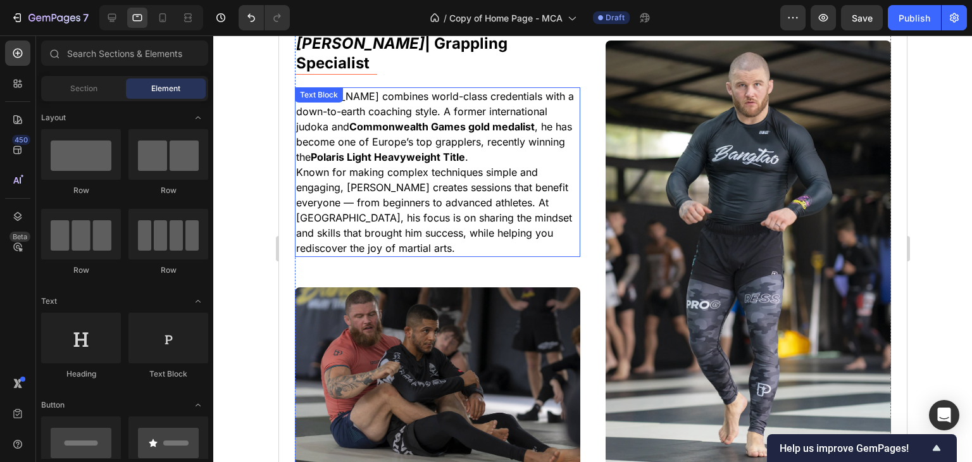
click at [382, 99] on p "[PERSON_NAME] combines world-class credentials with a down-to-earth coaching st…" at bounding box center [436, 127] width 283 height 76
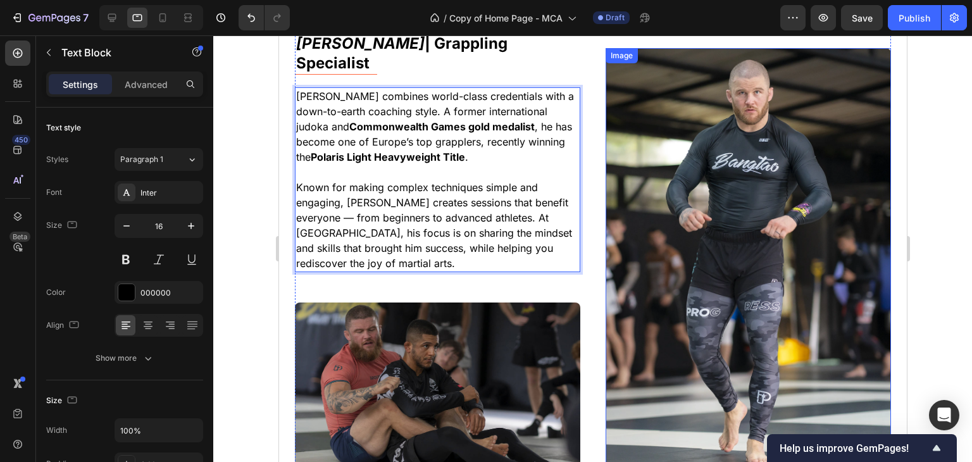
click at [928, 202] on div at bounding box center [592, 248] width 759 height 426
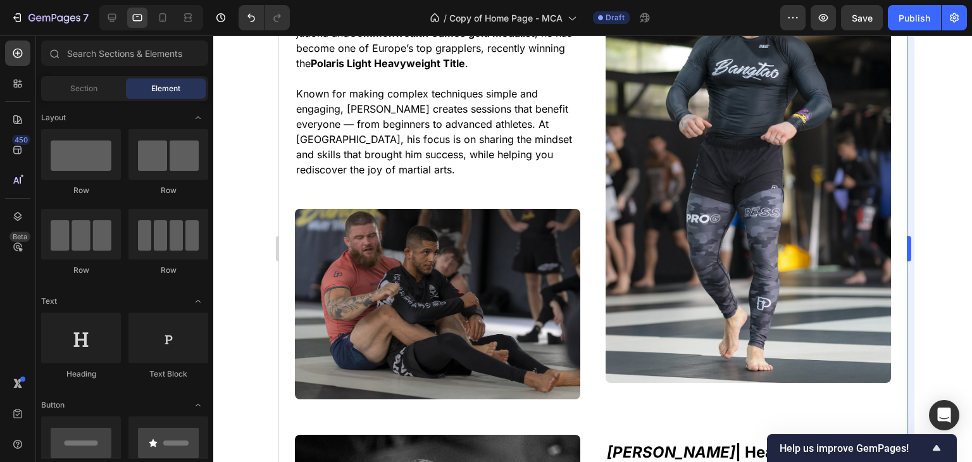
scroll to position [5109, 0]
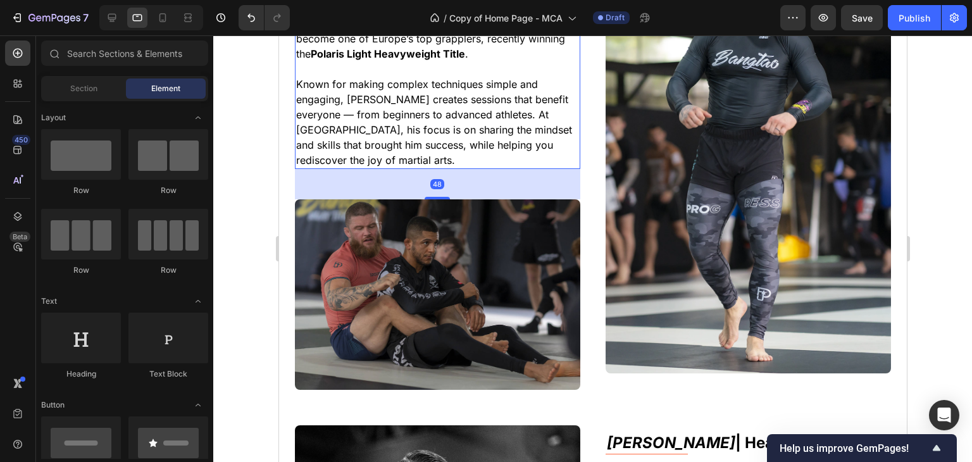
click at [338, 132] on p "Known for making complex techniques simple and engaging, [PERSON_NAME] creates …" at bounding box center [436, 122] width 283 height 91
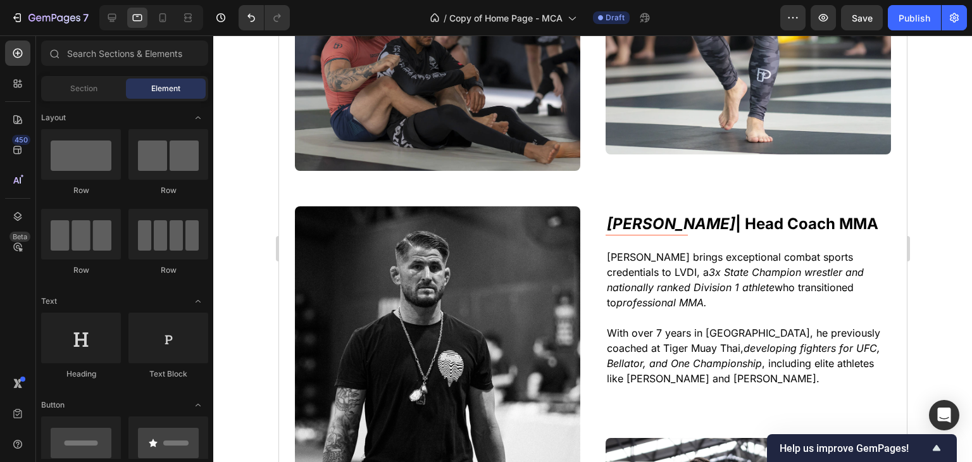
scroll to position [5424, 0]
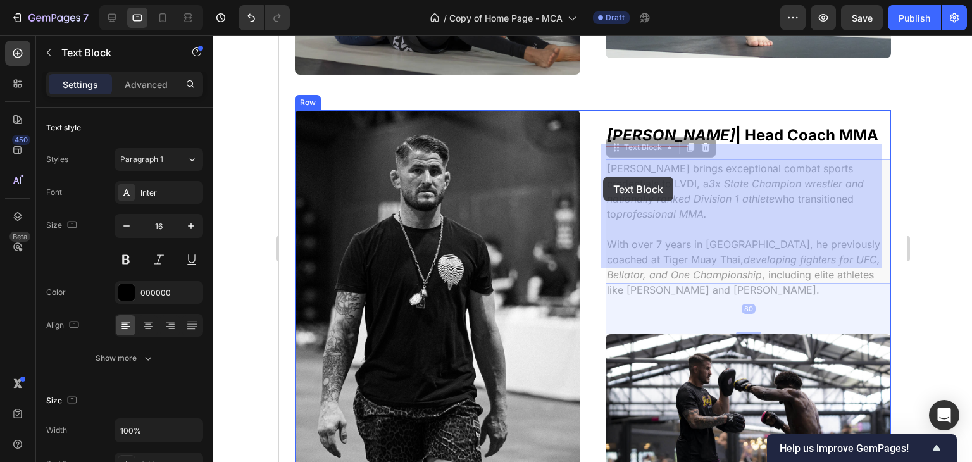
drag, startPoint x: 734, startPoint y: 264, endPoint x: 602, endPoint y: 177, distance: 157.9
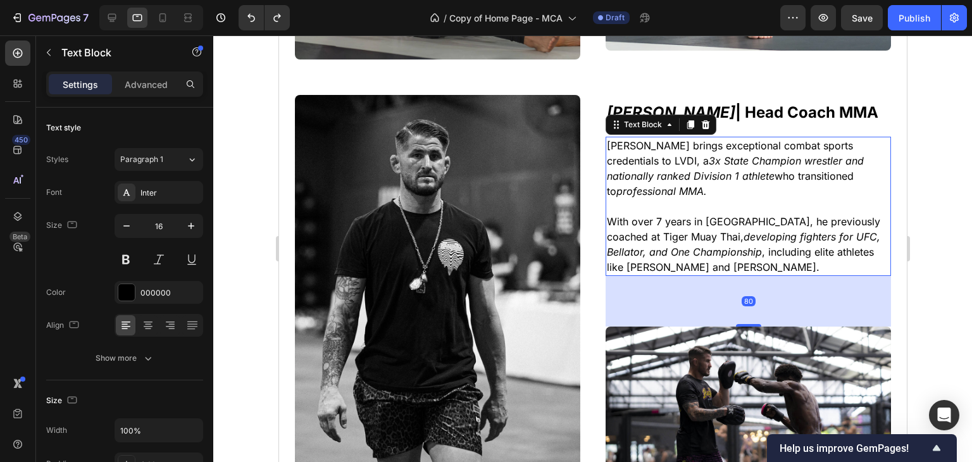
scroll to position [5408, 0]
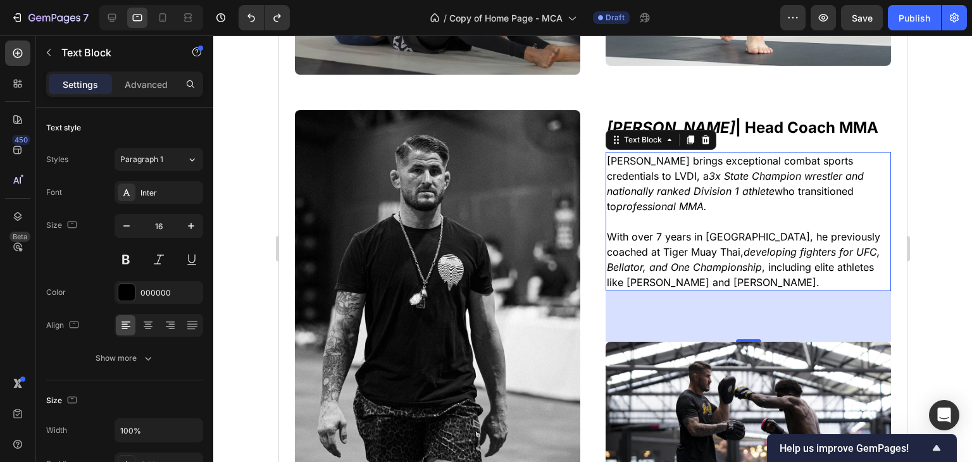
click at [743, 248] on p "With over 7 years in [GEOGRAPHIC_DATA], he previously coached at Tiger Muay Tha…" at bounding box center [747, 259] width 283 height 61
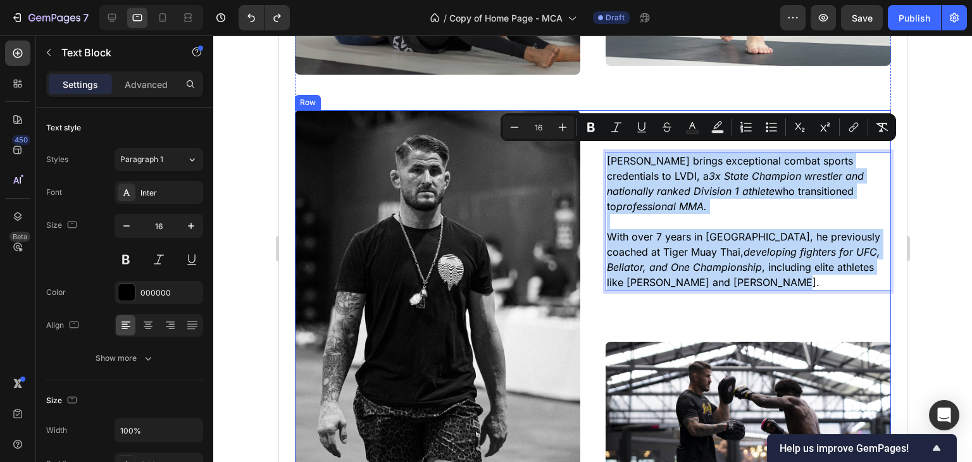
drag, startPoint x: 736, startPoint y: 262, endPoint x: 857, endPoint y: 169, distance: 152.5
click at [578, 134] on div "Image [PERSON_NAME] | Head Coach MMA Text Block Title Line [PERSON_NAME] brings…" at bounding box center [592, 324] width 596 height 428
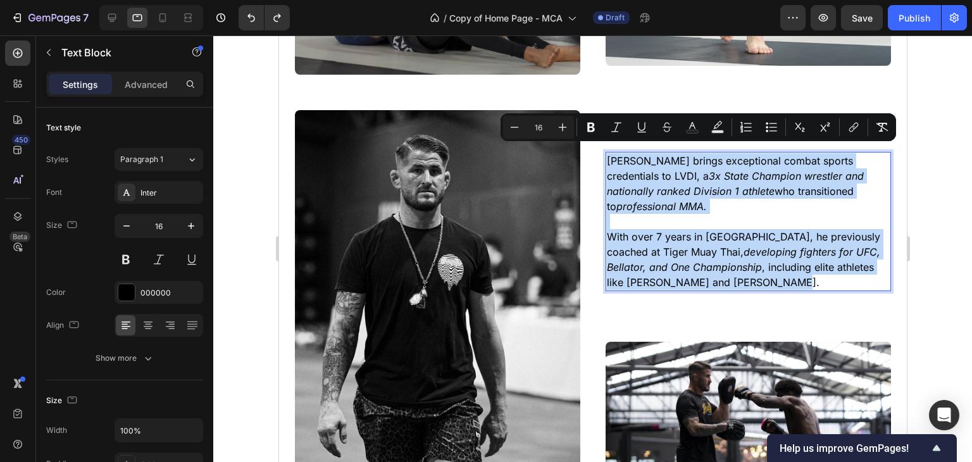
copy div "[PERSON_NAME] brings exceptional combat sports credentials to LVDI, a 3x State …"
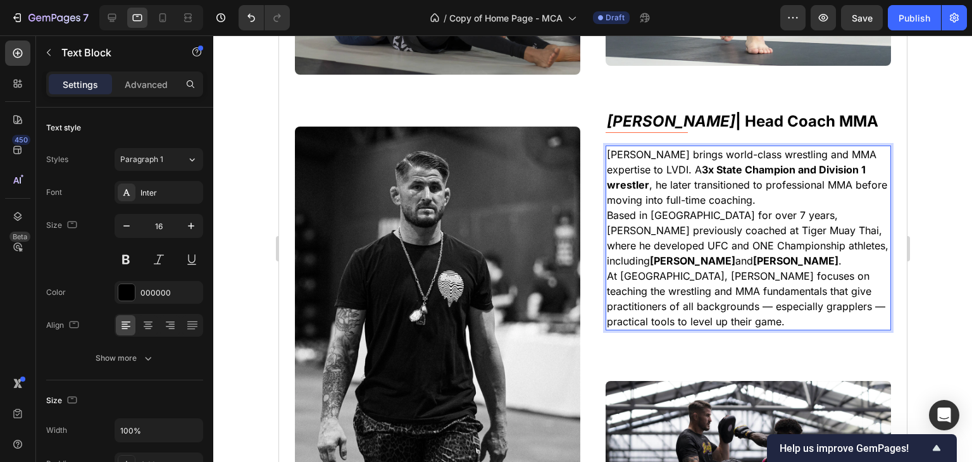
click at [722, 197] on p "[PERSON_NAME] brings world-class wrestling and MMA expertise to LVDI. A 3x Stat…" at bounding box center [747, 177] width 283 height 61
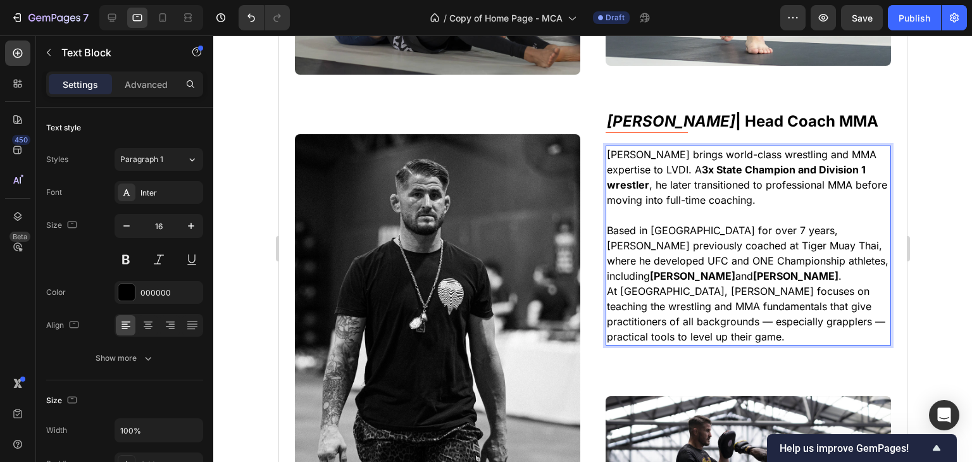
click at [764, 261] on p "Based in [GEOGRAPHIC_DATA] for over 7 years, [PERSON_NAME] previously coached a…" at bounding box center [747, 253] width 283 height 61
click at [755, 272] on p "Based in [GEOGRAPHIC_DATA] for over 7 years, [PERSON_NAME] previously coached a…" at bounding box center [747, 253] width 283 height 61
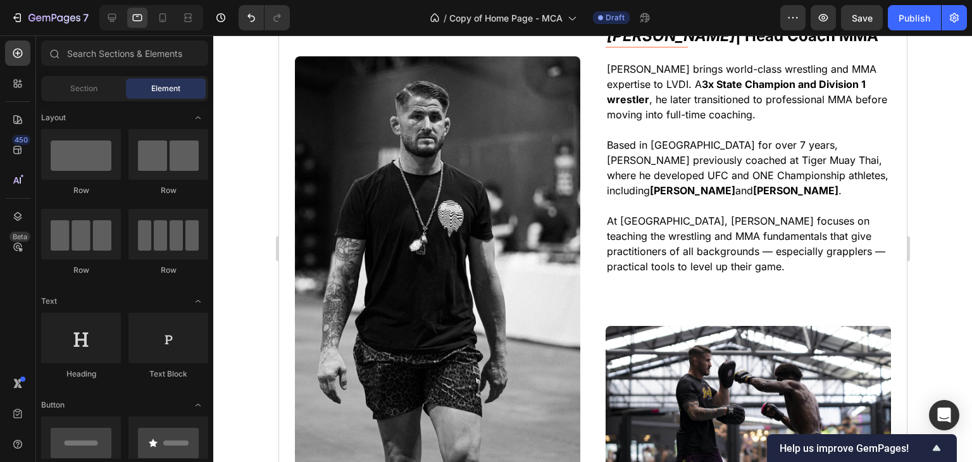
scroll to position [5474, 0]
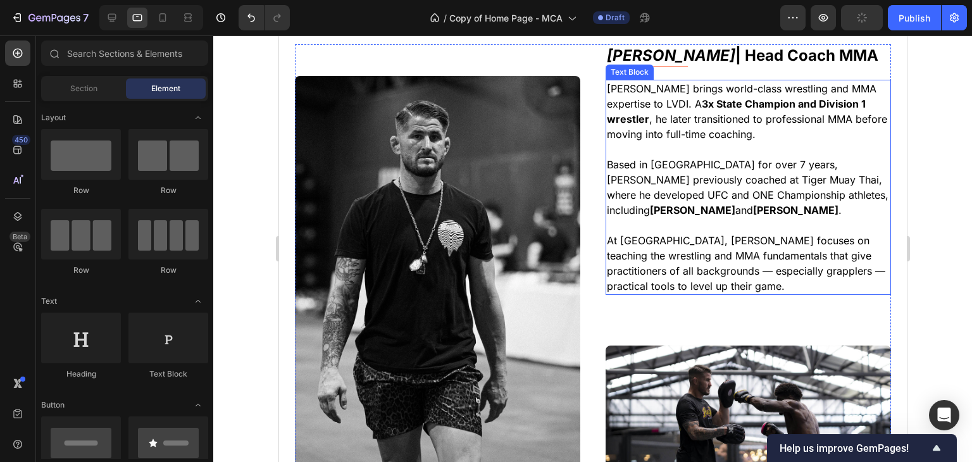
click at [717, 221] on p "Rich Text Editor. Editing area: main" at bounding box center [747, 225] width 283 height 15
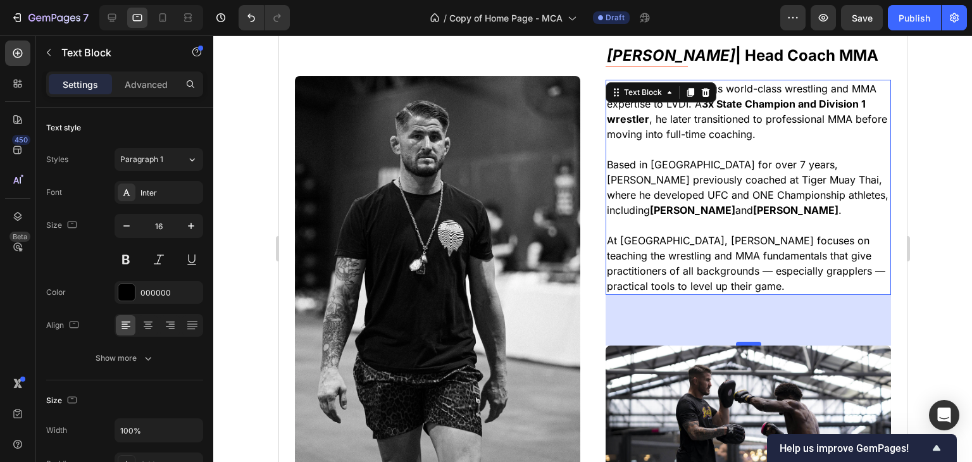
click at [737, 342] on div at bounding box center [747, 344] width 25 height 4
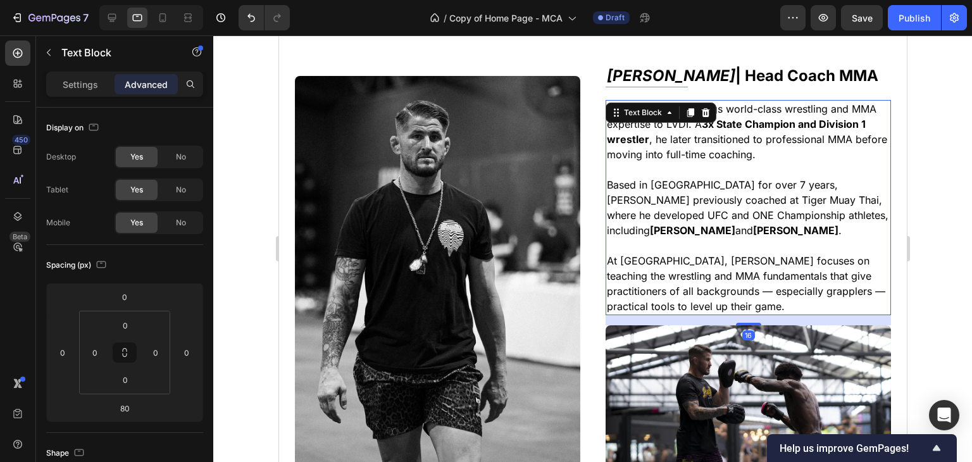
drag, startPoint x: 737, startPoint y: 340, endPoint x: 740, endPoint y: 301, distance: 39.4
click at [740, 301] on div "[PERSON_NAME] brings world-class wrestling and MMA expertise to LVDI. A 3x Stat…" at bounding box center [747, 207] width 285 height 215
type input "18"
click at [939, 247] on div at bounding box center [592, 248] width 759 height 426
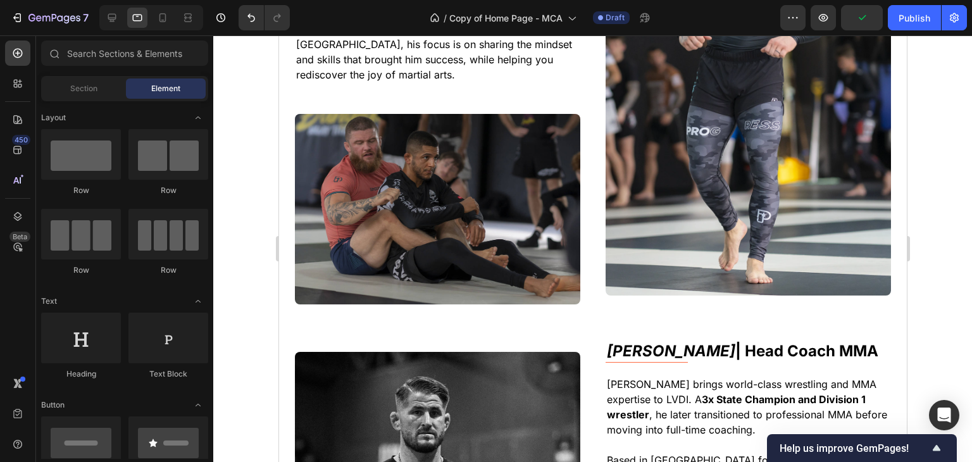
scroll to position [5188, 0]
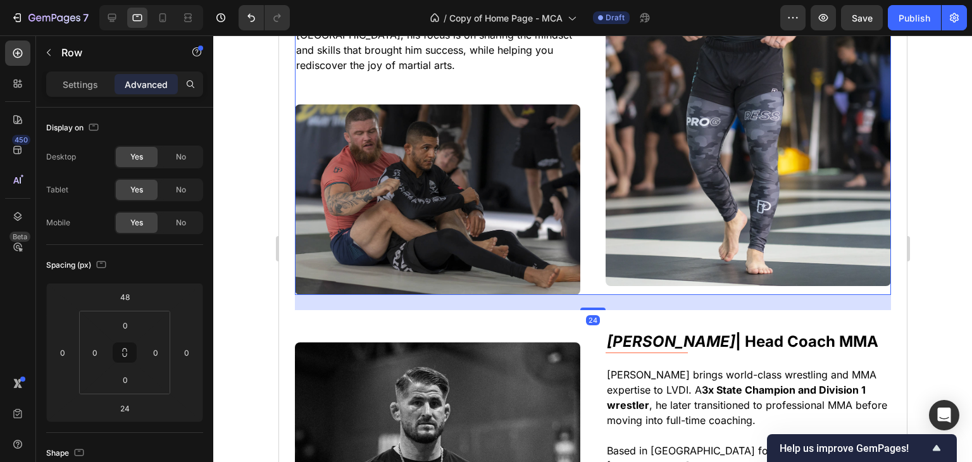
click at [481, 71] on div "[PERSON_NAME] | Grappling Specialist Text Block Title Line [PERSON_NAME] combin…" at bounding box center [436, 71] width 285 height 445
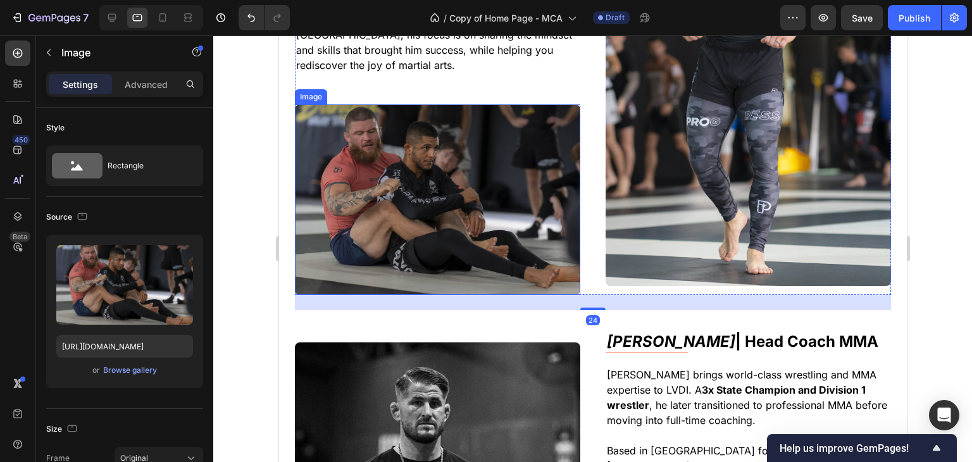
click at [456, 104] on img at bounding box center [436, 199] width 285 height 190
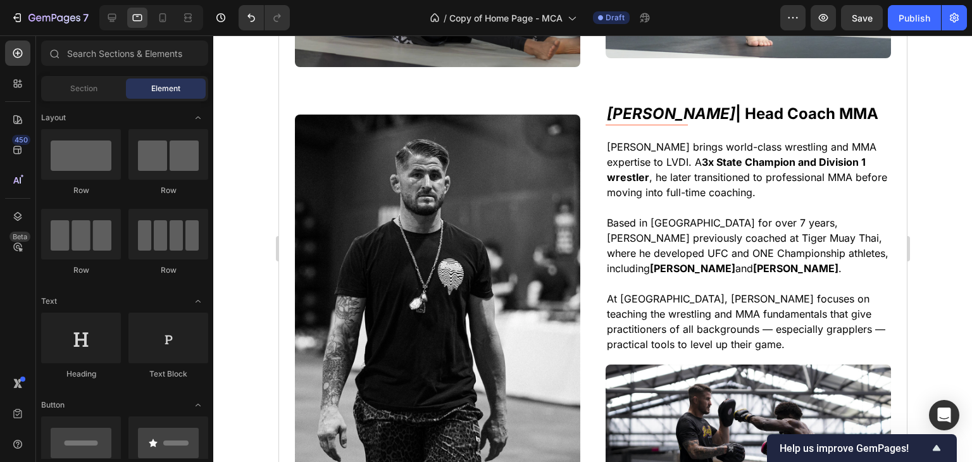
scroll to position [5406, 0]
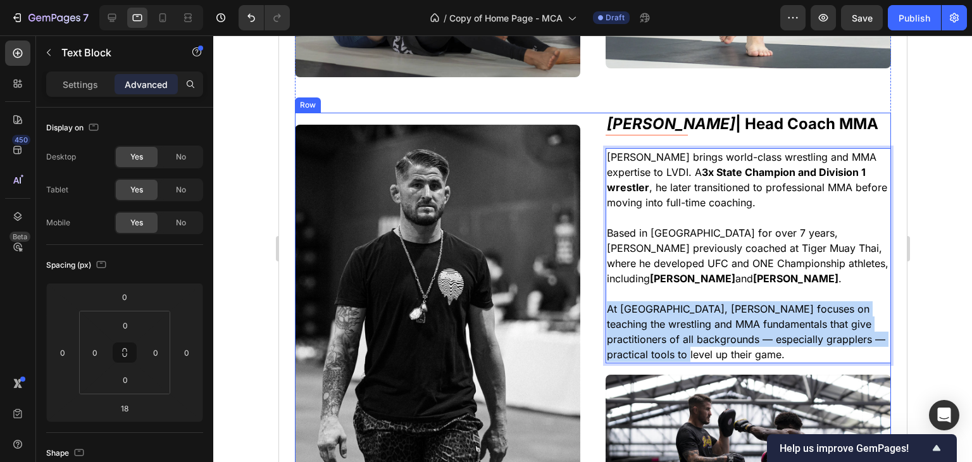
drag, startPoint x: 697, startPoint y: 347, endPoint x: 593, endPoint y: 307, distance: 111.2
click at [593, 307] on div "Image [PERSON_NAME] | Head Coach MMA Text Block Title Line [PERSON_NAME] brings…" at bounding box center [592, 339] width 596 height 452
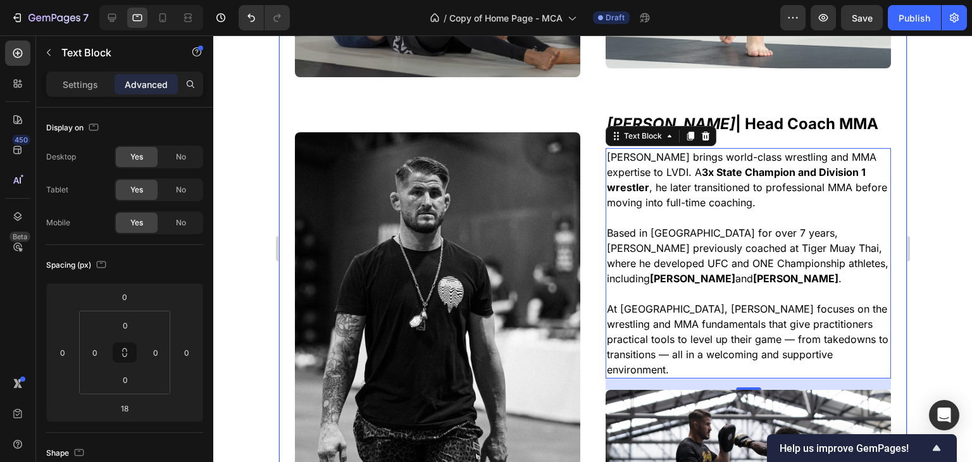
click at [933, 295] on div at bounding box center [592, 248] width 759 height 426
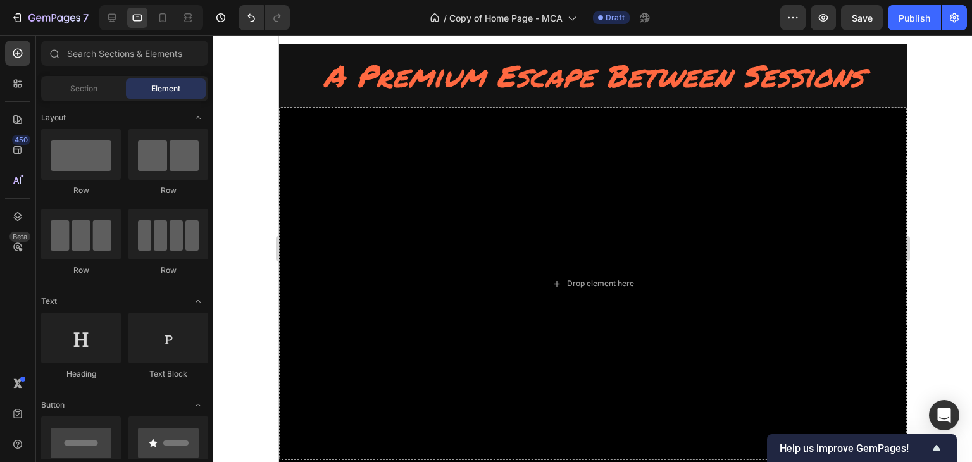
scroll to position [6023, 0]
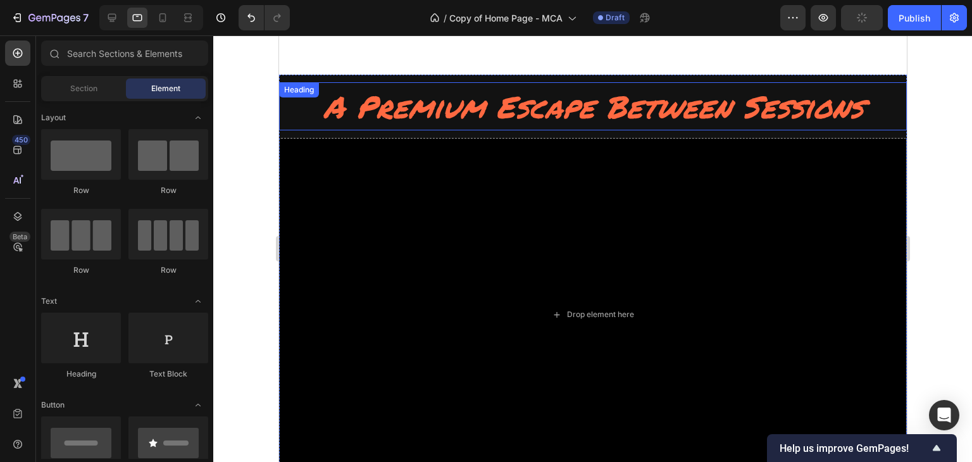
click at [446, 240] on div "Drop element here" at bounding box center [592, 314] width 628 height 353
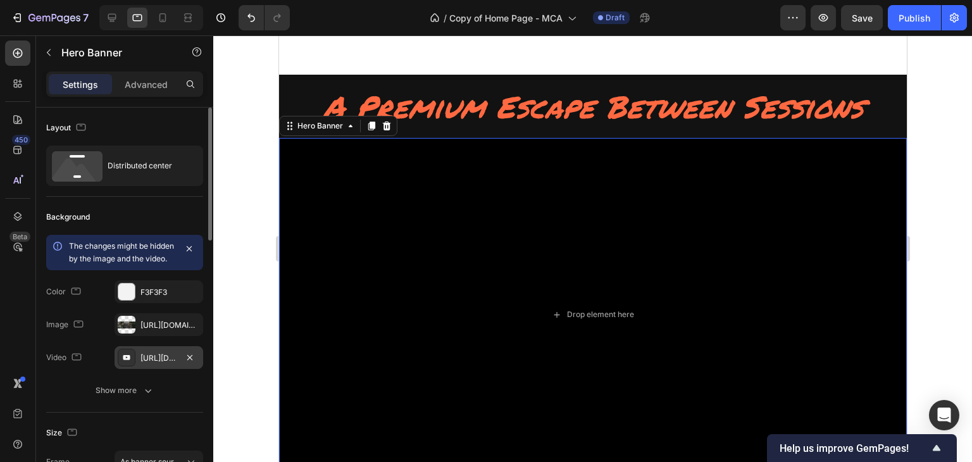
click at [170, 364] on div "[URL][DOMAIN_NAME]" at bounding box center [158, 357] width 37 height 11
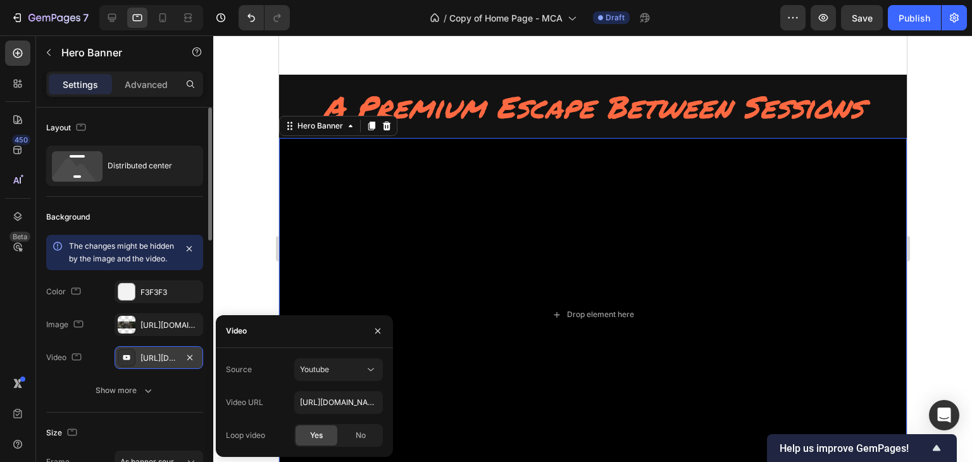
click at [170, 364] on div "[URL][DOMAIN_NAME]" at bounding box center [158, 357] width 37 height 11
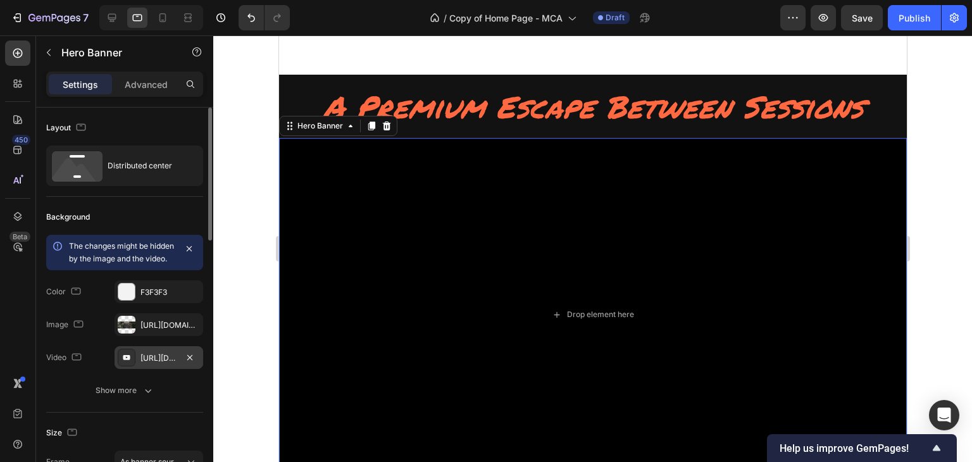
click at [170, 364] on div "[URL][DOMAIN_NAME]" at bounding box center [158, 357] width 37 height 11
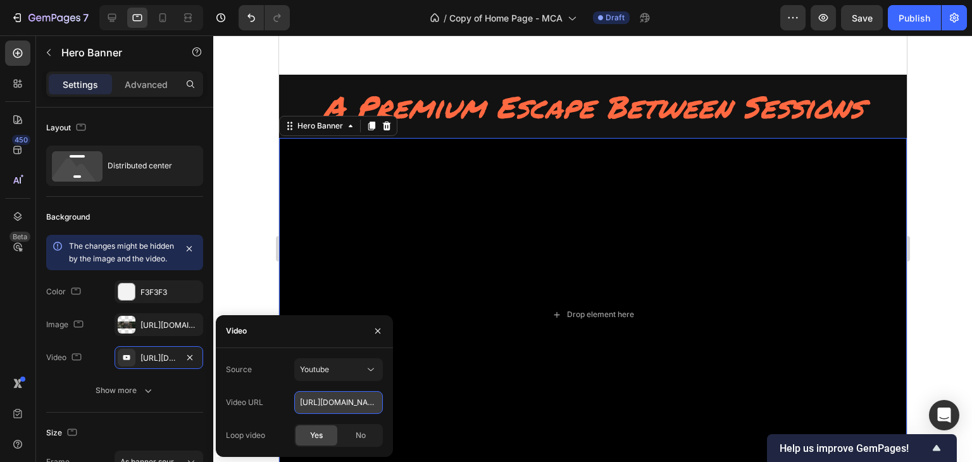
click at [325, 392] on input "[URL][DOMAIN_NAME]" at bounding box center [338, 402] width 89 height 23
paste input "text"
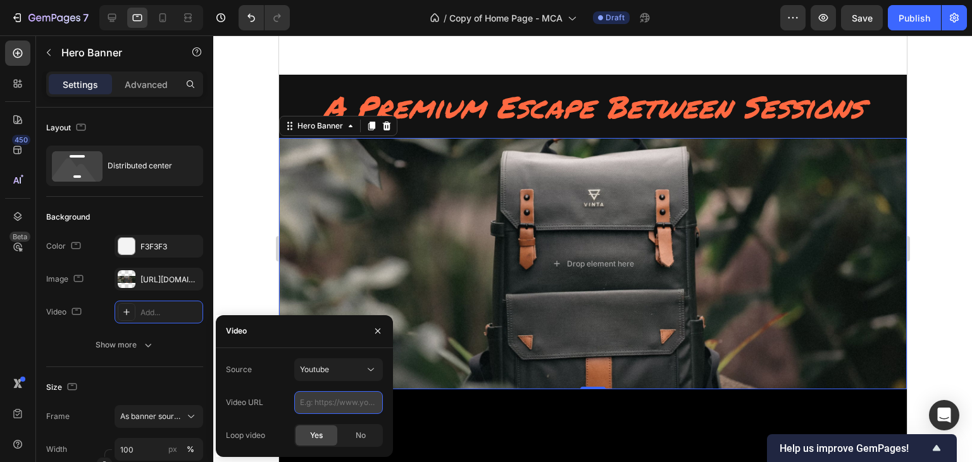
click at [316, 396] on input "text" at bounding box center [338, 402] width 89 height 23
paste input "[URL][DOMAIN_NAME]"
type input "[URL][DOMAIN_NAME]"
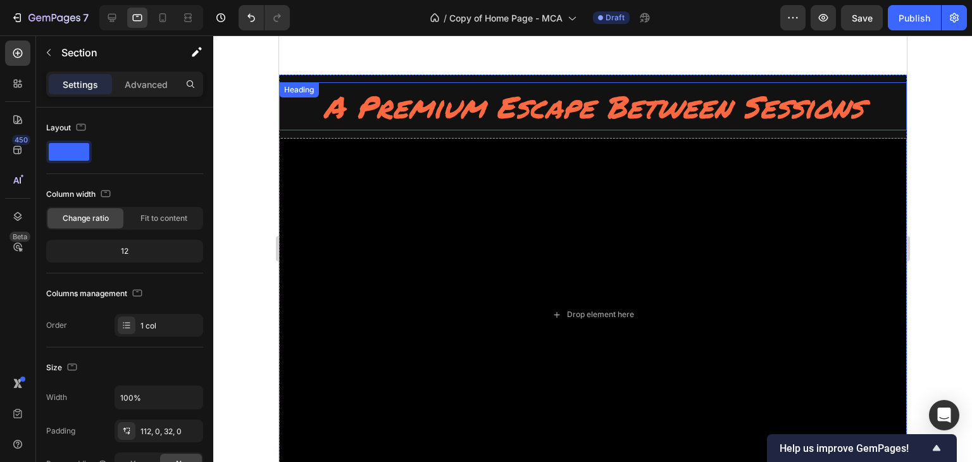
click at [753, 87] on h2 "A Premium Escape Between Sessions" at bounding box center [592, 106] width 628 height 48
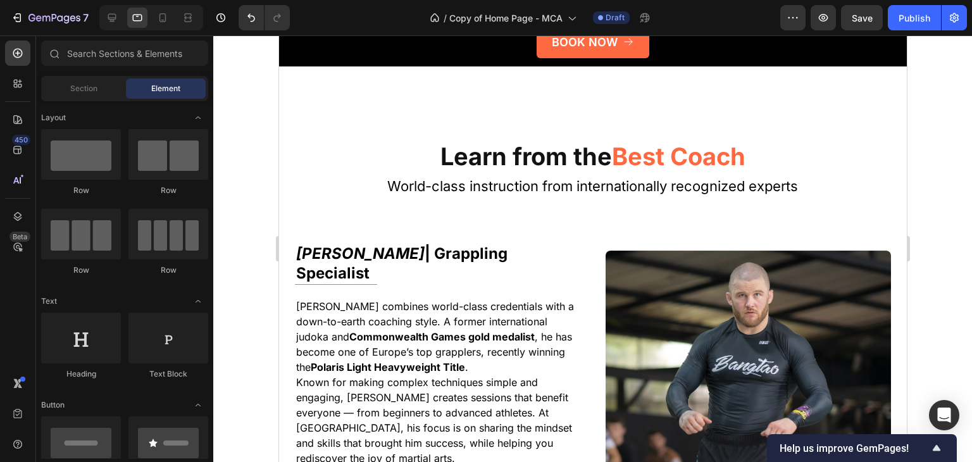
scroll to position [4824, 0]
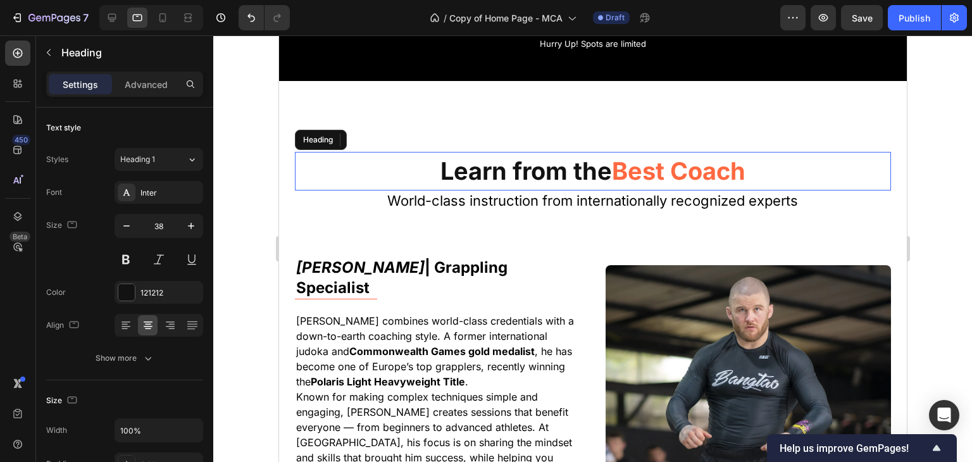
click at [649, 156] on span "Best Coach" at bounding box center [678, 170] width 134 height 29
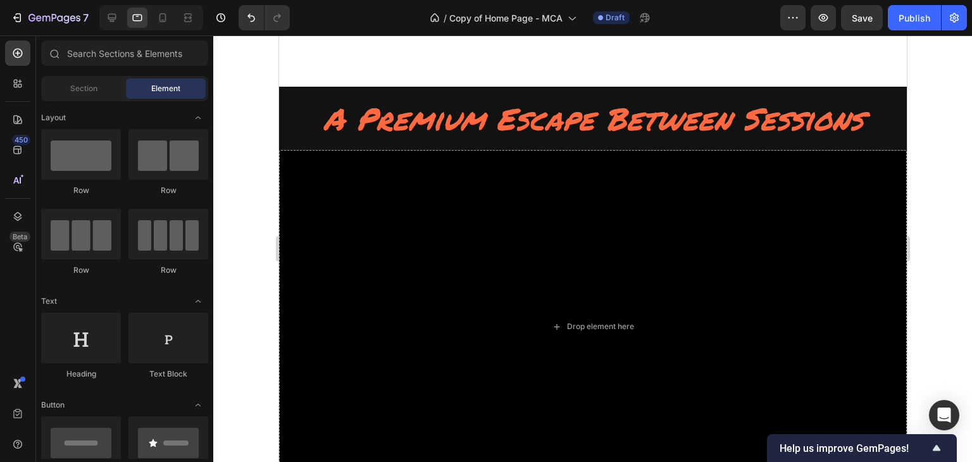
scroll to position [6001, 0]
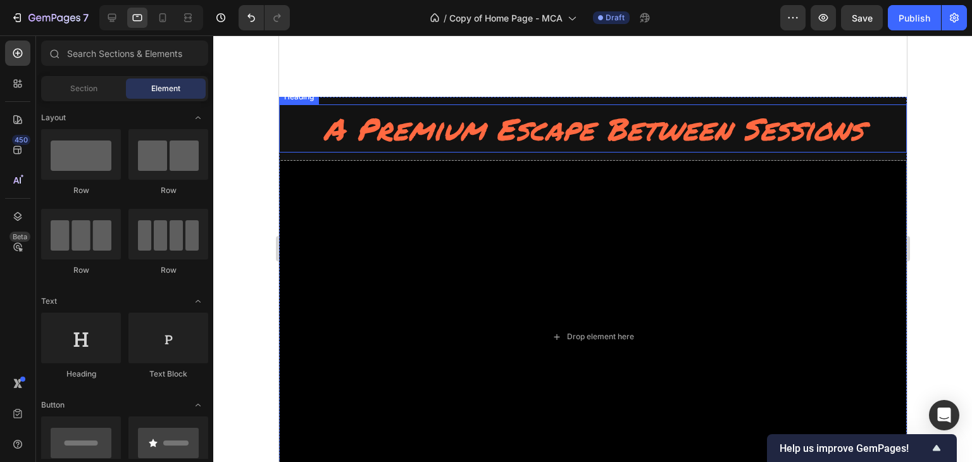
click at [692, 112] on h2 "A Premium Escape Between Sessions" at bounding box center [592, 128] width 628 height 48
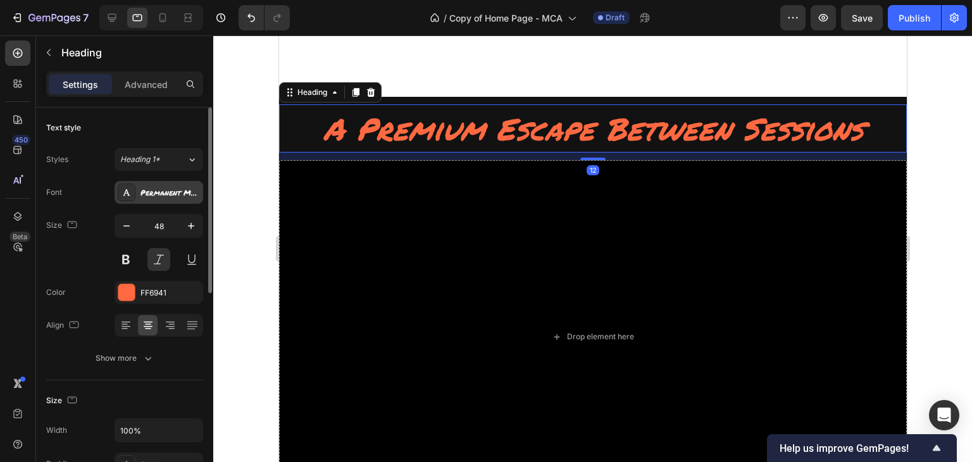
click at [173, 194] on div "Permanent Marker" at bounding box center [169, 192] width 59 height 11
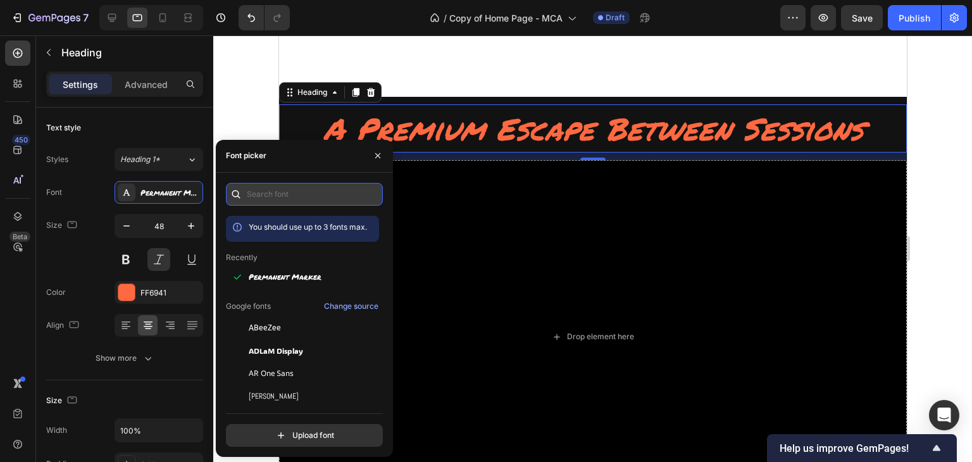
click at [264, 194] on input "text" at bounding box center [304, 194] width 157 height 23
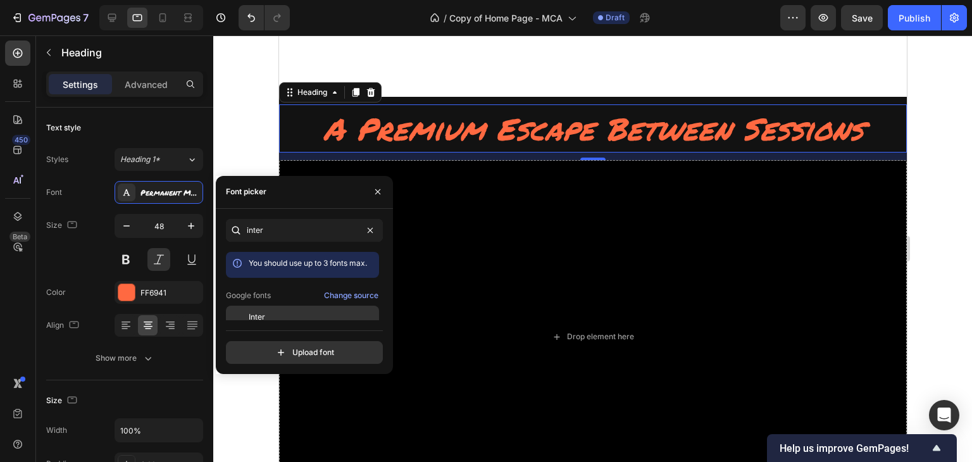
click at [263, 319] on span "Inter" at bounding box center [257, 316] width 16 height 11
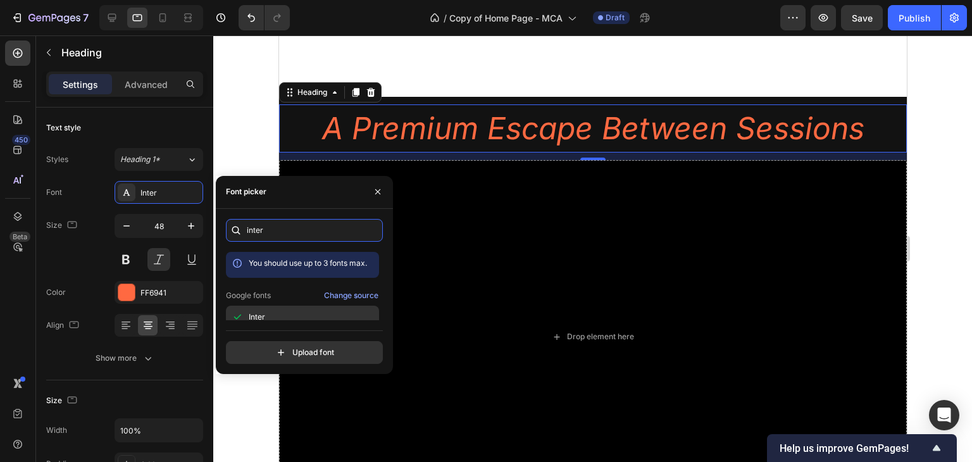
type input "inte"
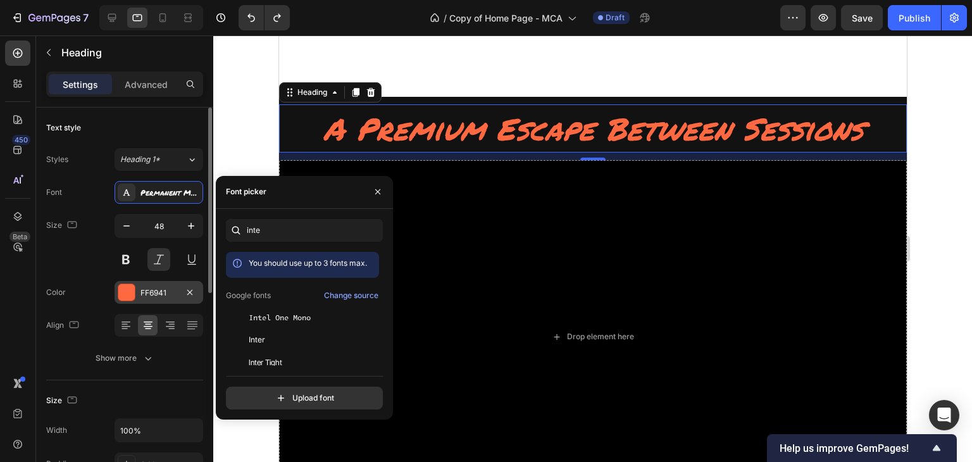
click at [134, 292] on div at bounding box center [126, 292] width 16 height 16
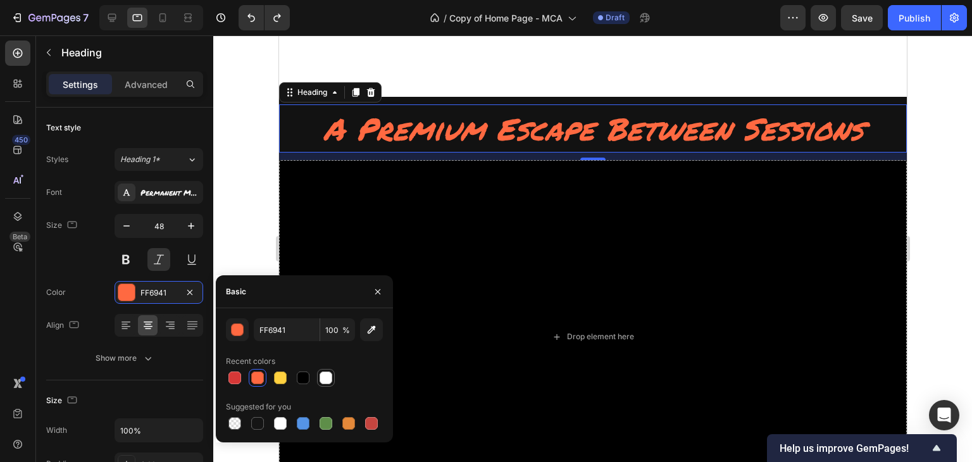
click at [329, 370] on div at bounding box center [325, 377] width 15 height 15
type input "FFFFFF"
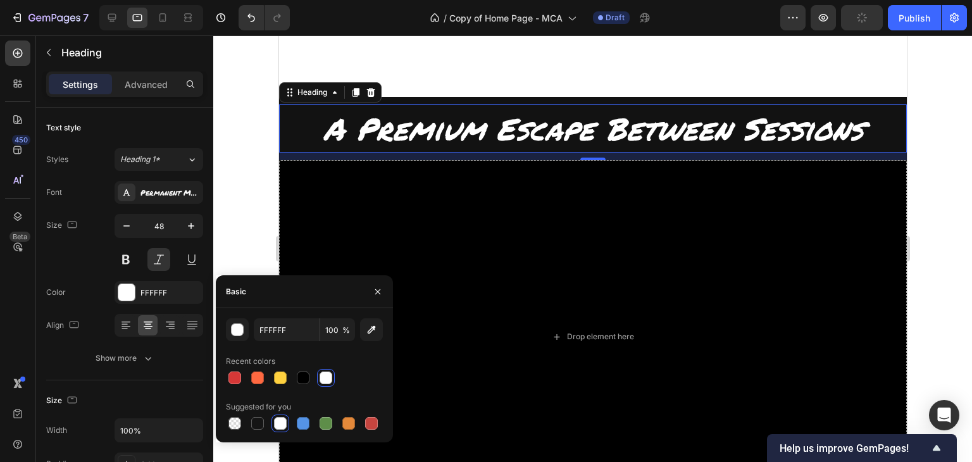
click at [921, 130] on div at bounding box center [592, 248] width 759 height 426
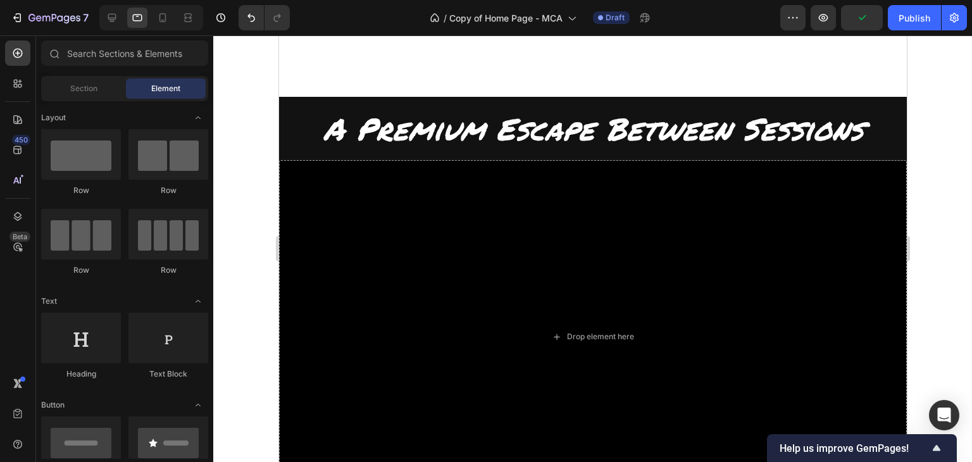
click at [935, 252] on div at bounding box center [592, 248] width 759 height 426
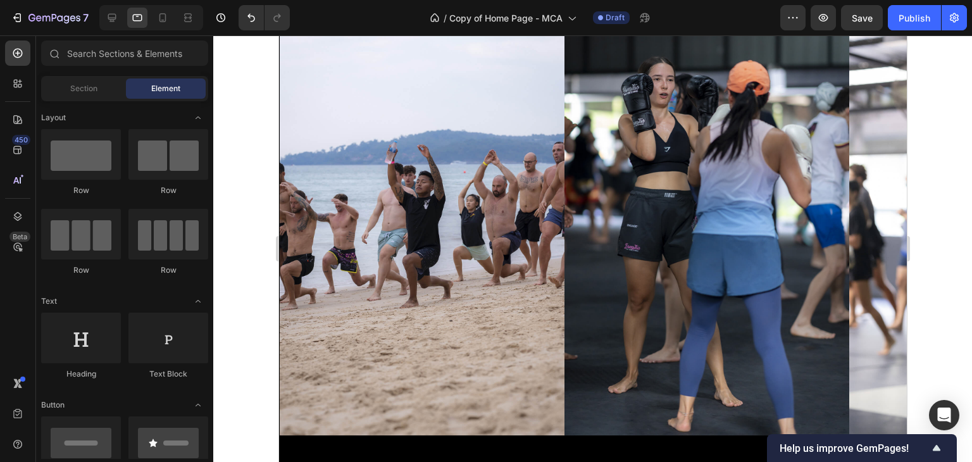
scroll to position [6559, 0]
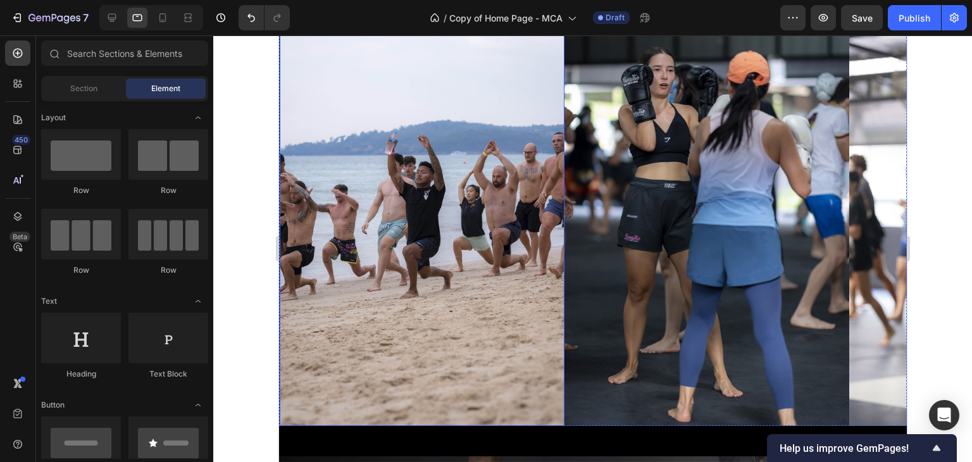
click at [421, 255] on img at bounding box center [421, 212] width 285 height 427
